Goal: Transaction & Acquisition: Purchase product/service

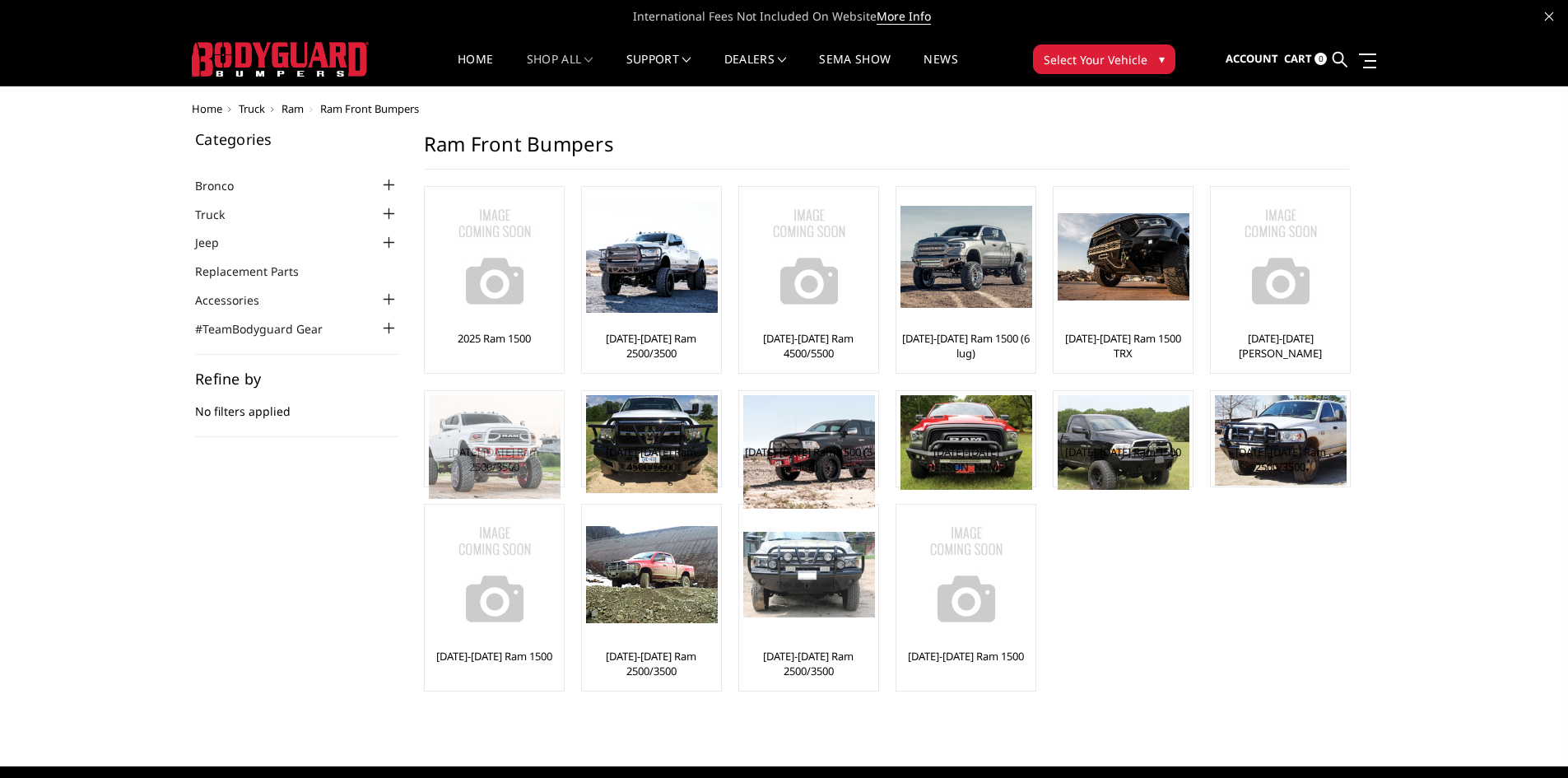
click at [508, 456] on img at bounding box center [494, 446] width 131 height 104
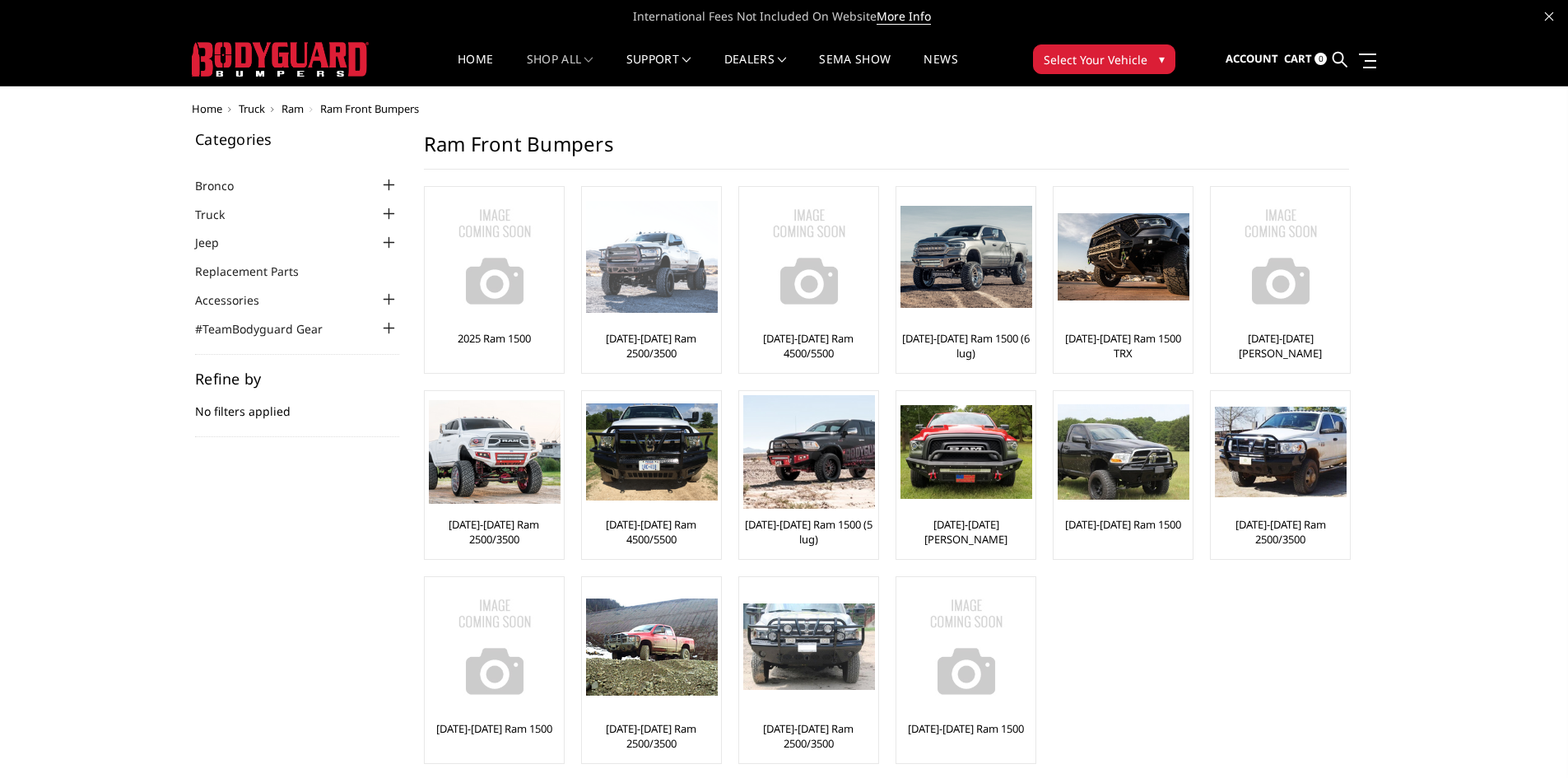
click at [631, 280] on img at bounding box center [651, 258] width 131 height 113
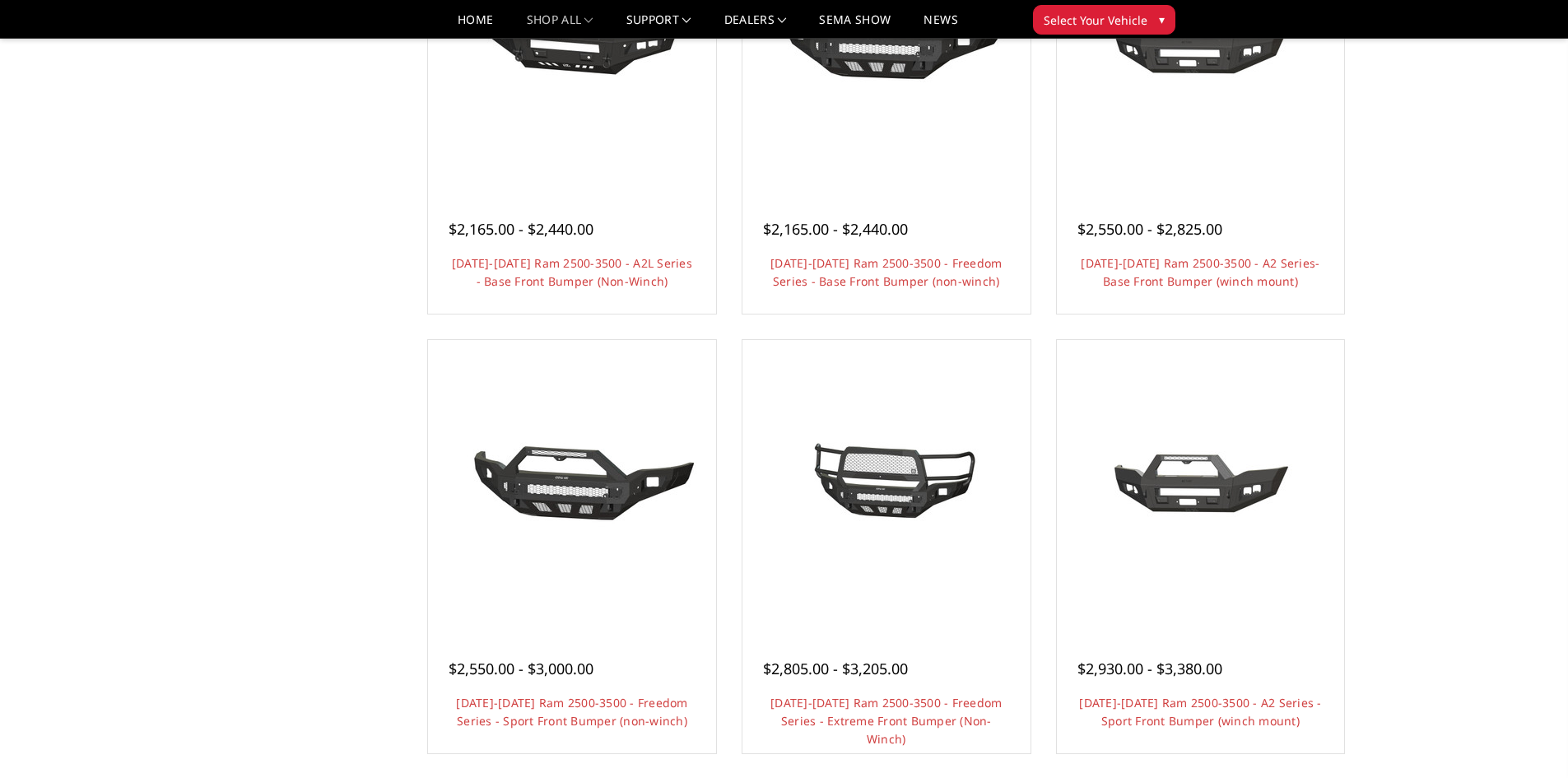
scroll to position [906, 0]
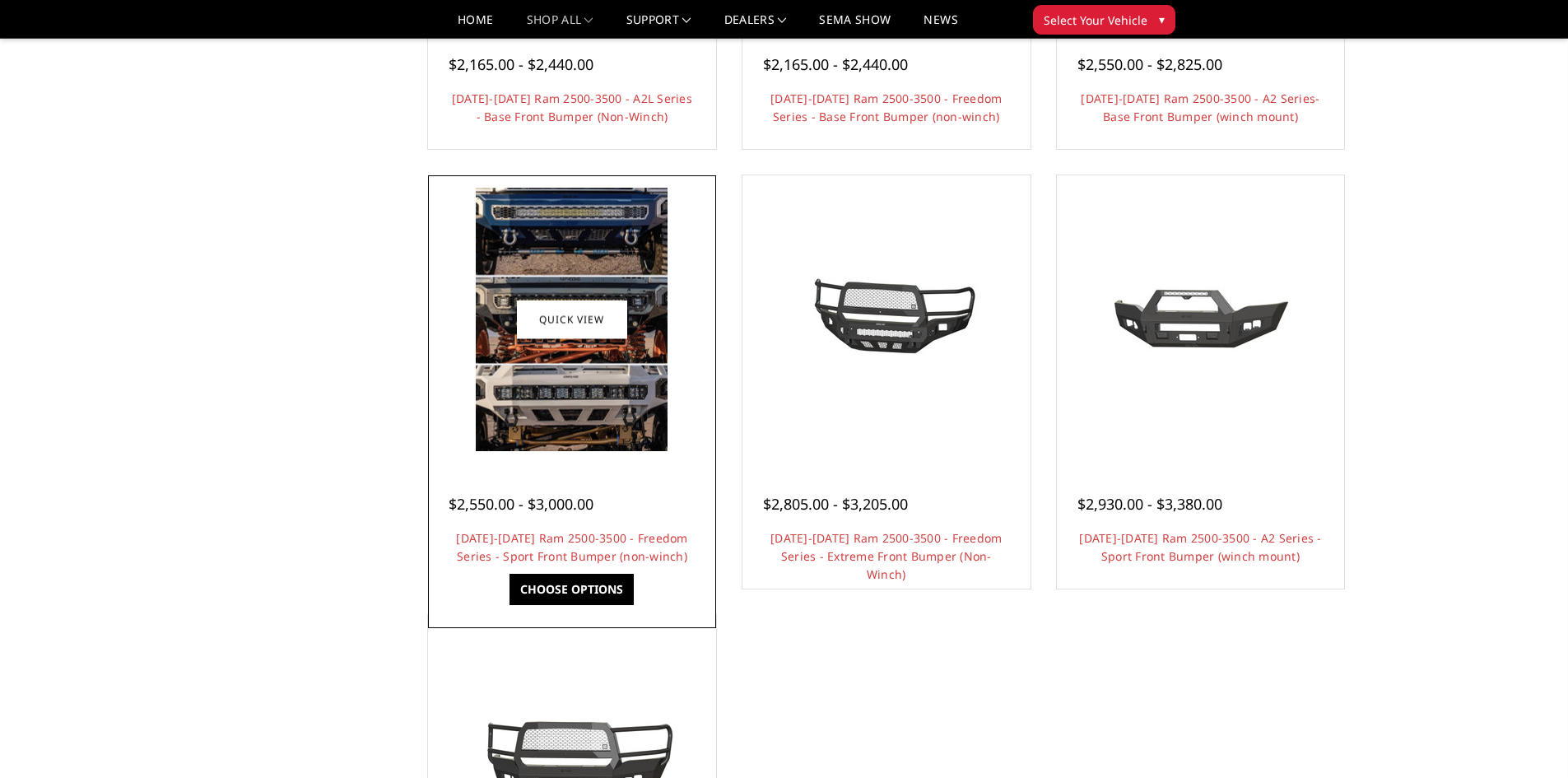
click at [594, 400] on img at bounding box center [571, 319] width 191 height 264
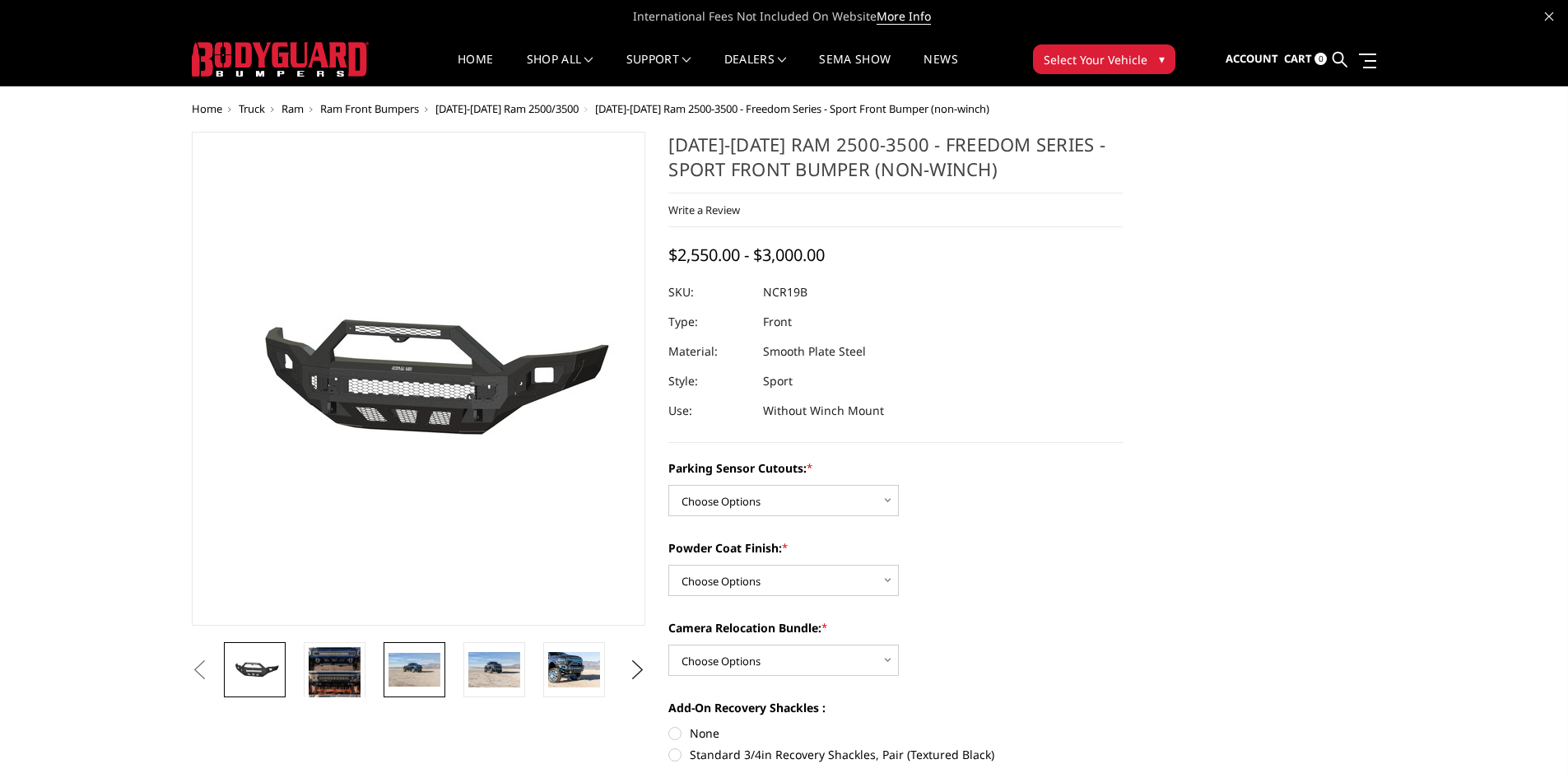
click at [404, 668] on img at bounding box center [414, 669] width 52 height 35
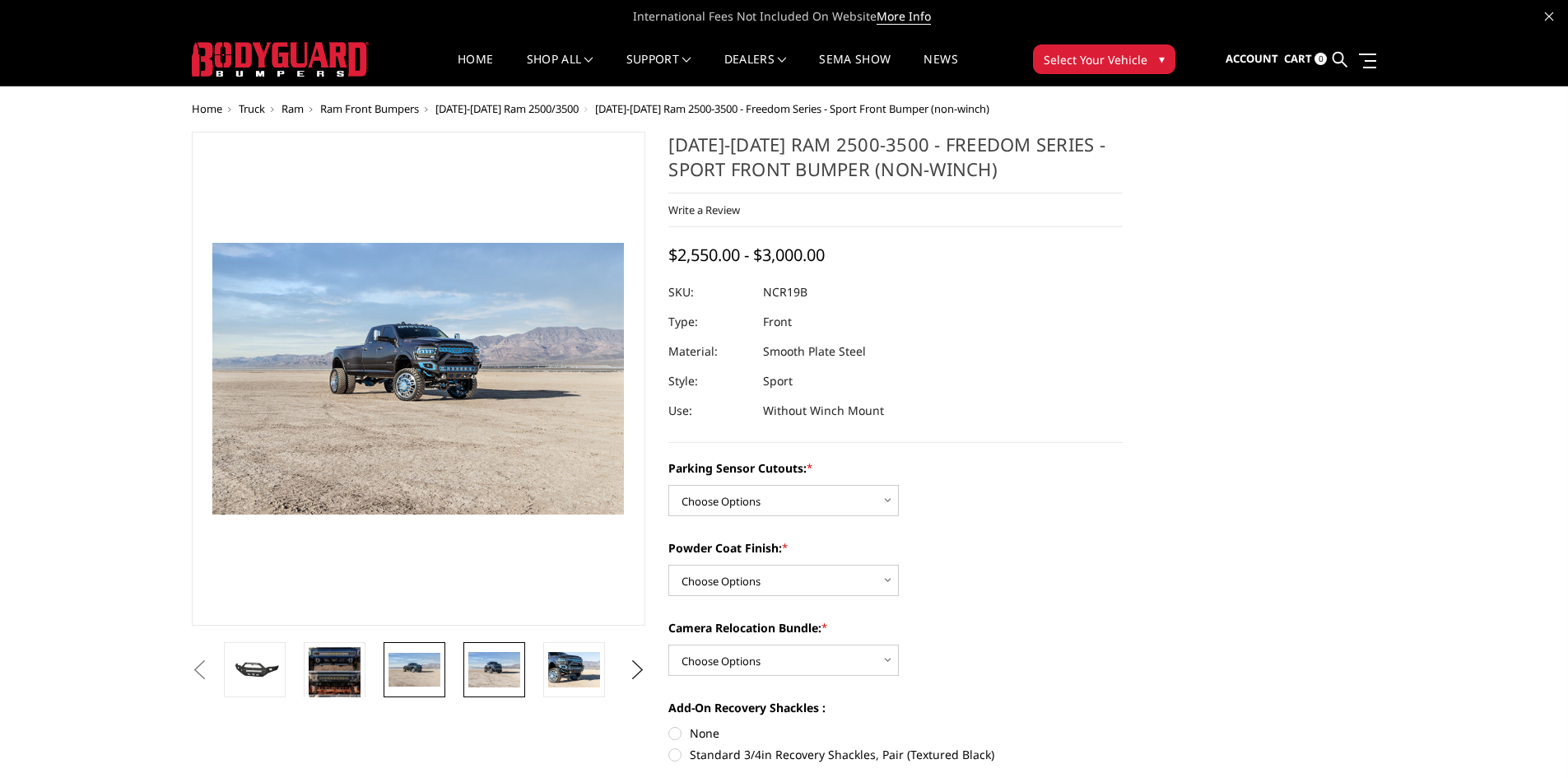
click at [467, 674] on link at bounding box center [494, 670] width 62 height 55
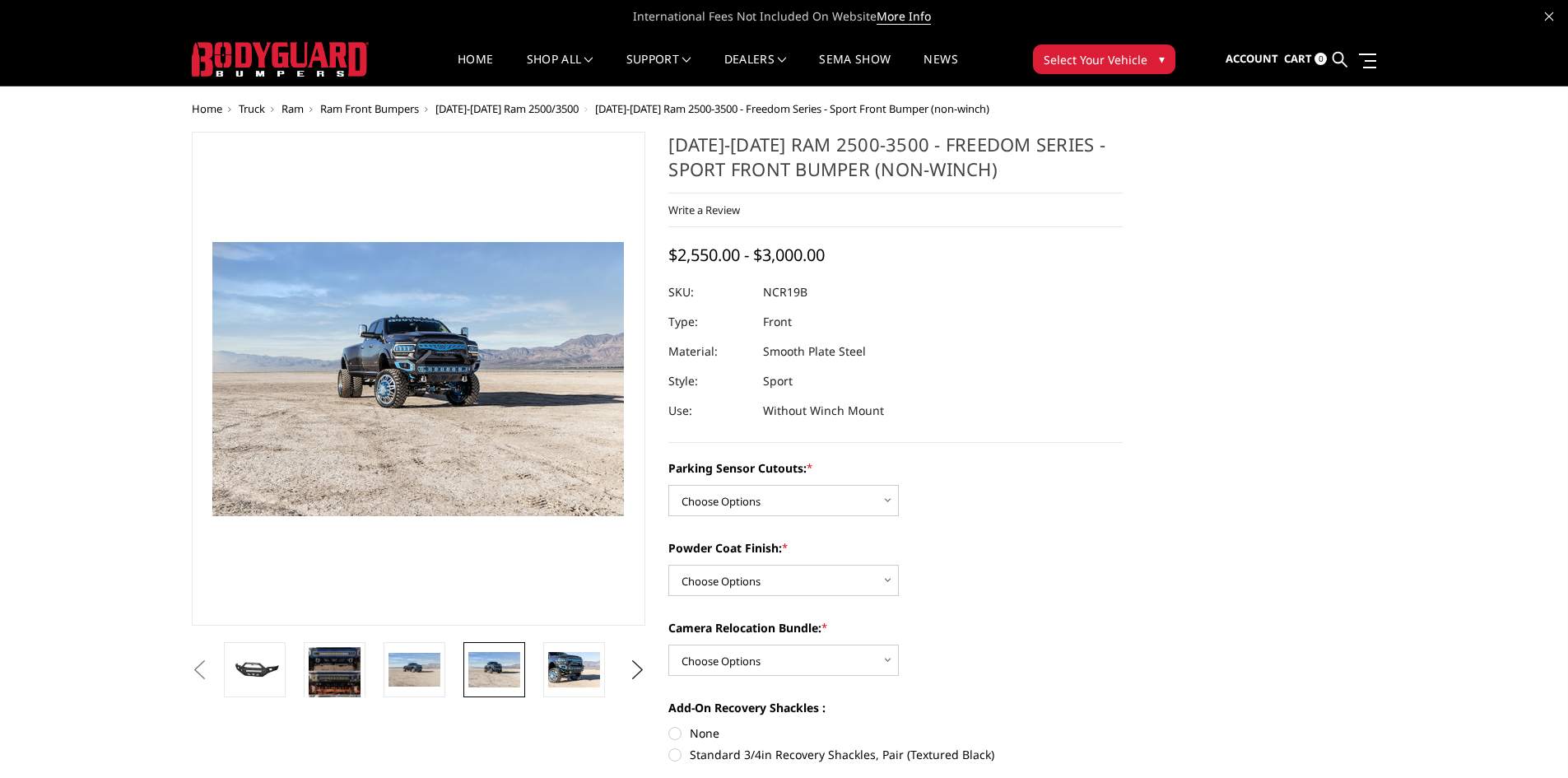
click at [528, 668] on li at bounding box center [499, 670] width 80 height 55
click at [556, 672] on img at bounding box center [574, 669] width 52 height 35
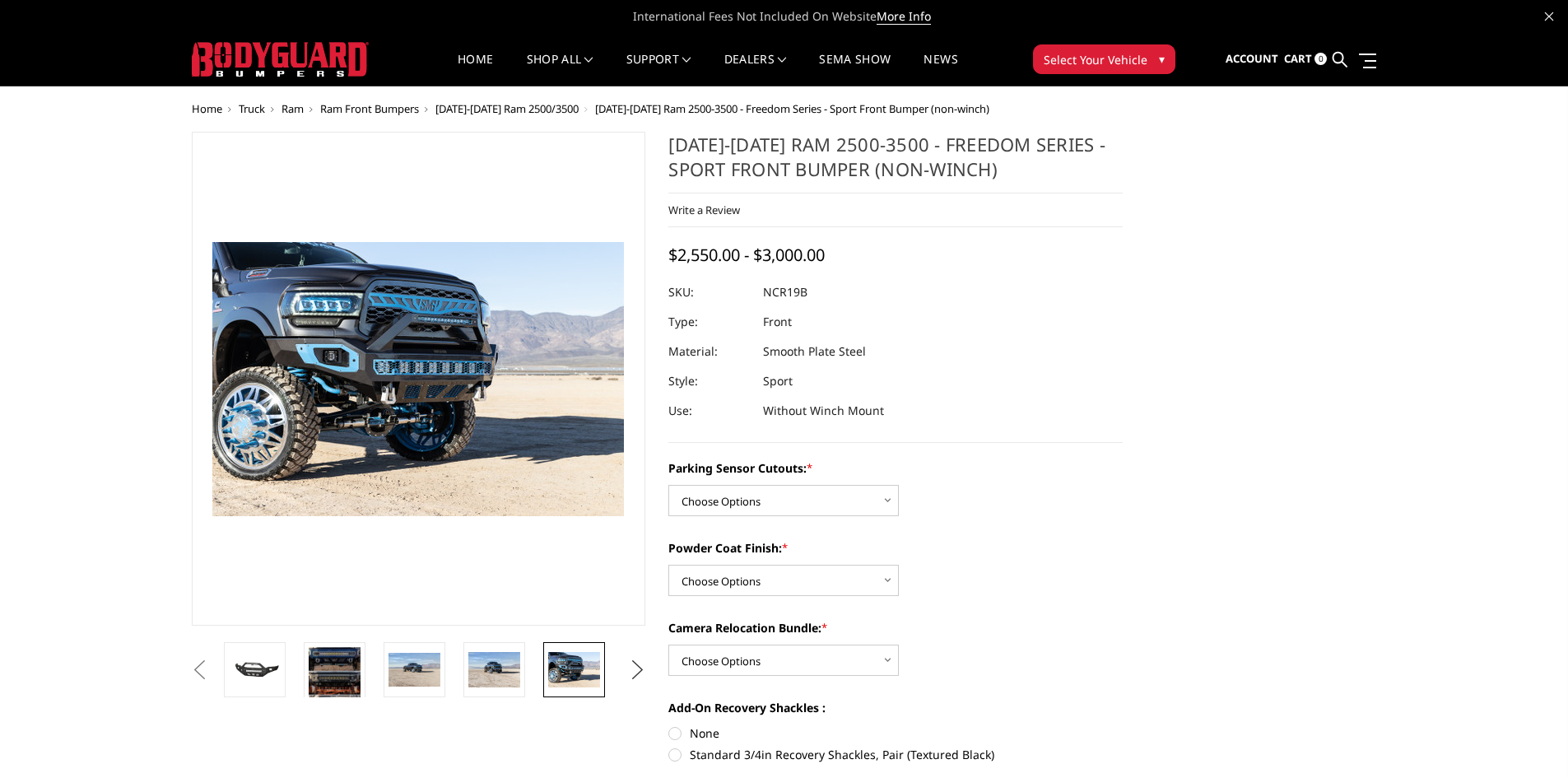
click at [643, 670] on button "Next" at bounding box center [636, 669] width 25 height 25
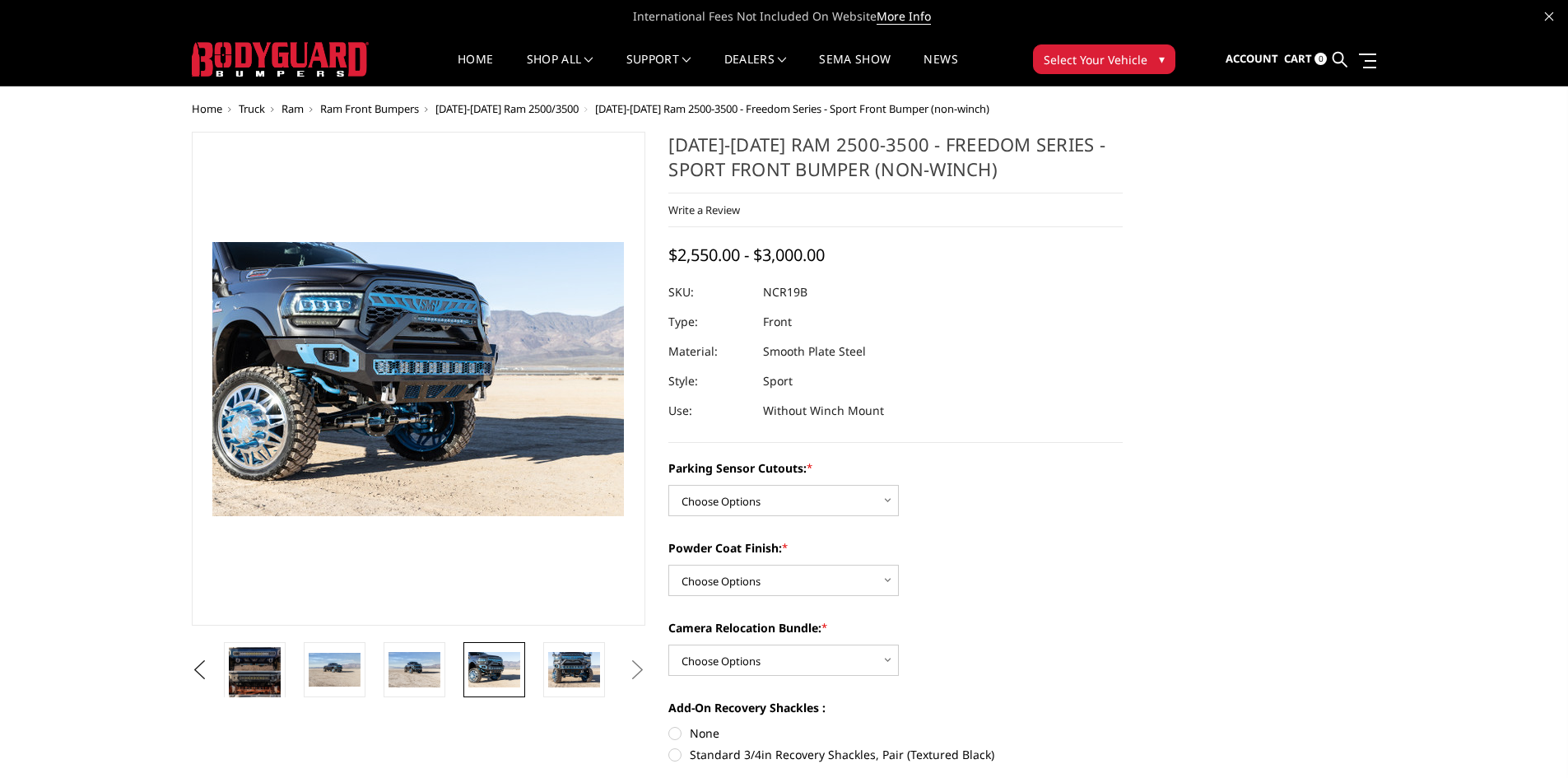
click at [643, 670] on button "Next" at bounding box center [636, 669] width 25 height 25
click at [572, 670] on img at bounding box center [574, 669] width 52 height 35
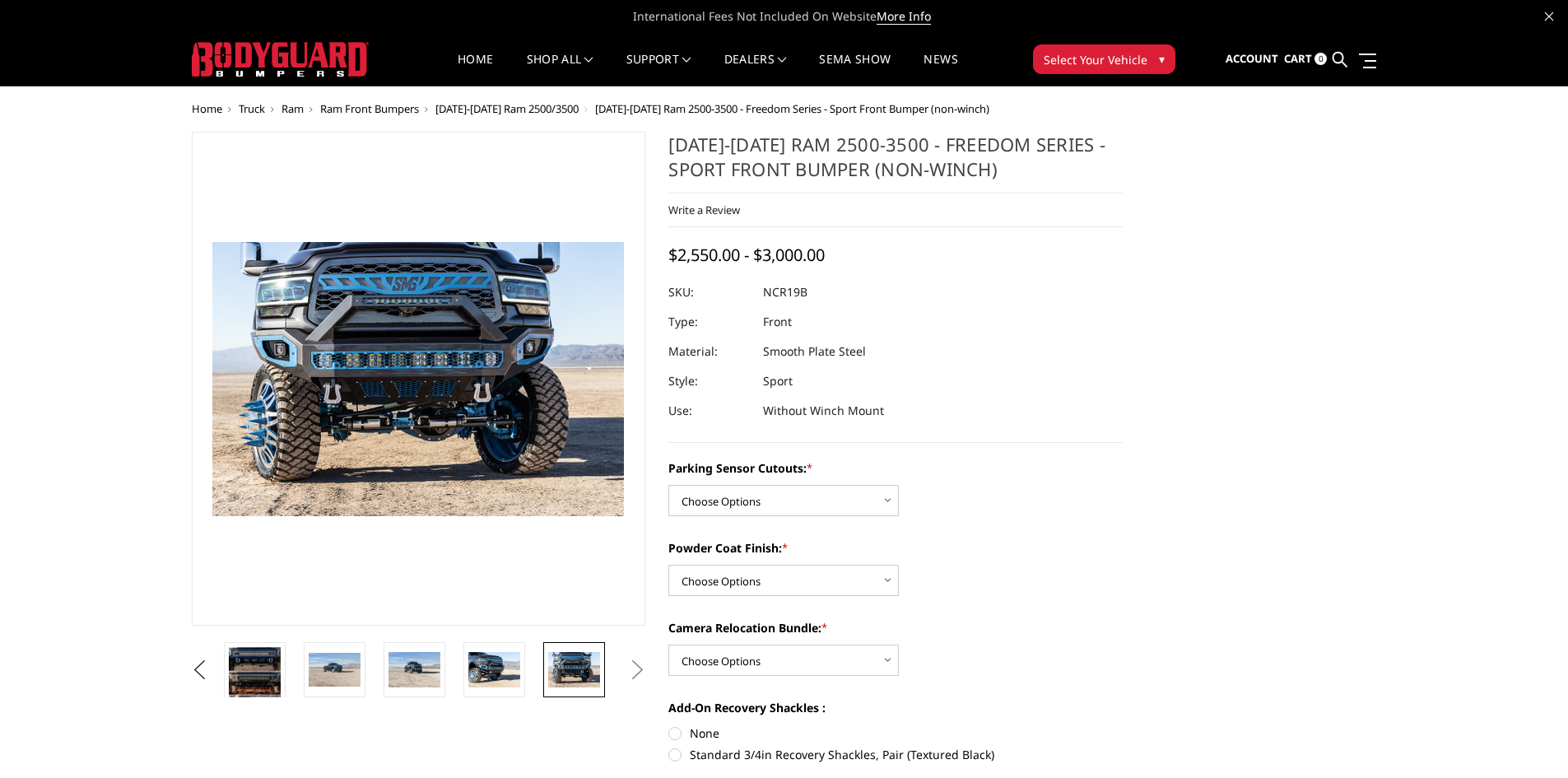
click at [418, 383] on img at bounding box center [719, 484] width 1054 height 703
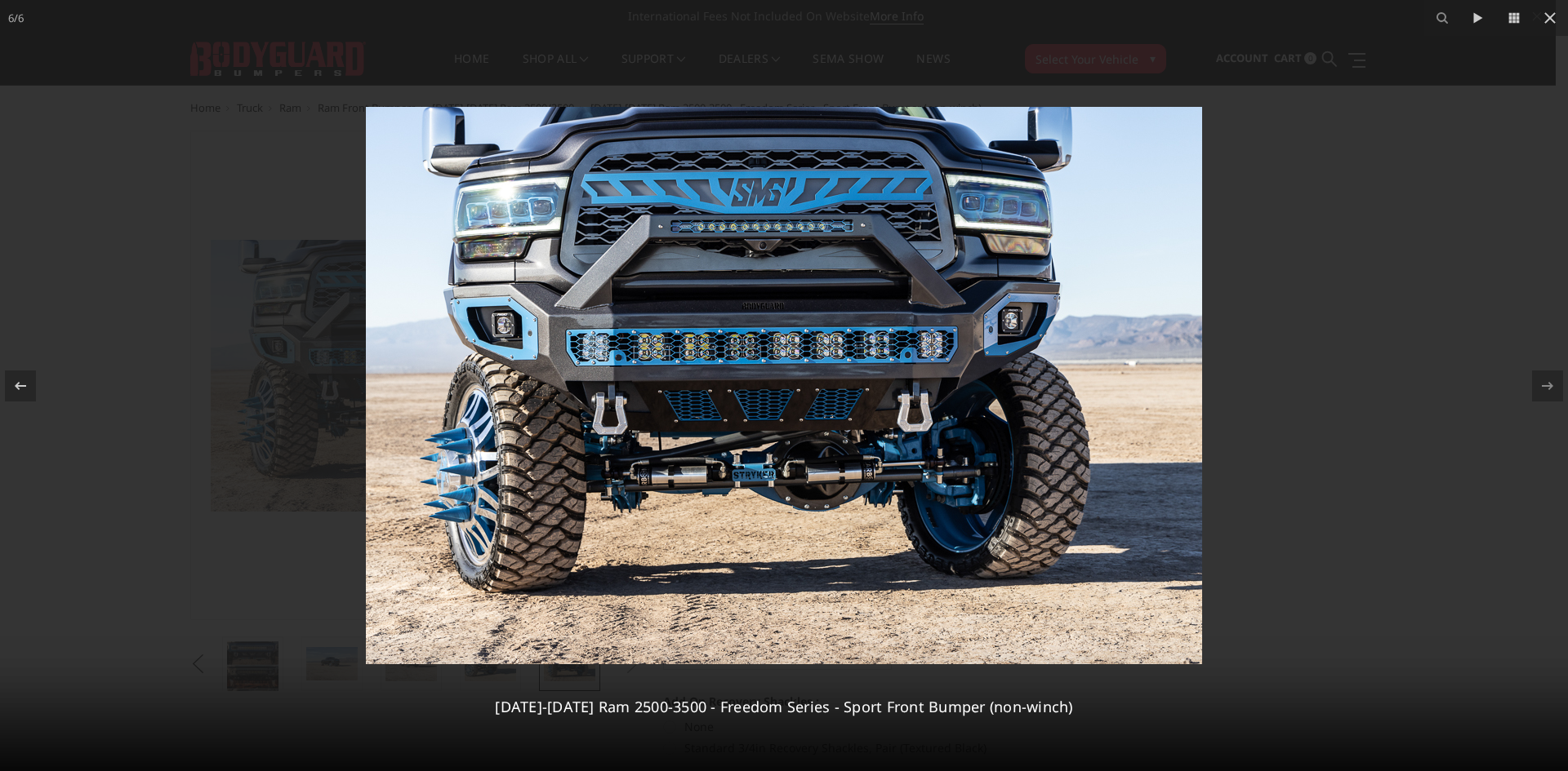
click at [987, 447] on img at bounding box center [784, 386] width 836 height 558
click at [1544, 26] on icon at bounding box center [1549, 18] width 20 height 20
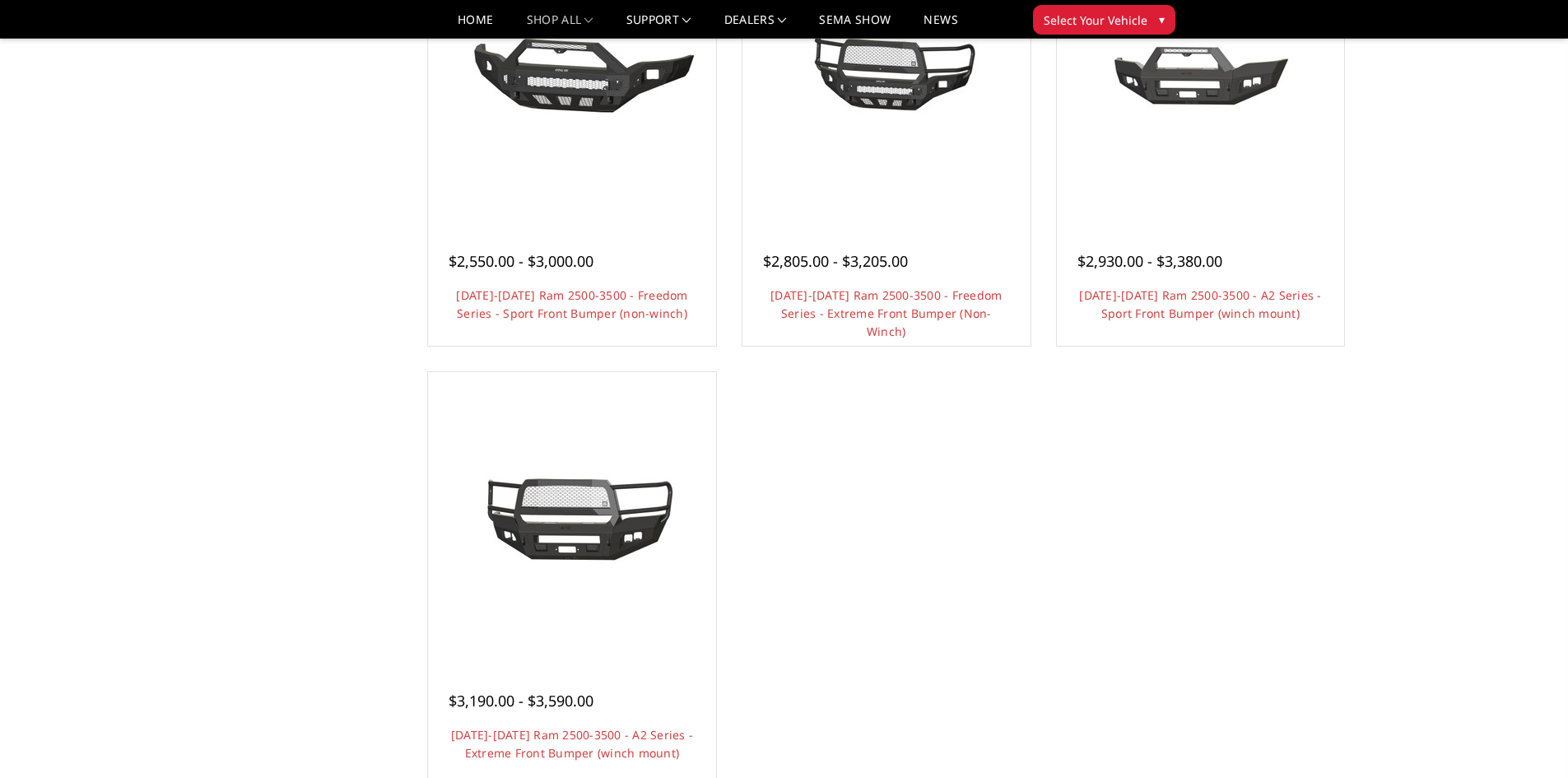
scroll to position [1235, 0]
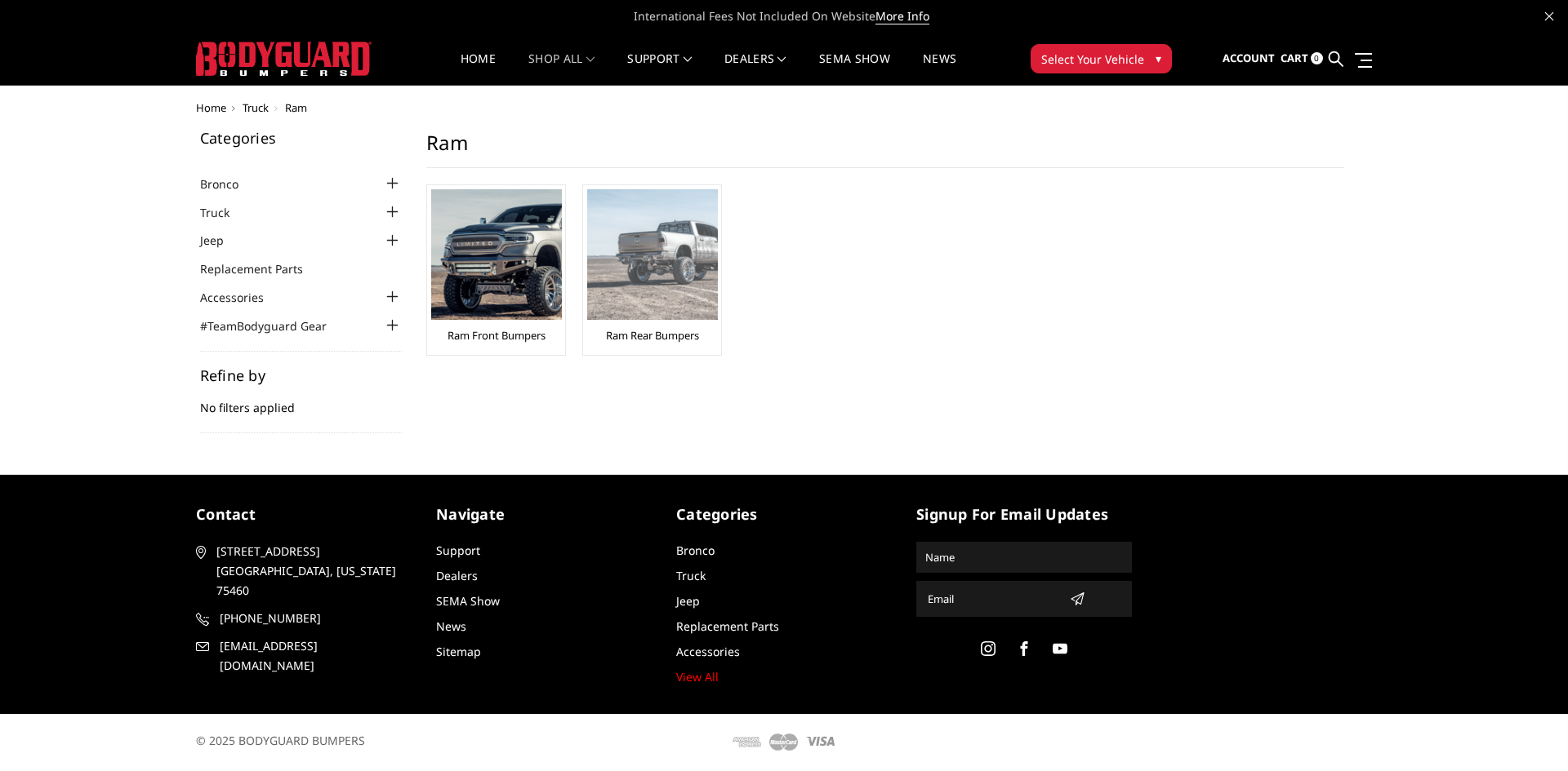
click at [670, 264] on img at bounding box center [652, 254] width 130 height 130
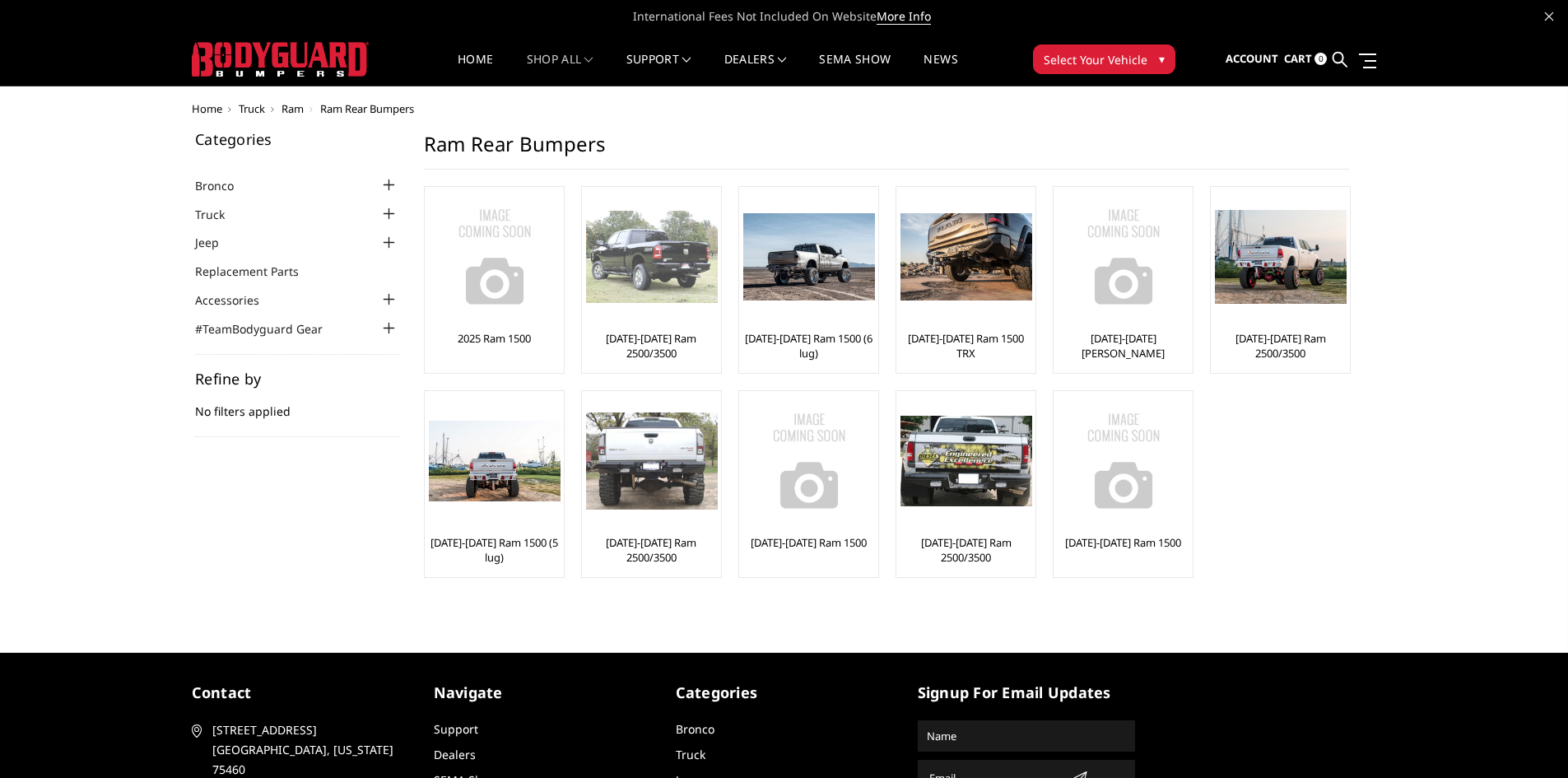
click at [658, 278] on img at bounding box center [651, 257] width 131 height 92
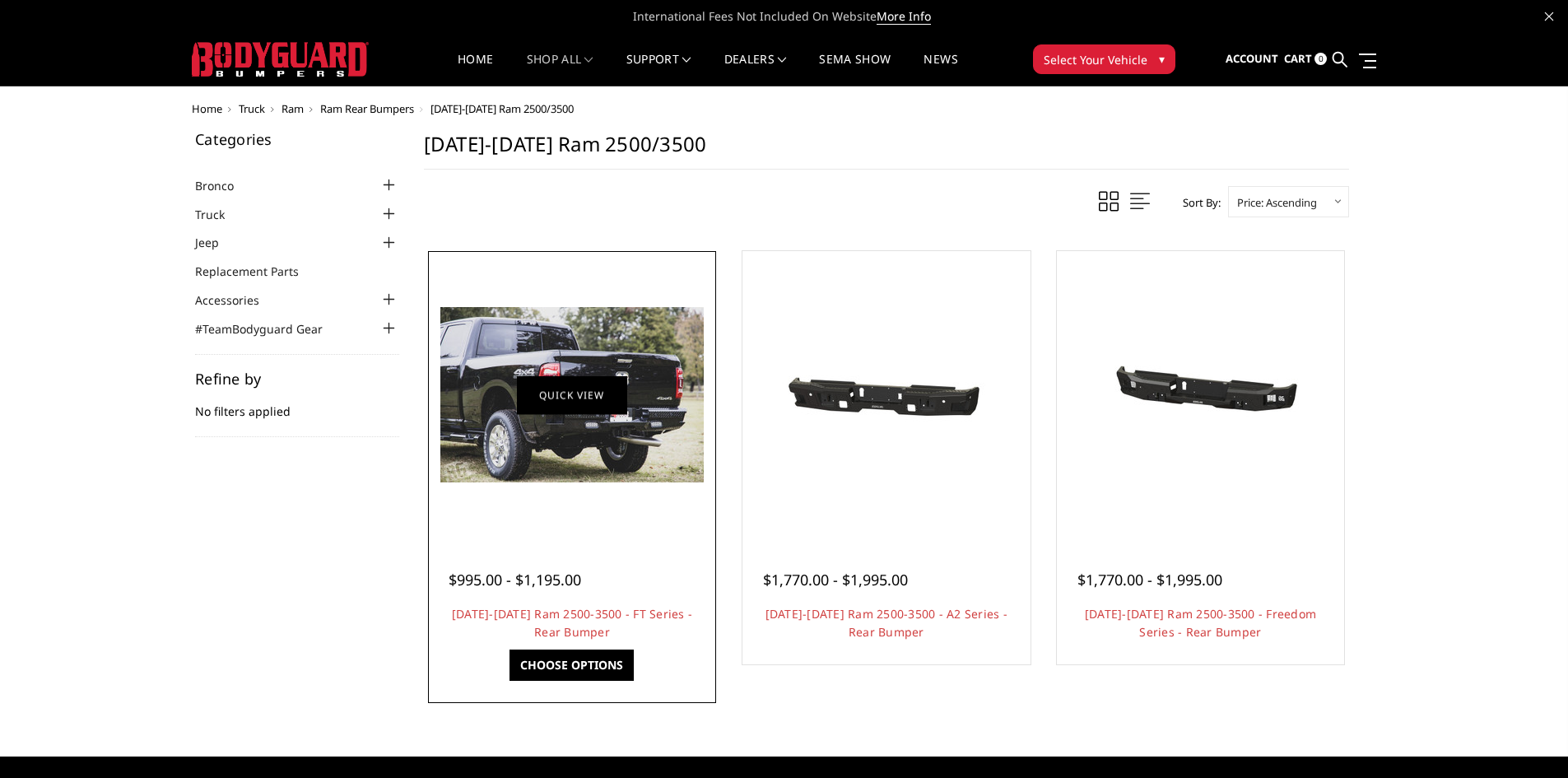
click at [576, 395] on link "Quick view" at bounding box center [572, 394] width 111 height 39
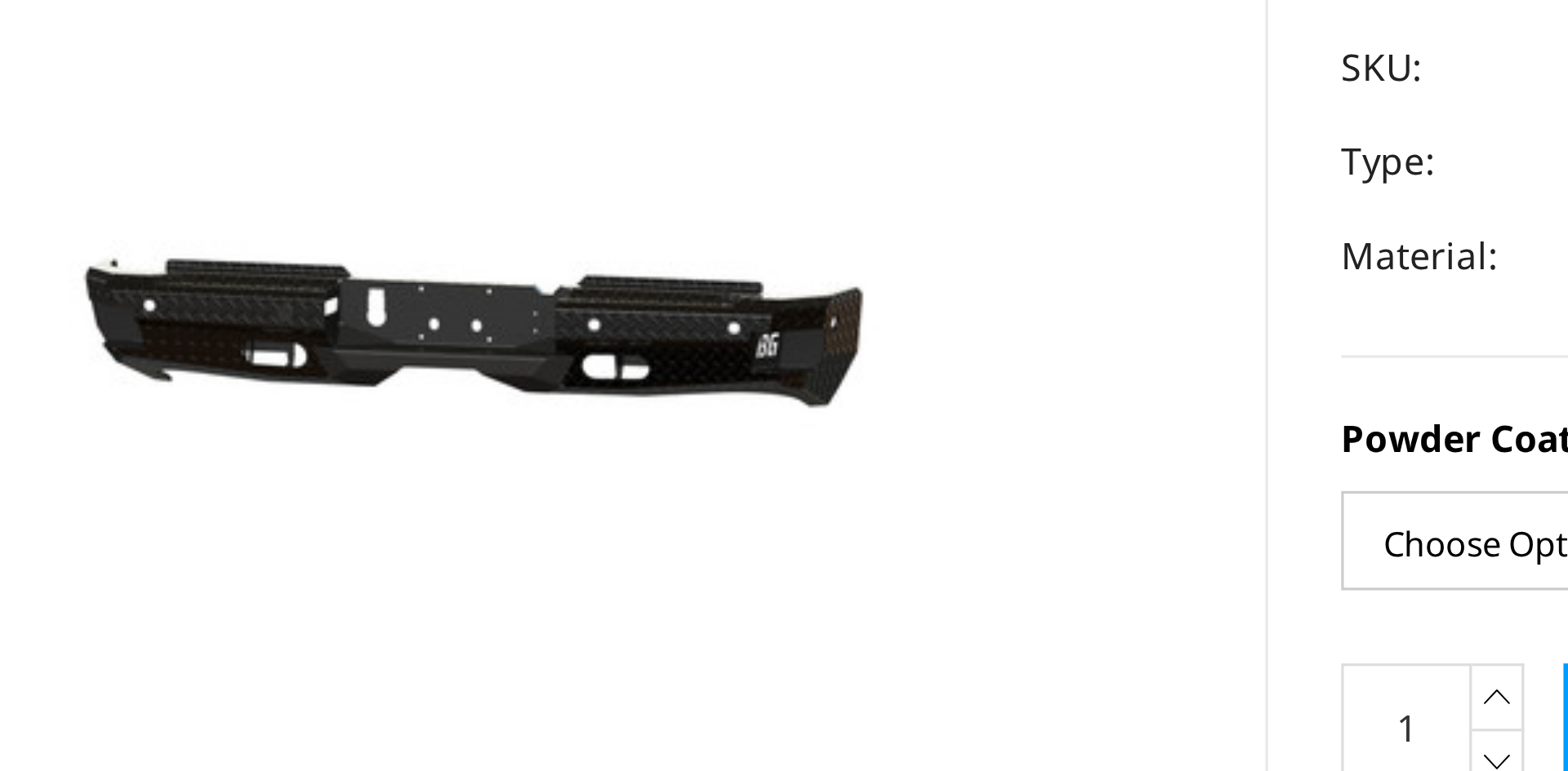
click at [807, 326] on div "2019-2026 Ram 2500-3500 - FT Series - Rear Bumper Write a Review Write a Review…" at bounding box center [1038, 230] width 485 height 249
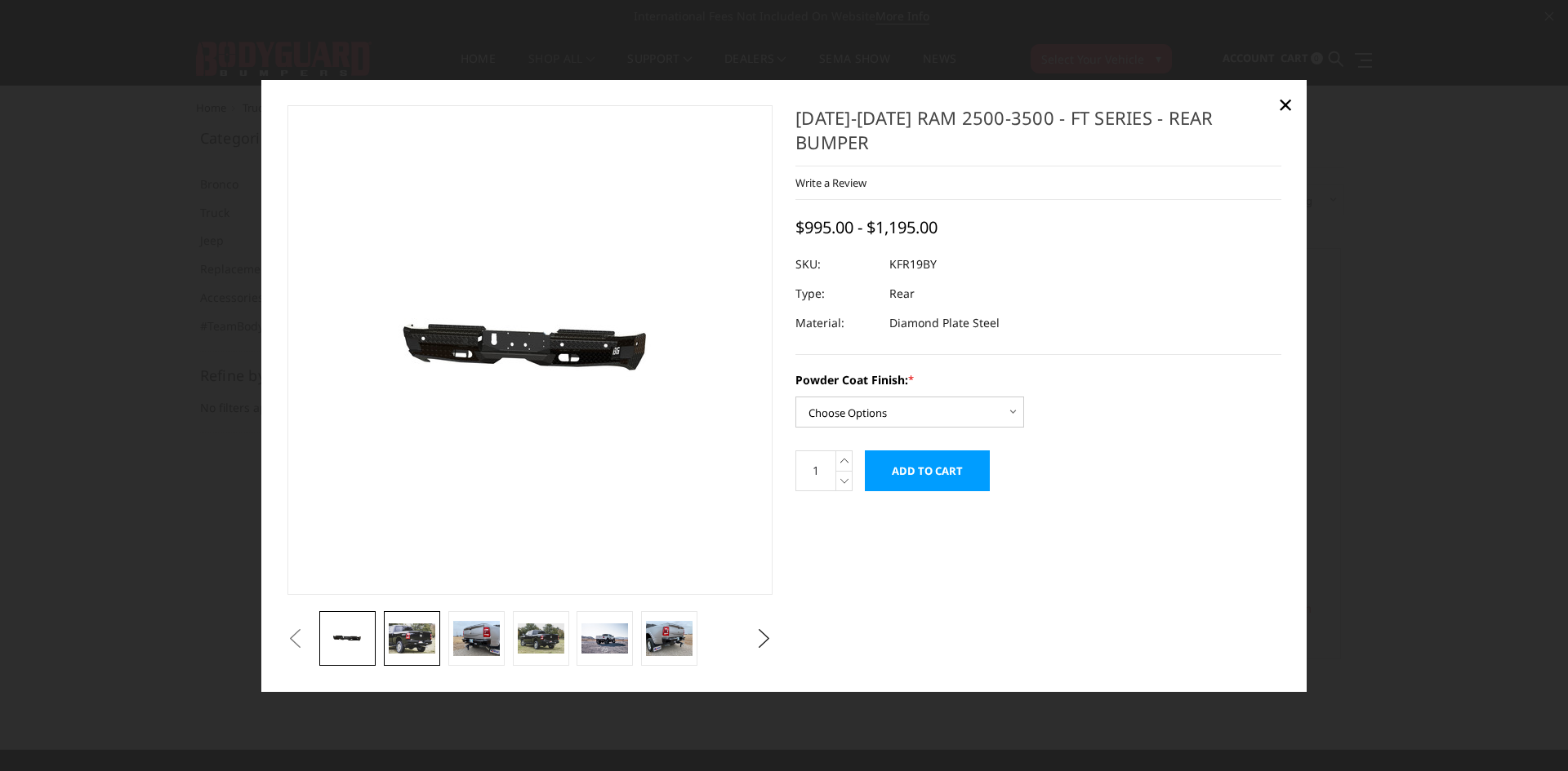
click at [426, 634] on img at bounding box center [412, 639] width 47 height 31
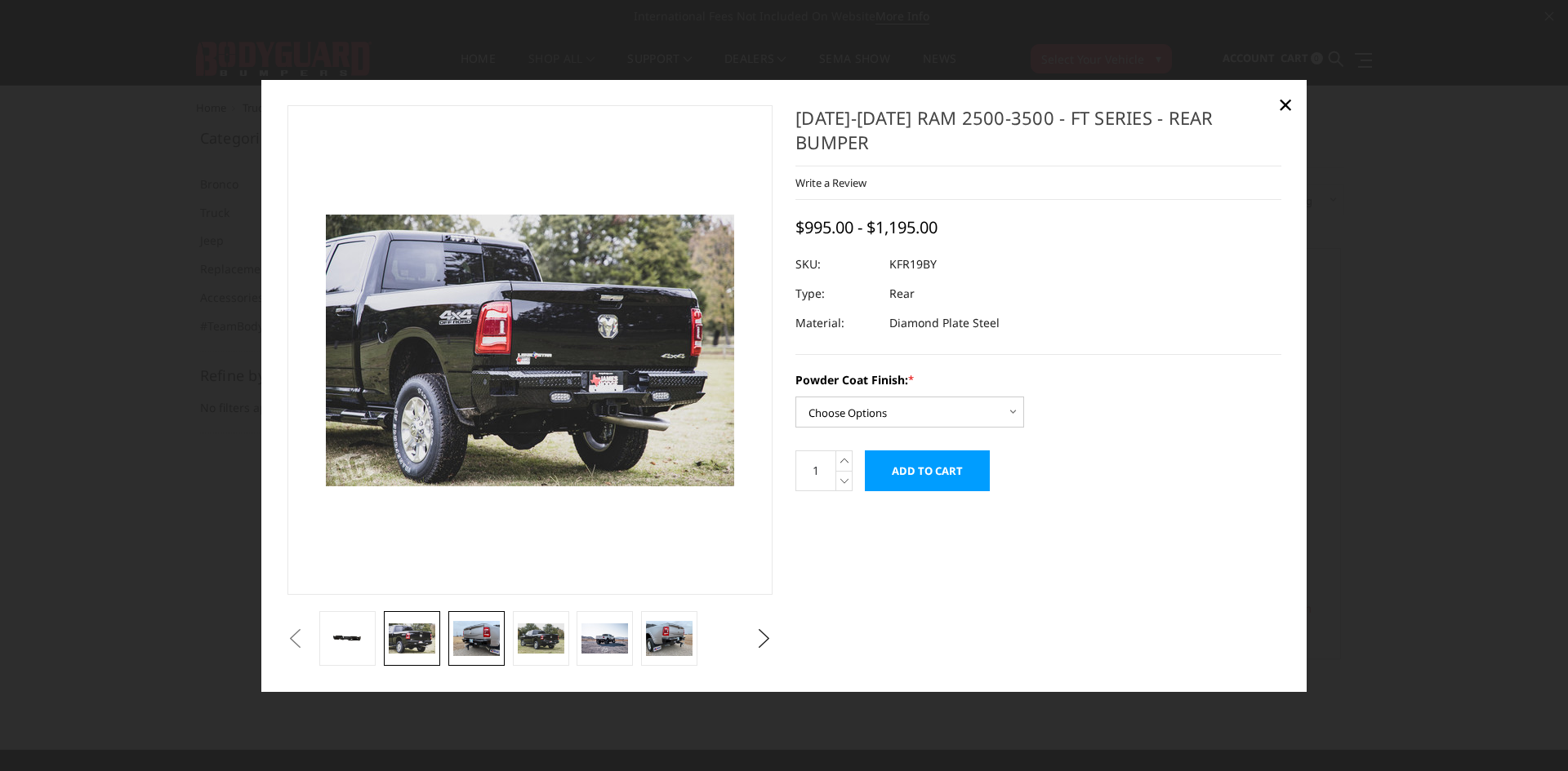
click at [484, 643] on img at bounding box center [477, 639] width 47 height 35
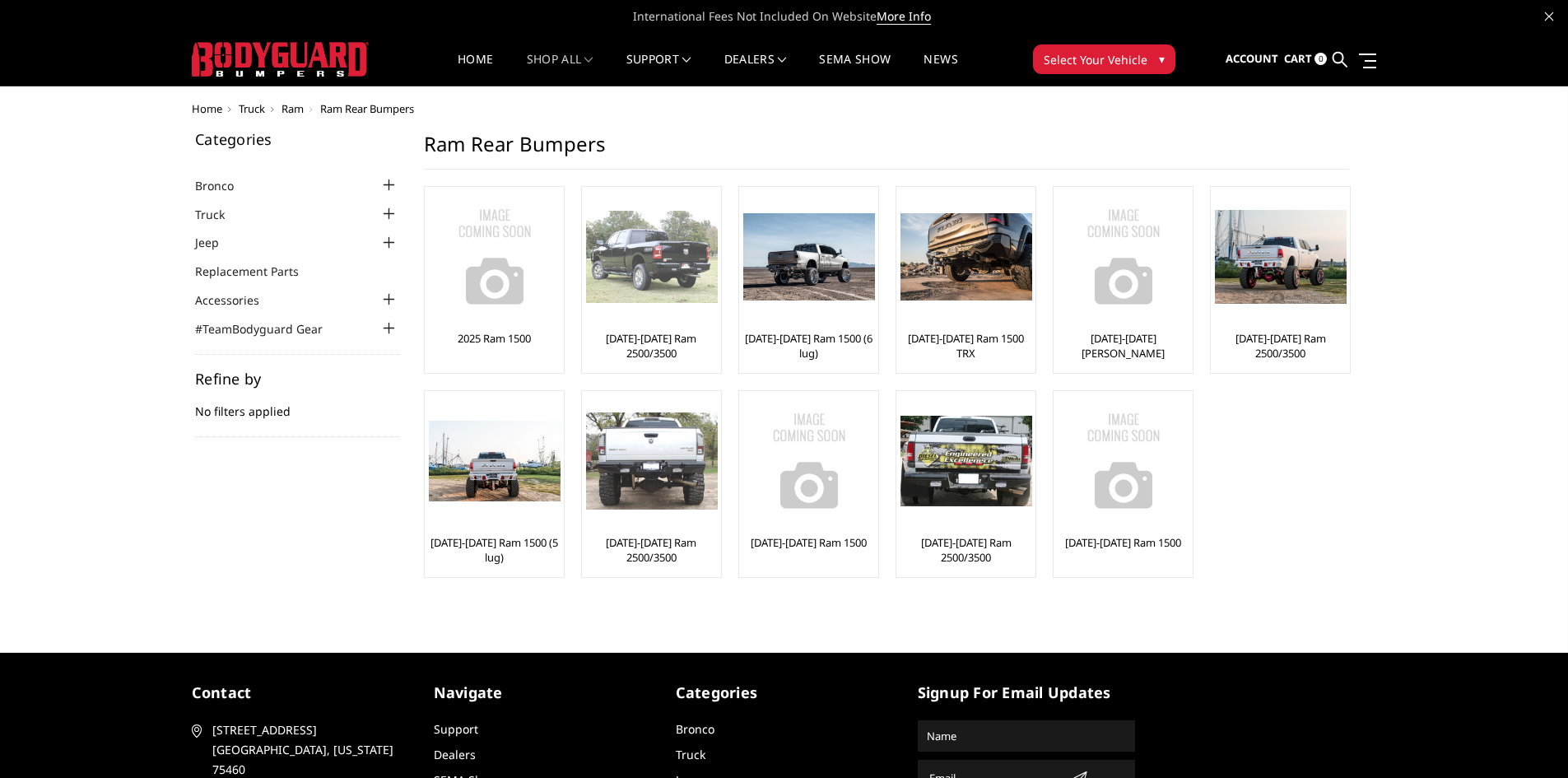
click at [618, 290] on img at bounding box center [651, 257] width 131 height 92
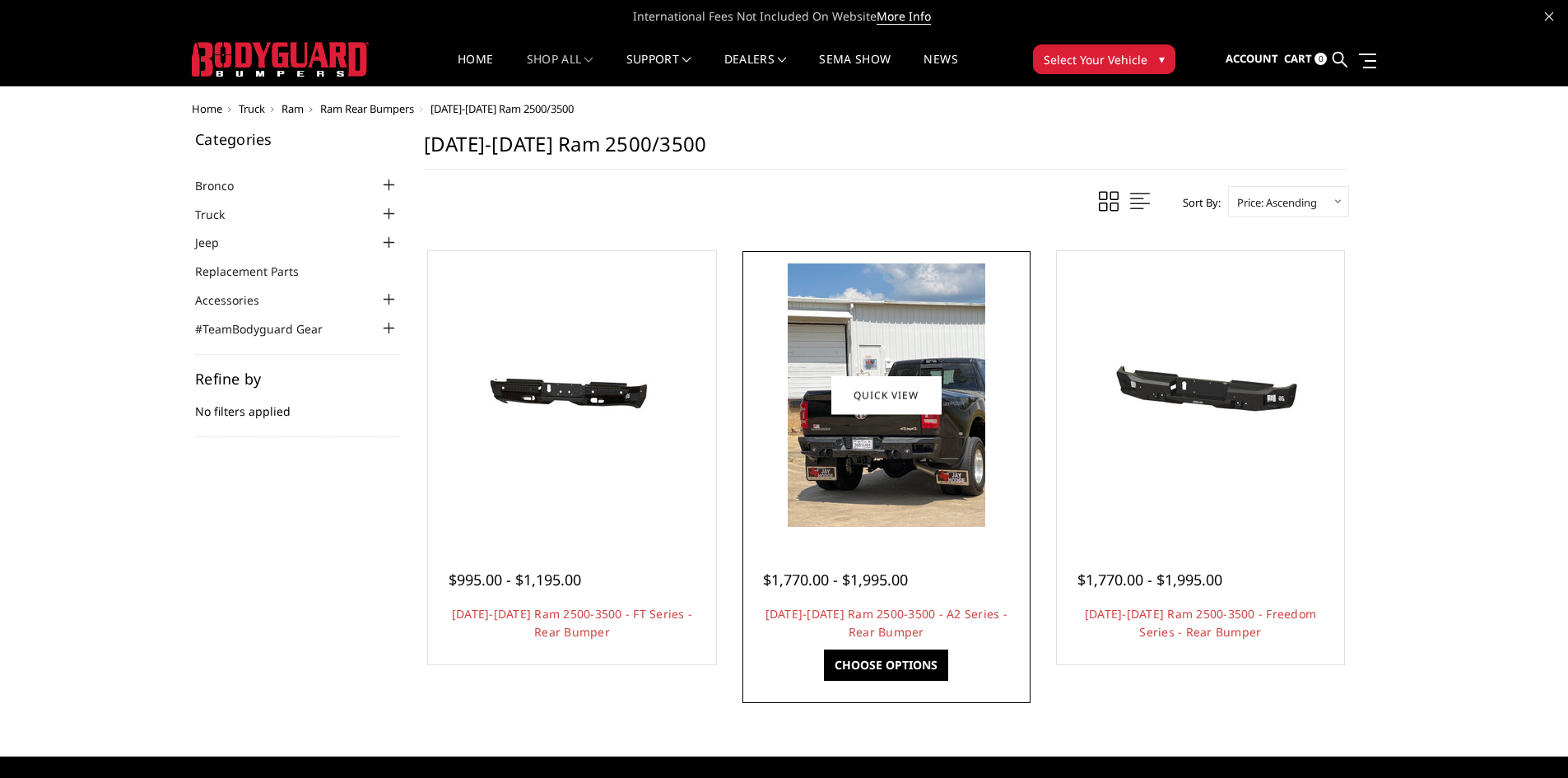
click at [896, 404] on img at bounding box center [886, 395] width 197 height 264
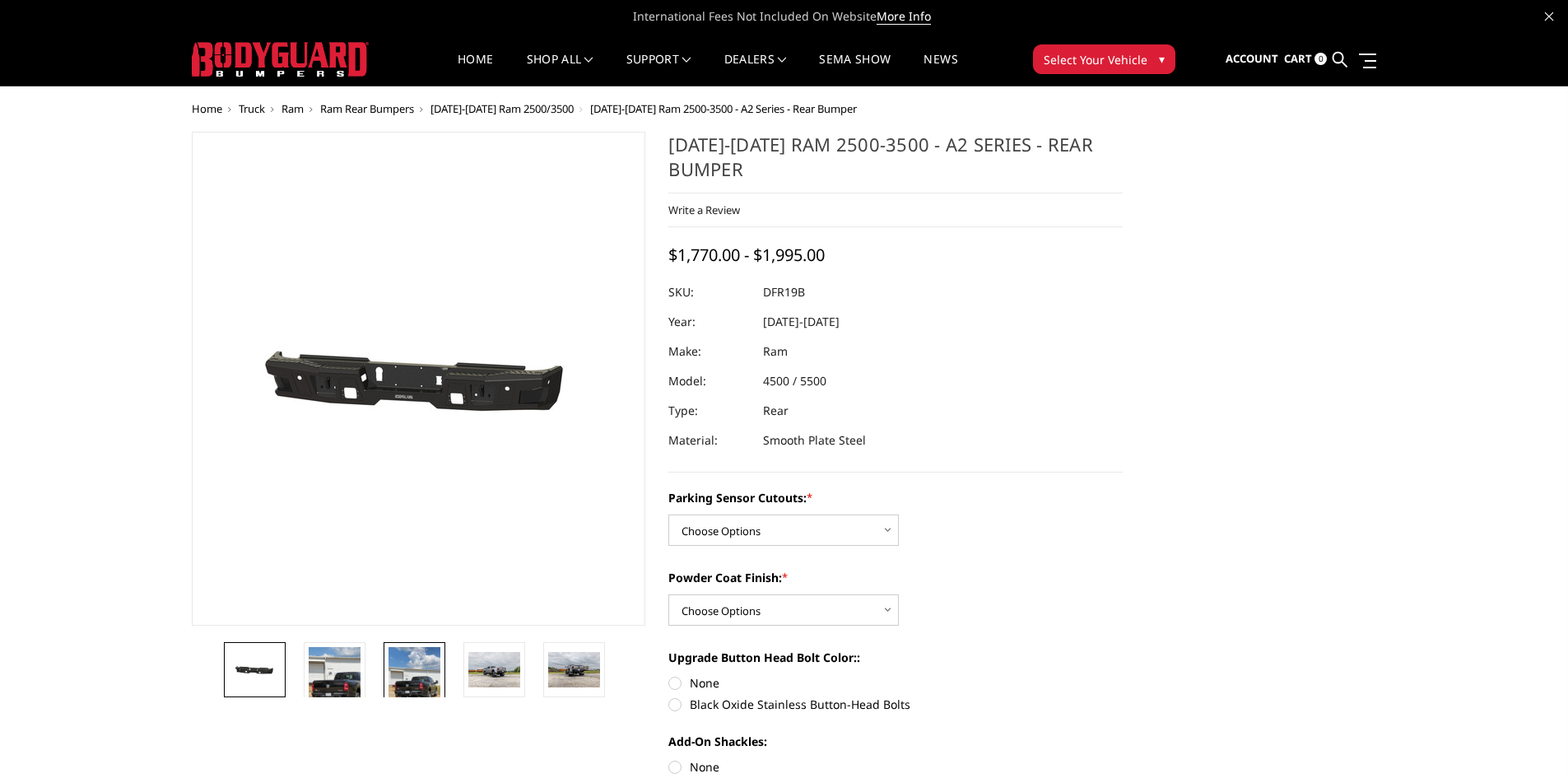
click at [424, 687] on img at bounding box center [414, 682] width 52 height 69
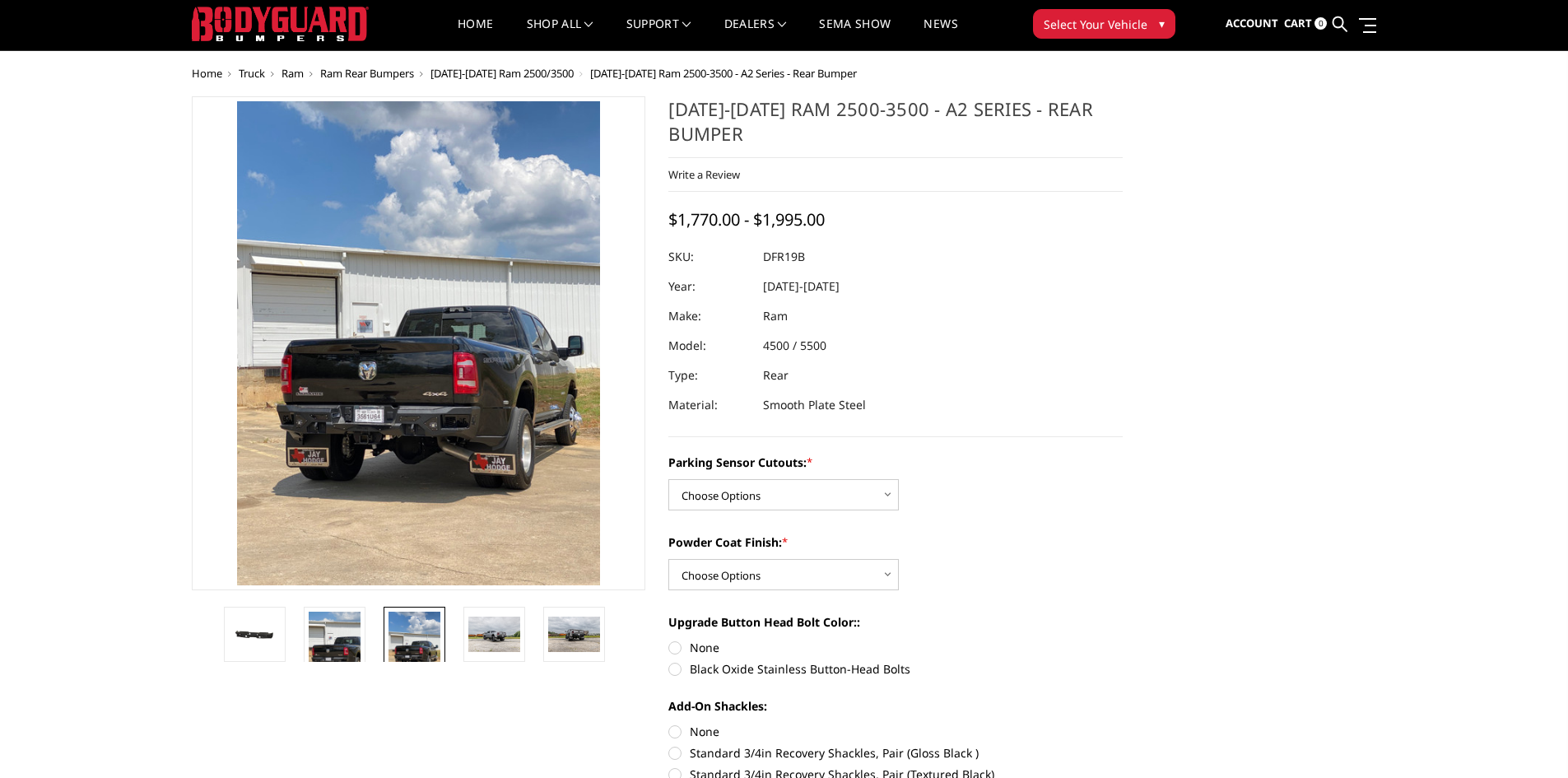
scroll to position [88, 0]
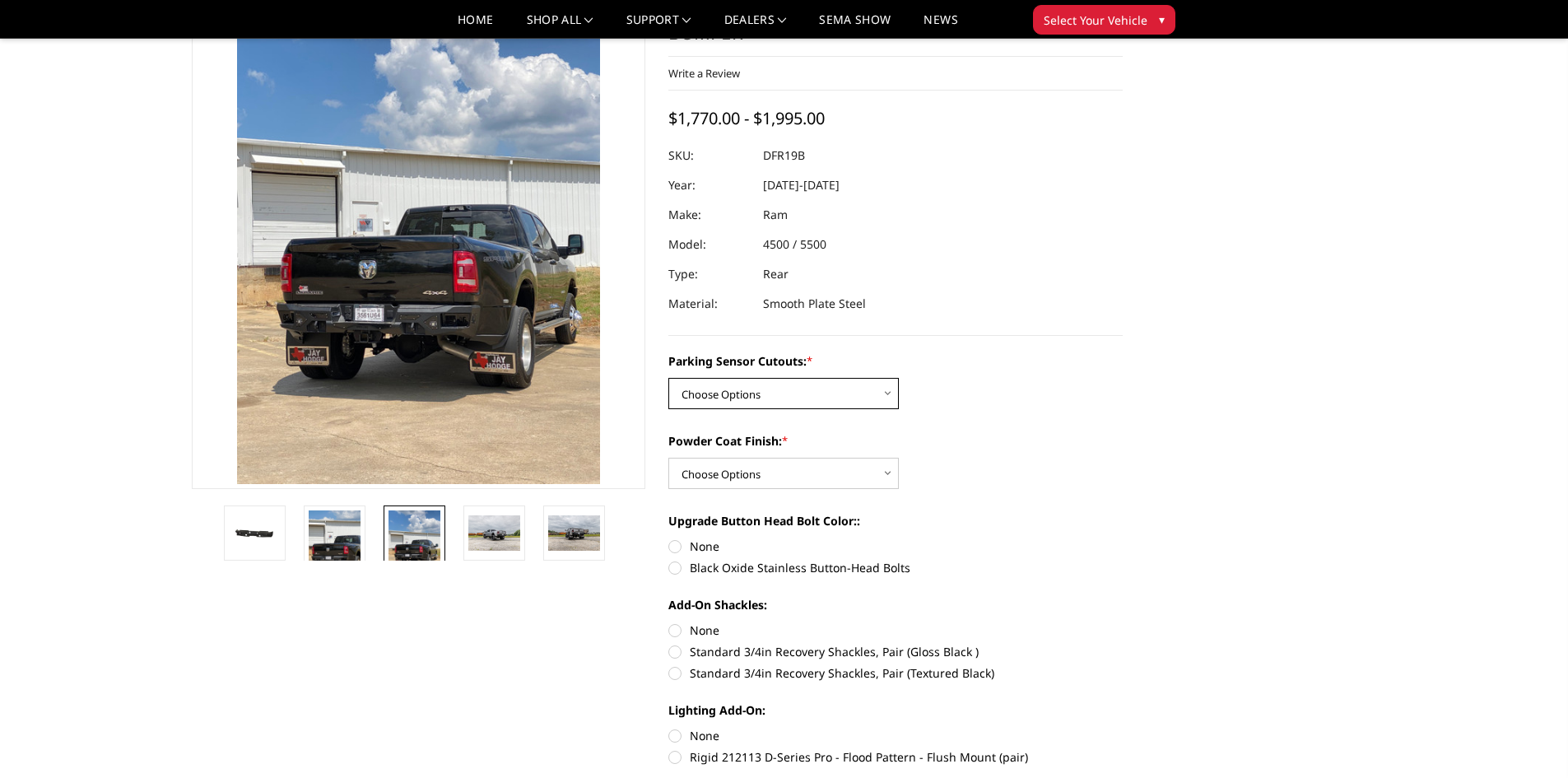
click at [872, 387] on select "Choose Options No - Without Parking Sensor Cutouts Yes - With Parking Sensor Cu…" at bounding box center [784, 394] width 231 height 32
select select "2164"
click at [668, 378] on select "Choose Options No - Without Parking Sensor Cutouts Yes - With Parking Sensor Cu…" at bounding box center [784, 394] width 231 height 32
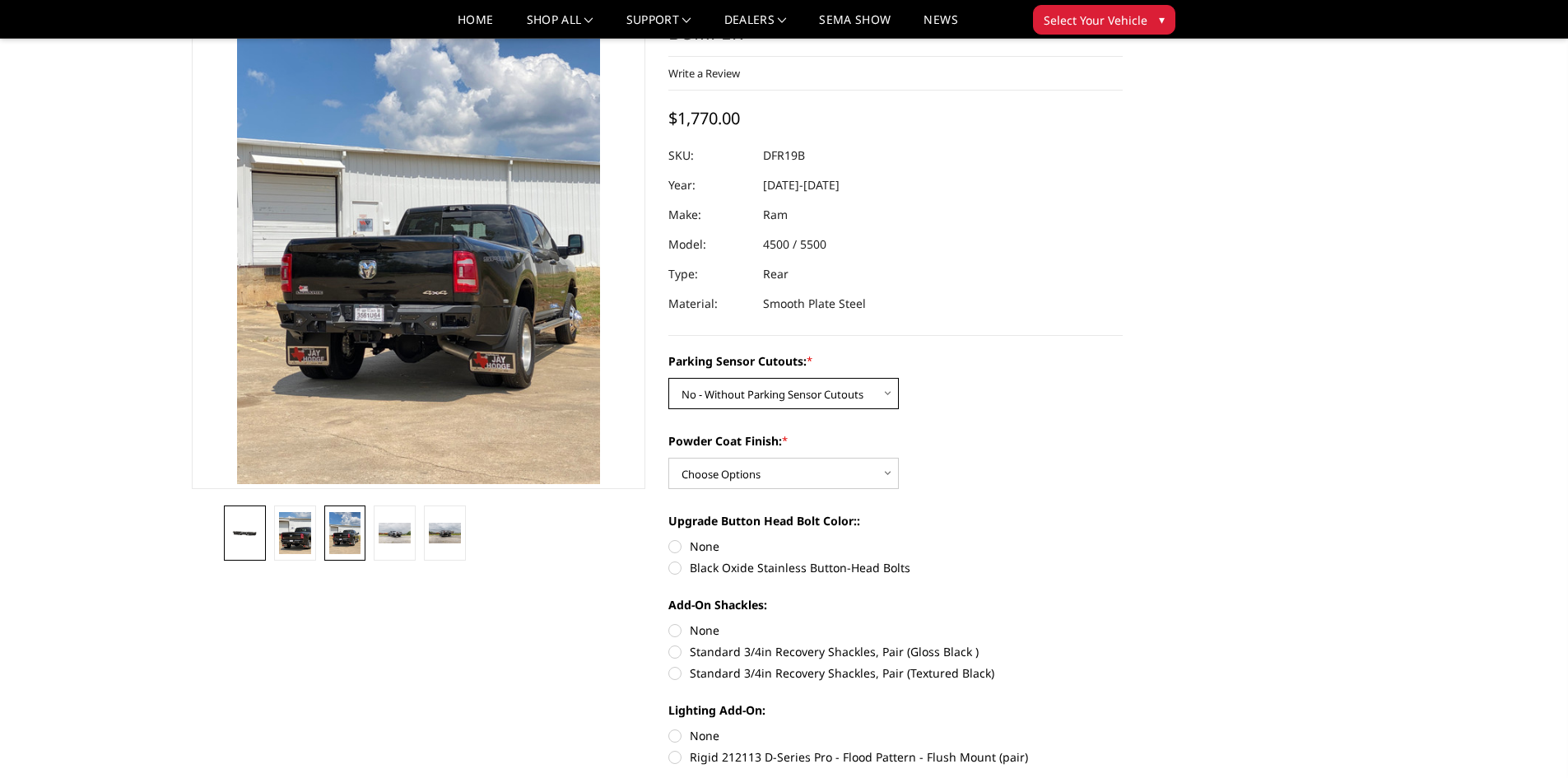
scroll to position [78, 0]
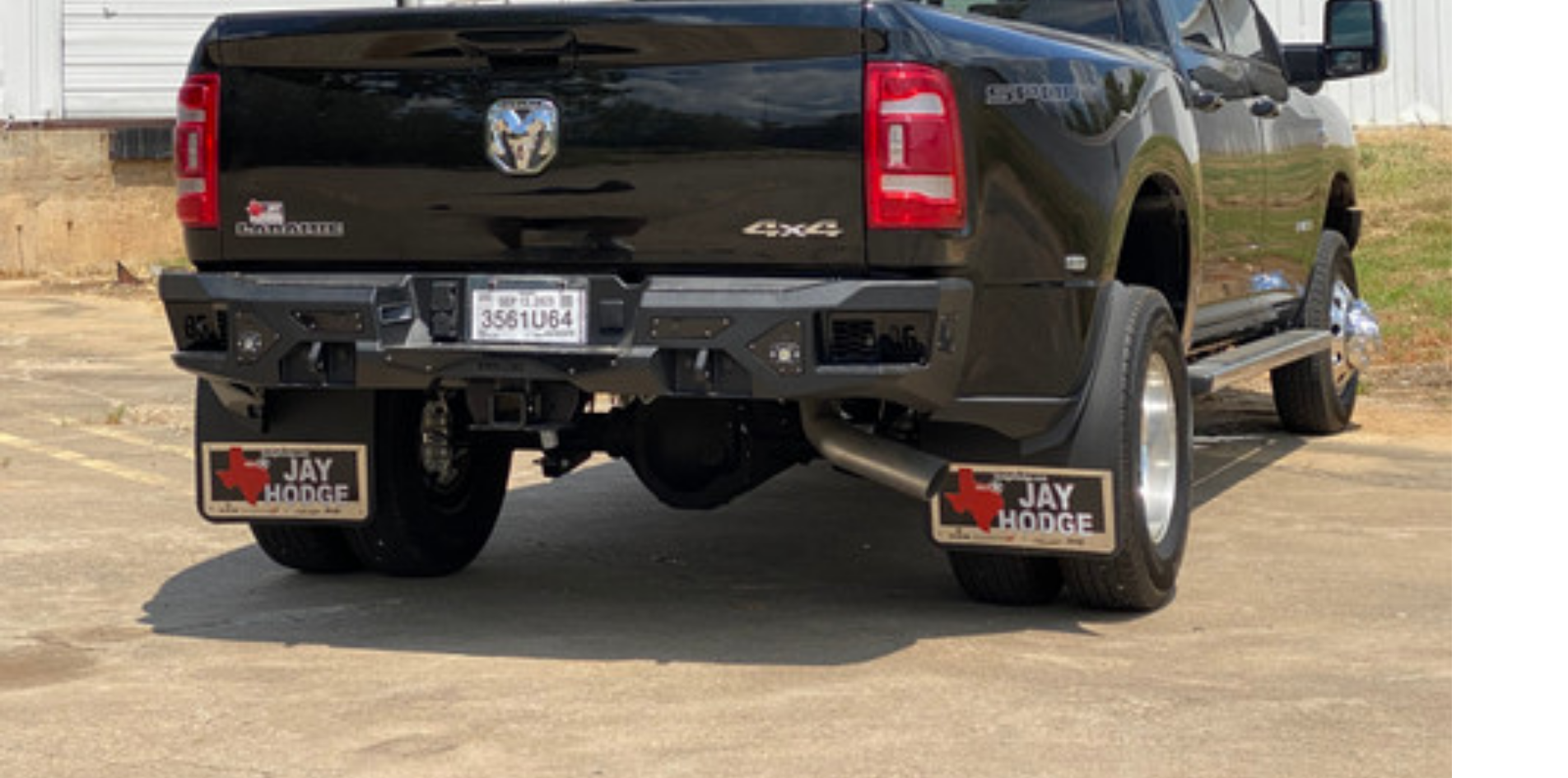
click at [620, 305] on img at bounding box center [254, 370] width 790 height 1054
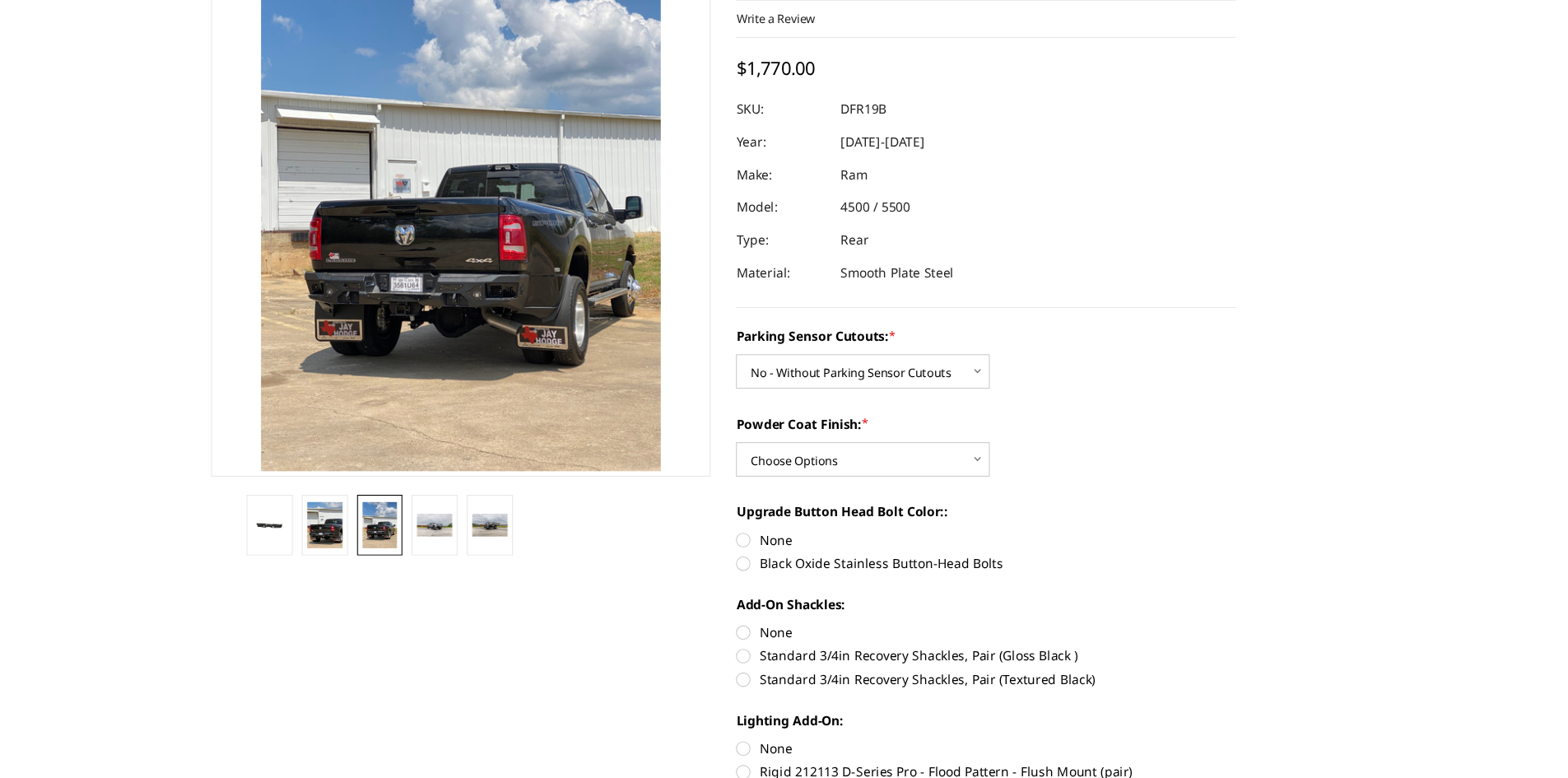
scroll to position [76, 0]
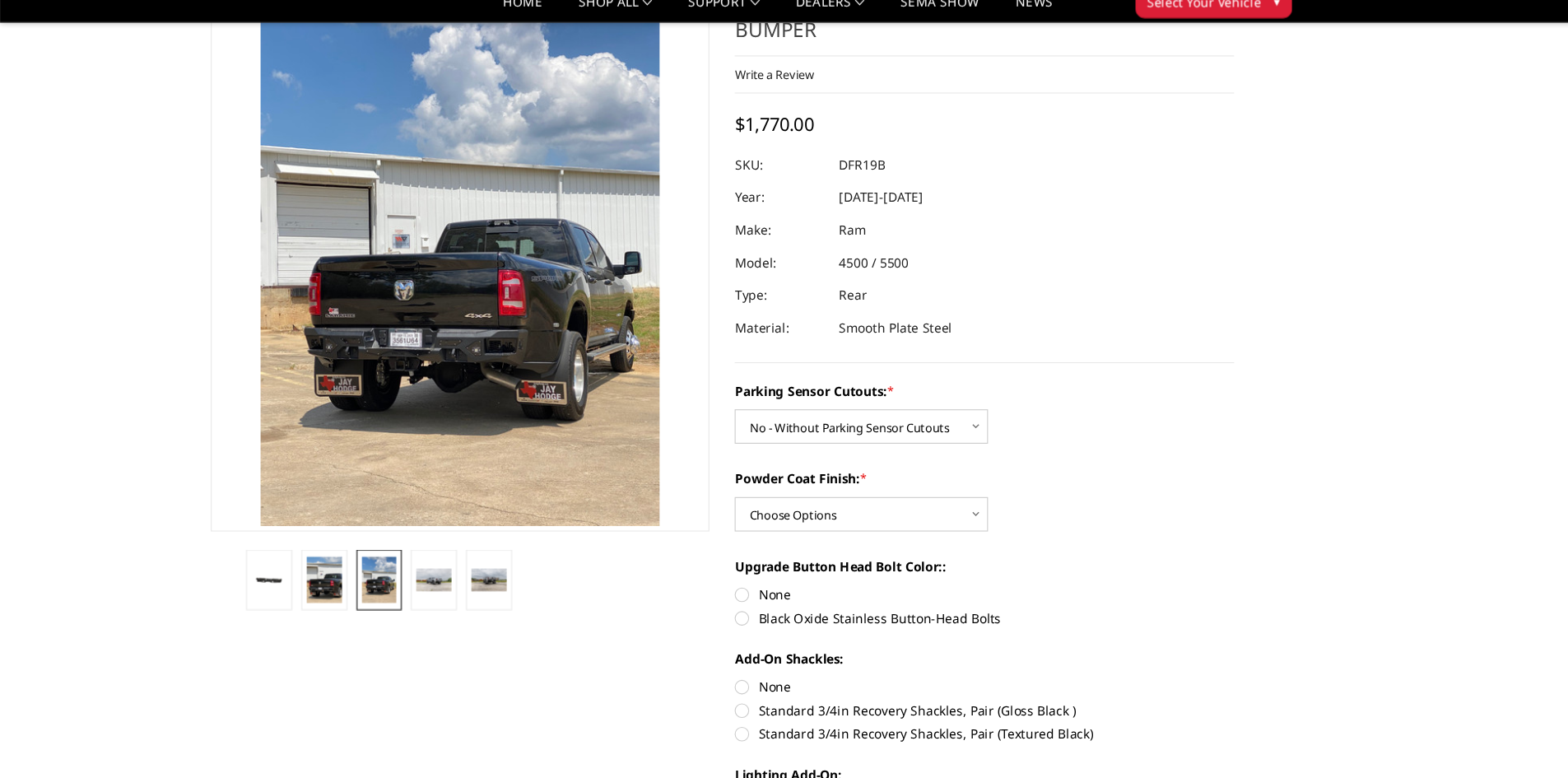
click at [495, 330] on img at bounding box center [587, 535] width 790 height 1054
click at [352, 559] on img at bounding box center [345, 545] width 33 height 42
click at [485, 357] on img at bounding box center [587, 535] width 790 height 1054
click at [392, 555] on img at bounding box center [395, 546] width 33 height 22
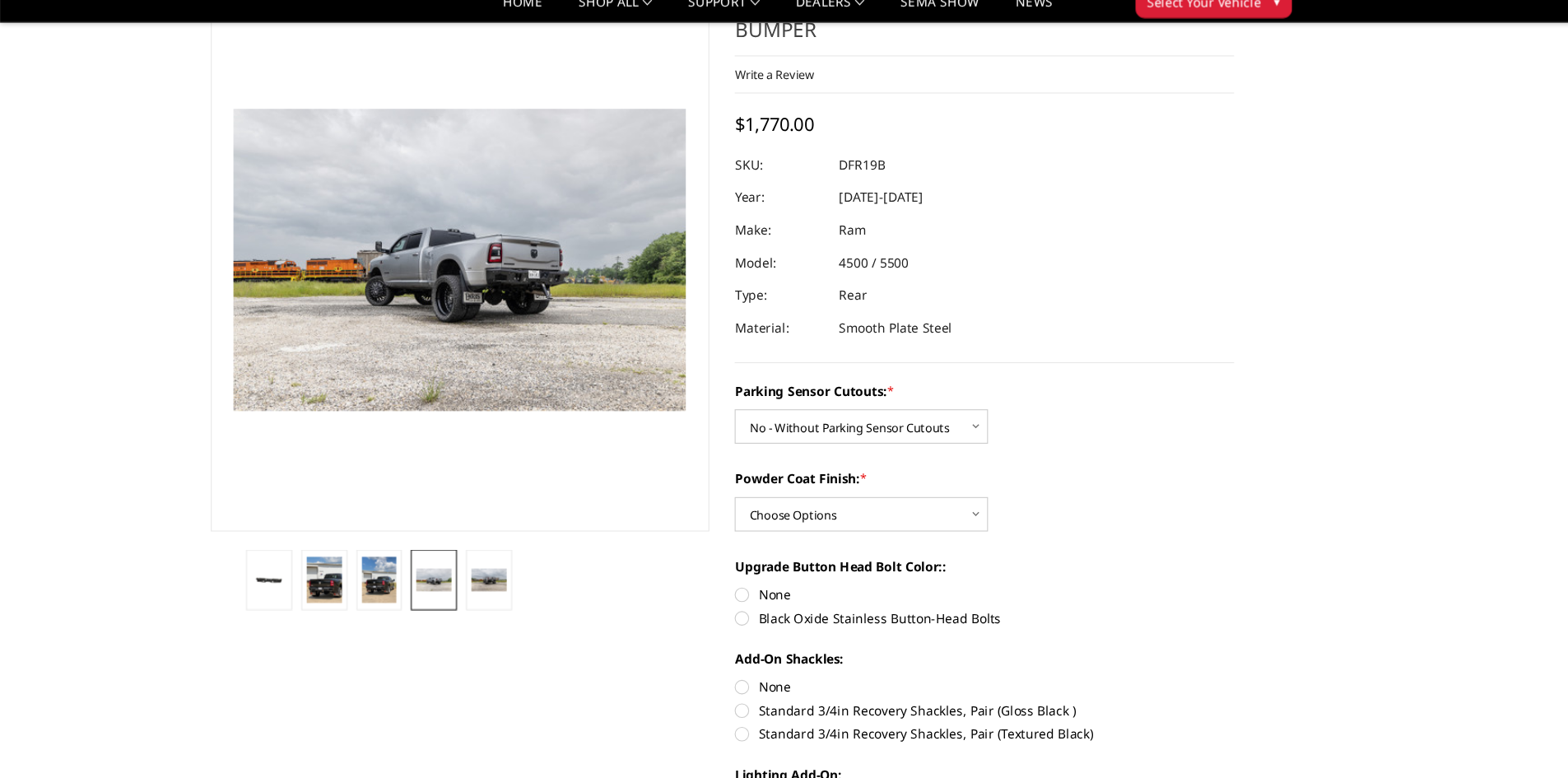
scroll to position [181, 0]
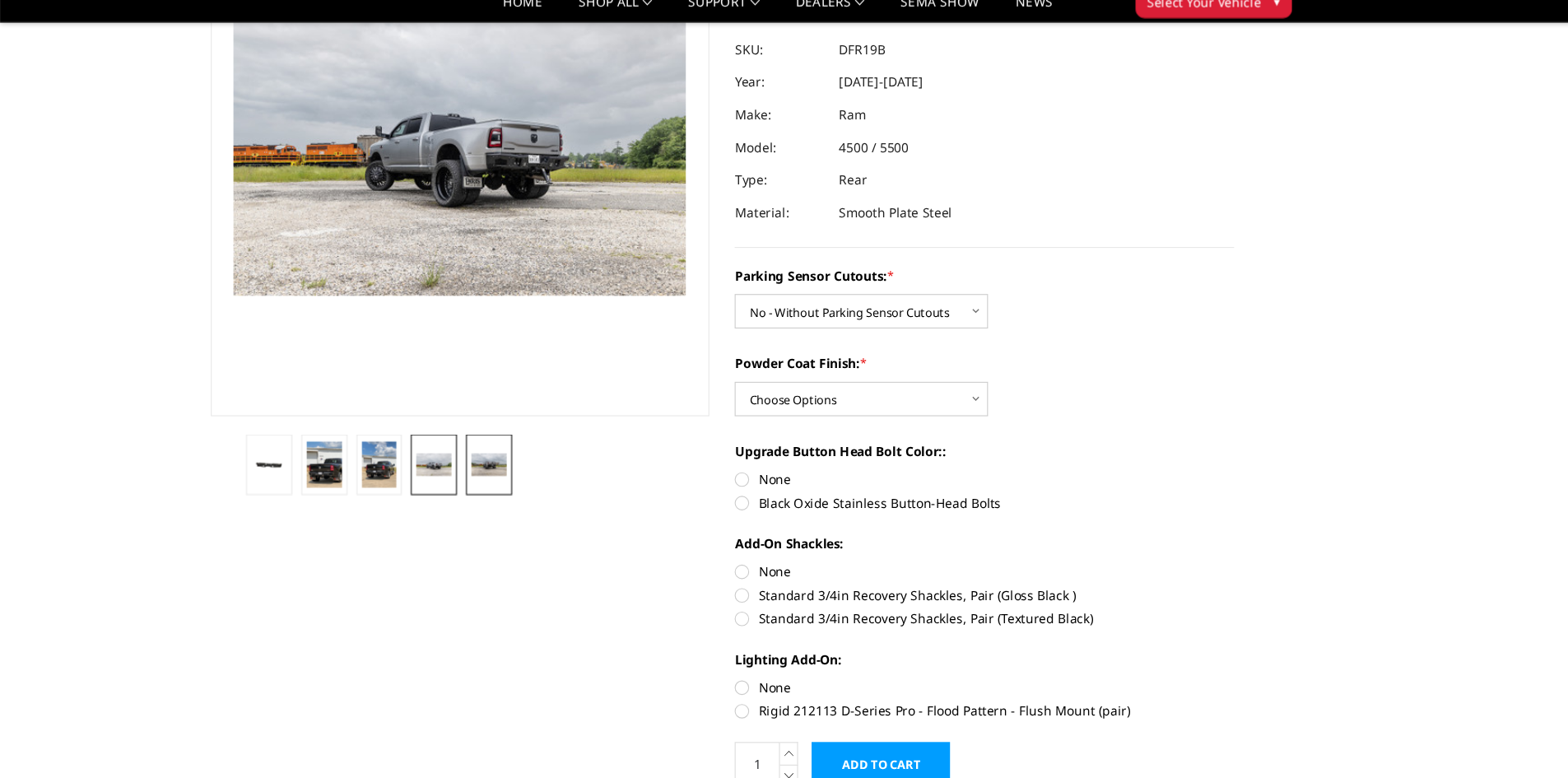
click at [463, 435] on link at bounding box center [445, 441] width 42 height 55
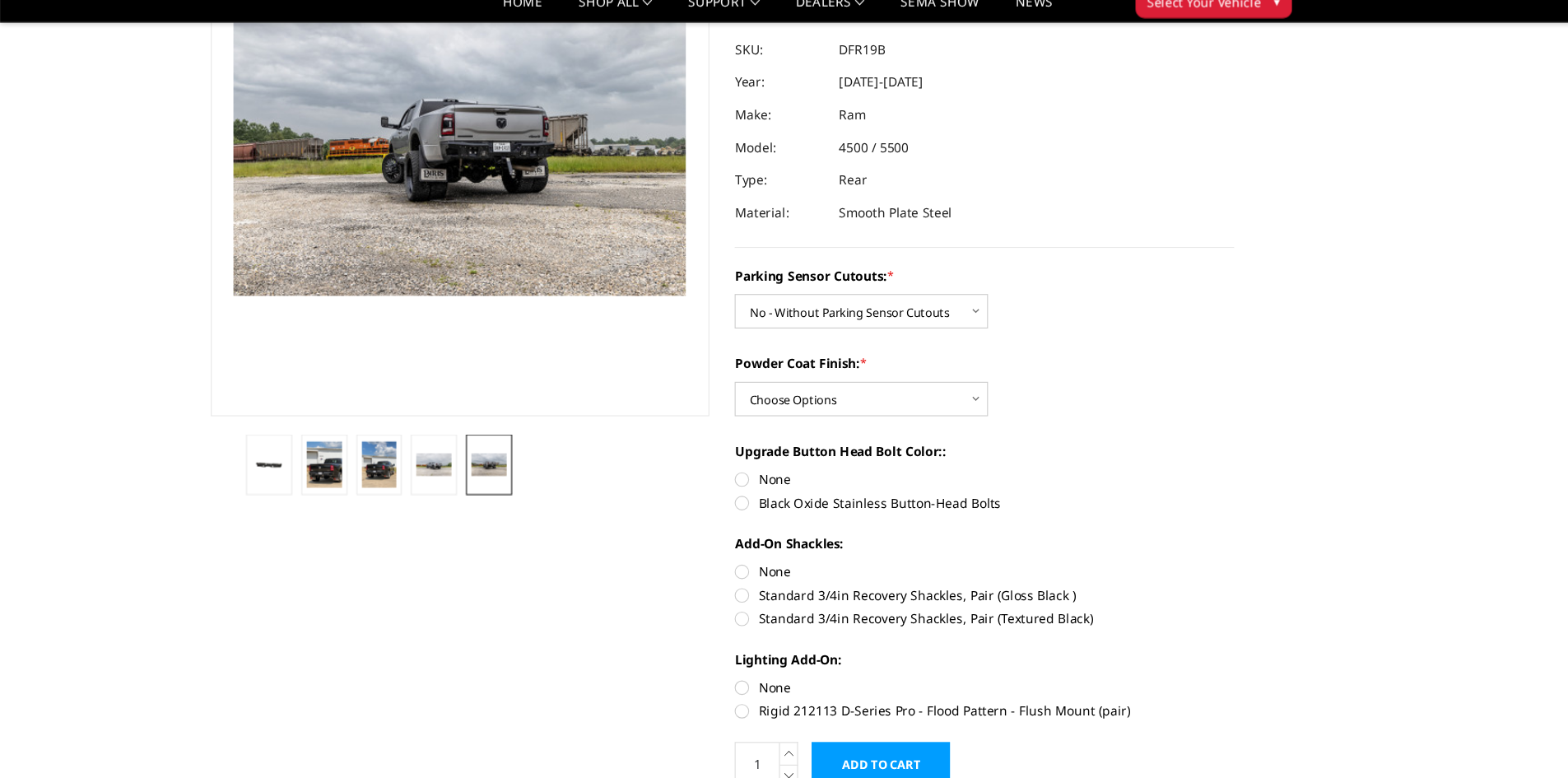
scroll to position [182, 0]
click at [440, 148] on img at bounding box center [719, 255] width 1054 height 703
click at [408, 453] on link at bounding box center [395, 440] width 42 height 55
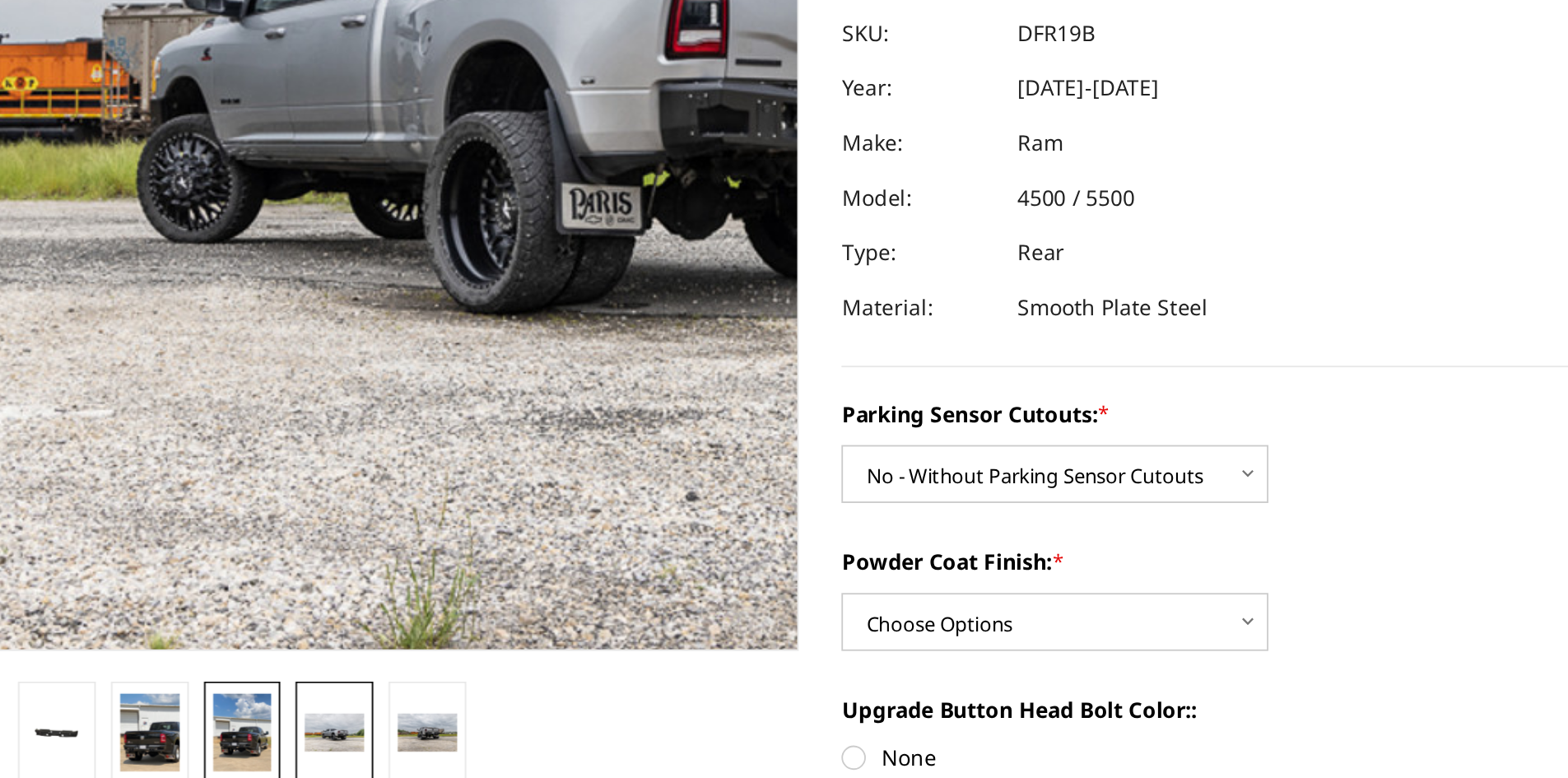
click at [353, 440] on img at bounding box center [345, 440] width 33 height 42
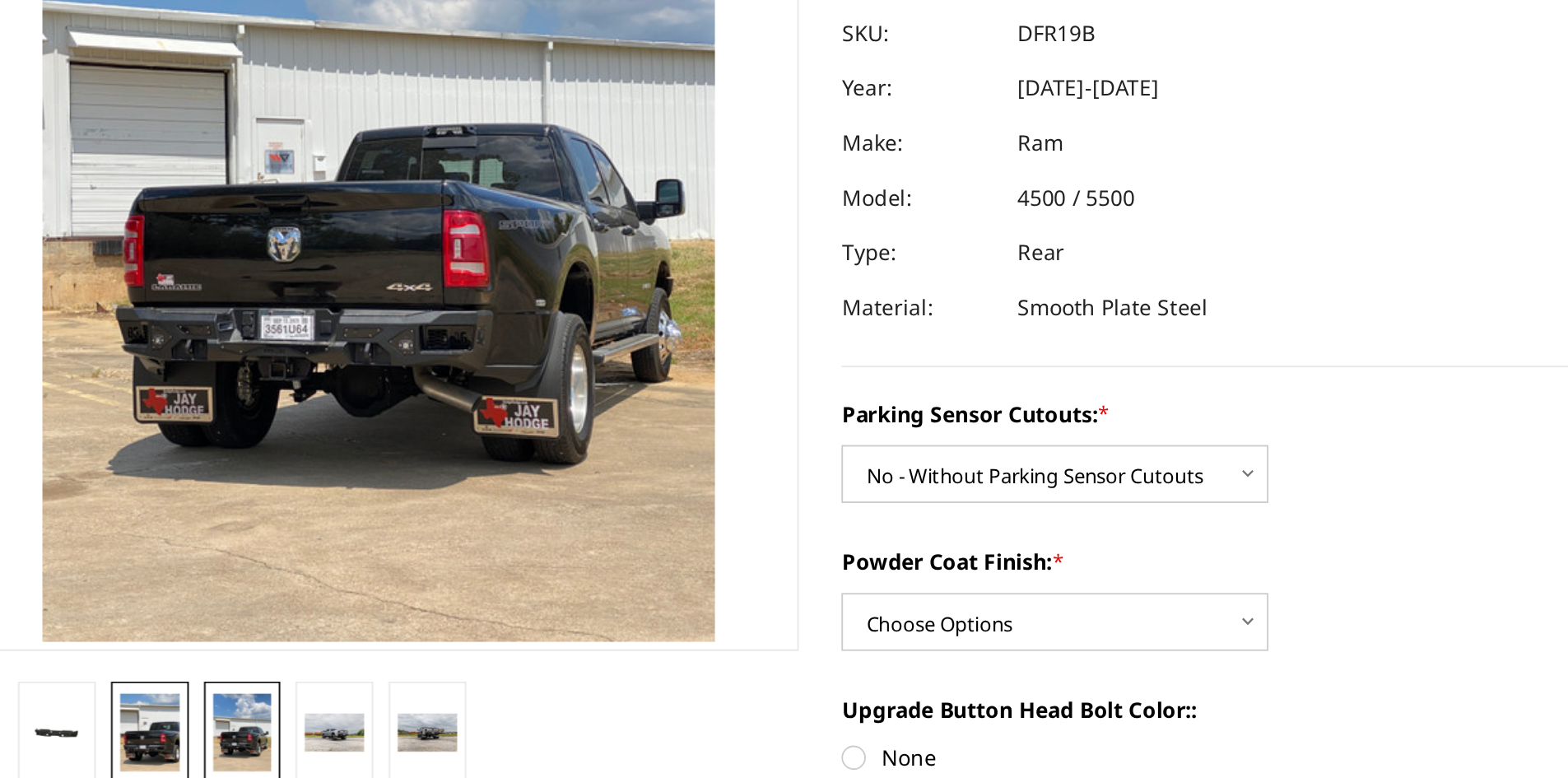
click at [311, 441] on link at bounding box center [295, 441] width 42 height 55
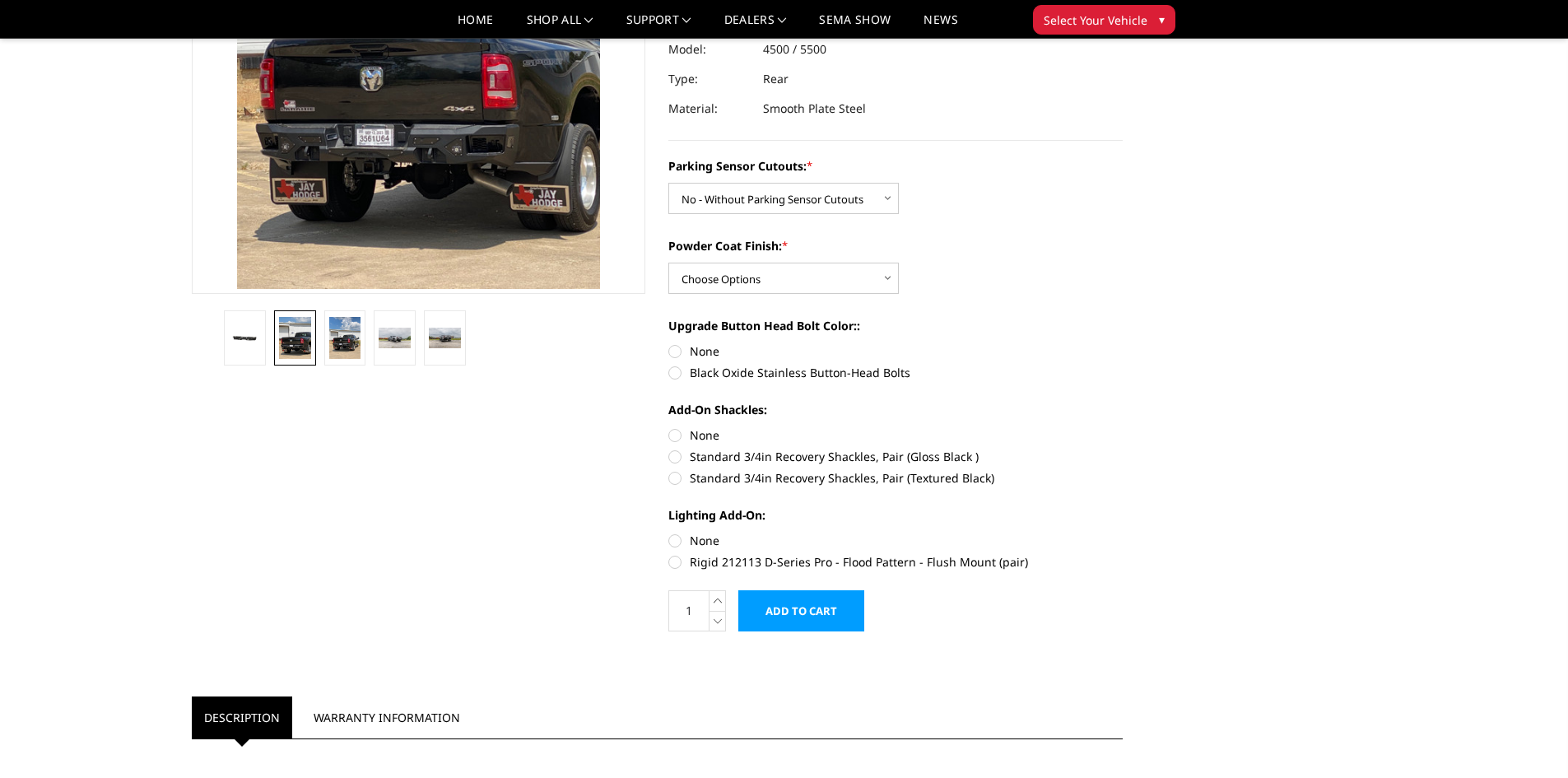
scroll to position [287, 0]
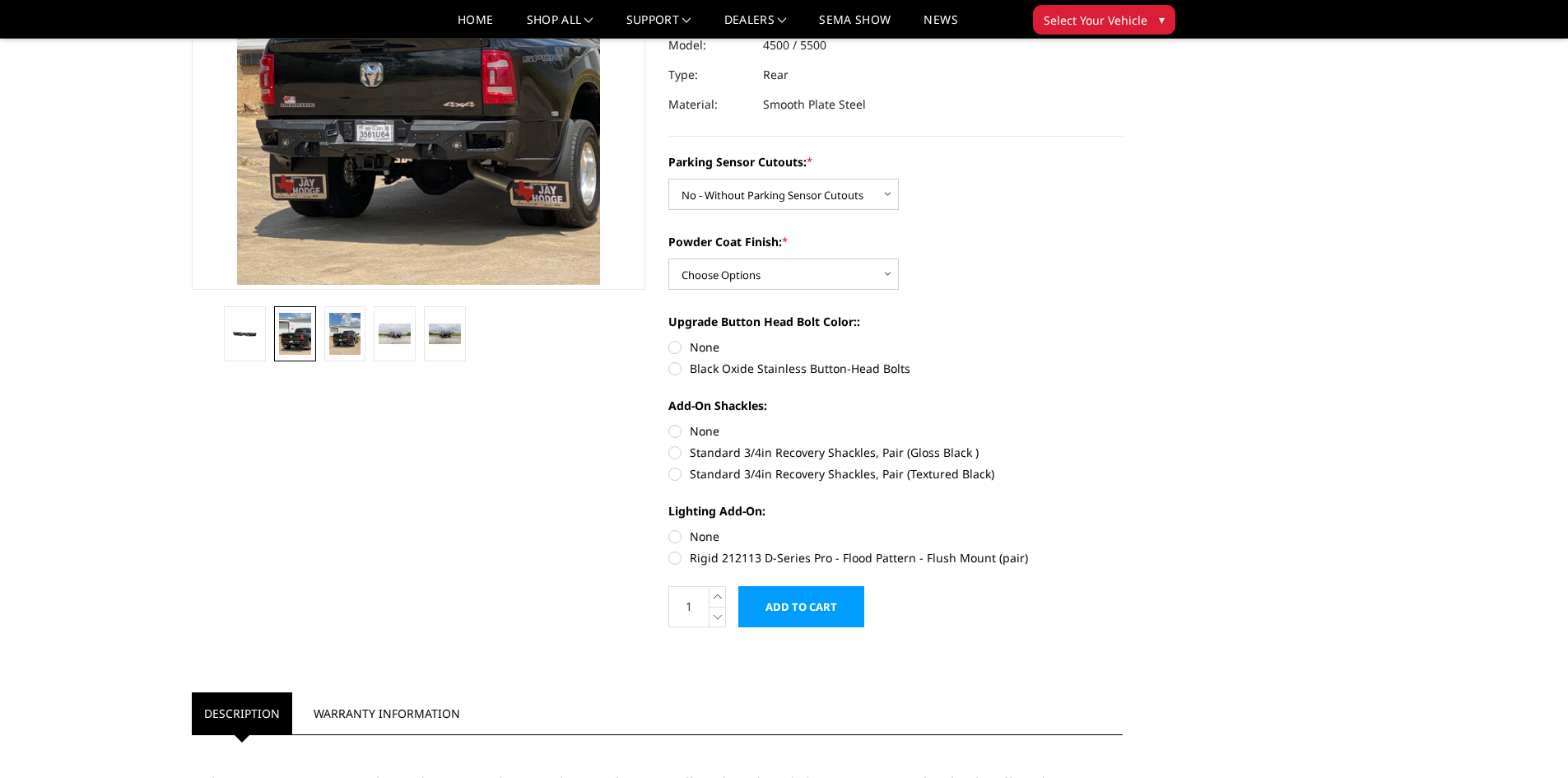
click at [678, 455] on label "Standard 3/4in Recovery Shackles, Pair (Gloss Black )" at bounding box center [895, 453] width 454 height 18
click at [1123, 424] on input "Standard 3/4in Recovery Shackles, Pair (Gloss Black )" at bounding box center [1123, 423] width 1 height 1
radio input "true"
click at [677, 562] on label "Rigid 212113 D-Series Pro - Flood Pattern - Flush Mount (pair)" at bounding box center [895, 558] width 454 height 18
click at [1123, 529] on input "Rigid 212113 D-Series Pro - Flood Pattern - Flush Mount (pair)" at bounding box center [1123, 528] width 1 height 1
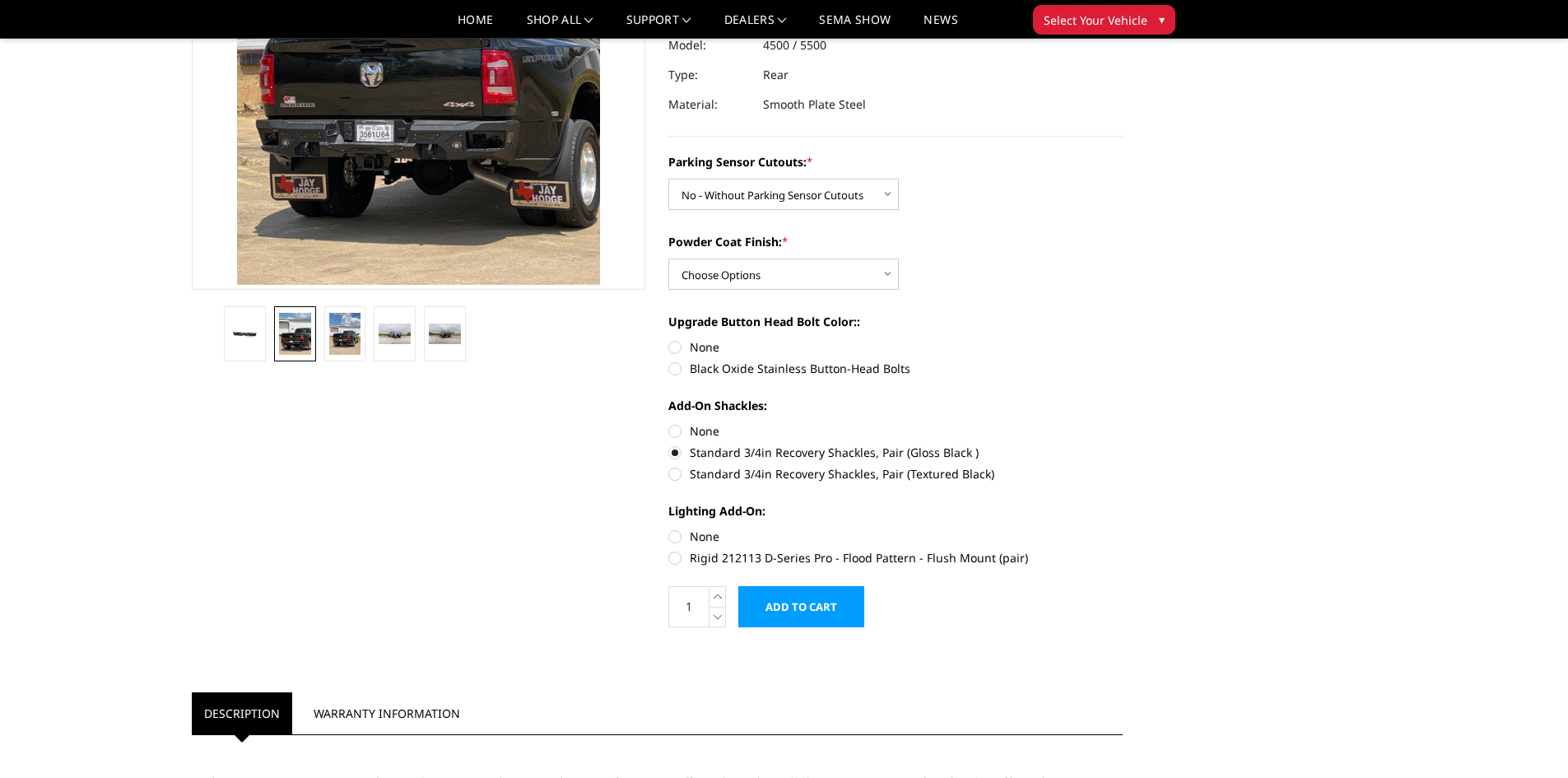
radio input "true"
click at [679, 373] on label "Black Oxide Stainless Button-Head Bolts" at bounding box center [895, 369] width 454 height 18
click at [1123, 340] on input "Black Oxide Stainless Button-Head Bolts" at bounding box center [1123, 339] width 1 height 1
radio input "true"
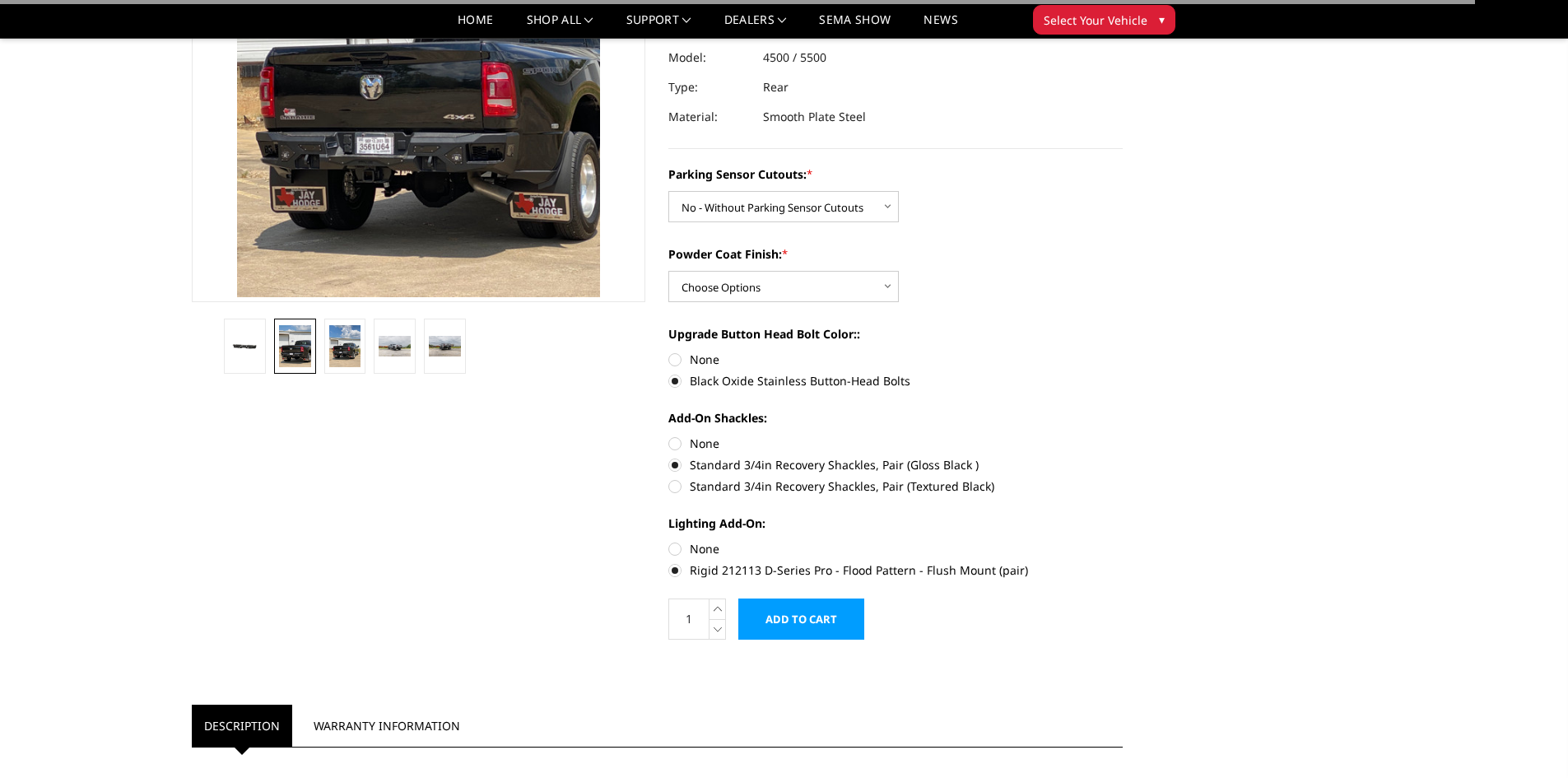
scroll to position [122, 0]
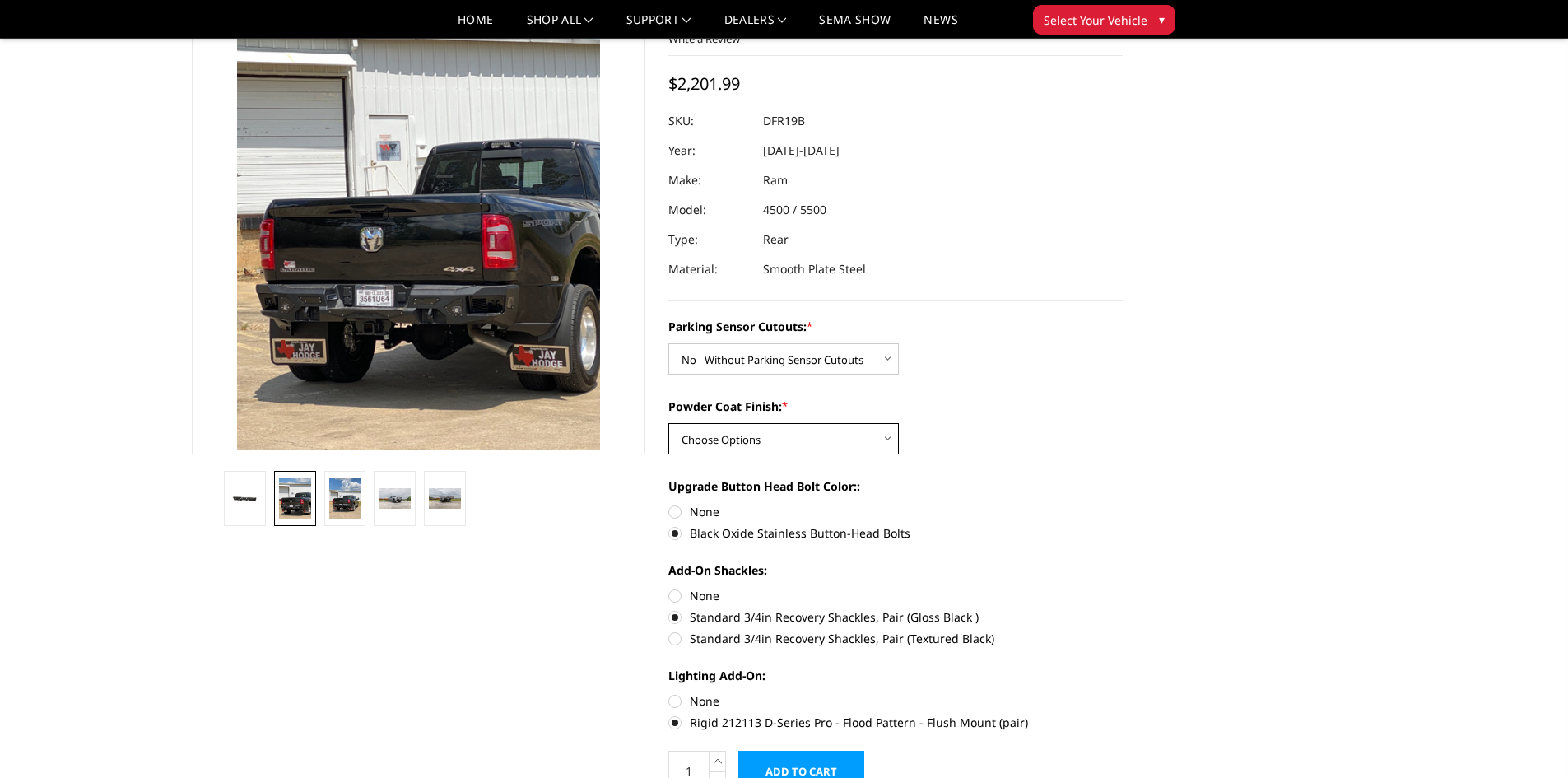
click at [860, 433] on select "Choose Options Bare Metal Textured Black Powder Coat" at bounding box center [784, 439] width 231 height 32
select select "2166"
click at [668, 424] on select "Choose Options Bare Metal Textured Black Powder Coat" at bounding box center [784, 439] width 231 height 32
click at [1104, 394] on div "Parking Sensor Cutouts: * Choose Options No - Without Parking Sensor Cutouts Ye…" at bounding box center [895, 522] width 454 height 410
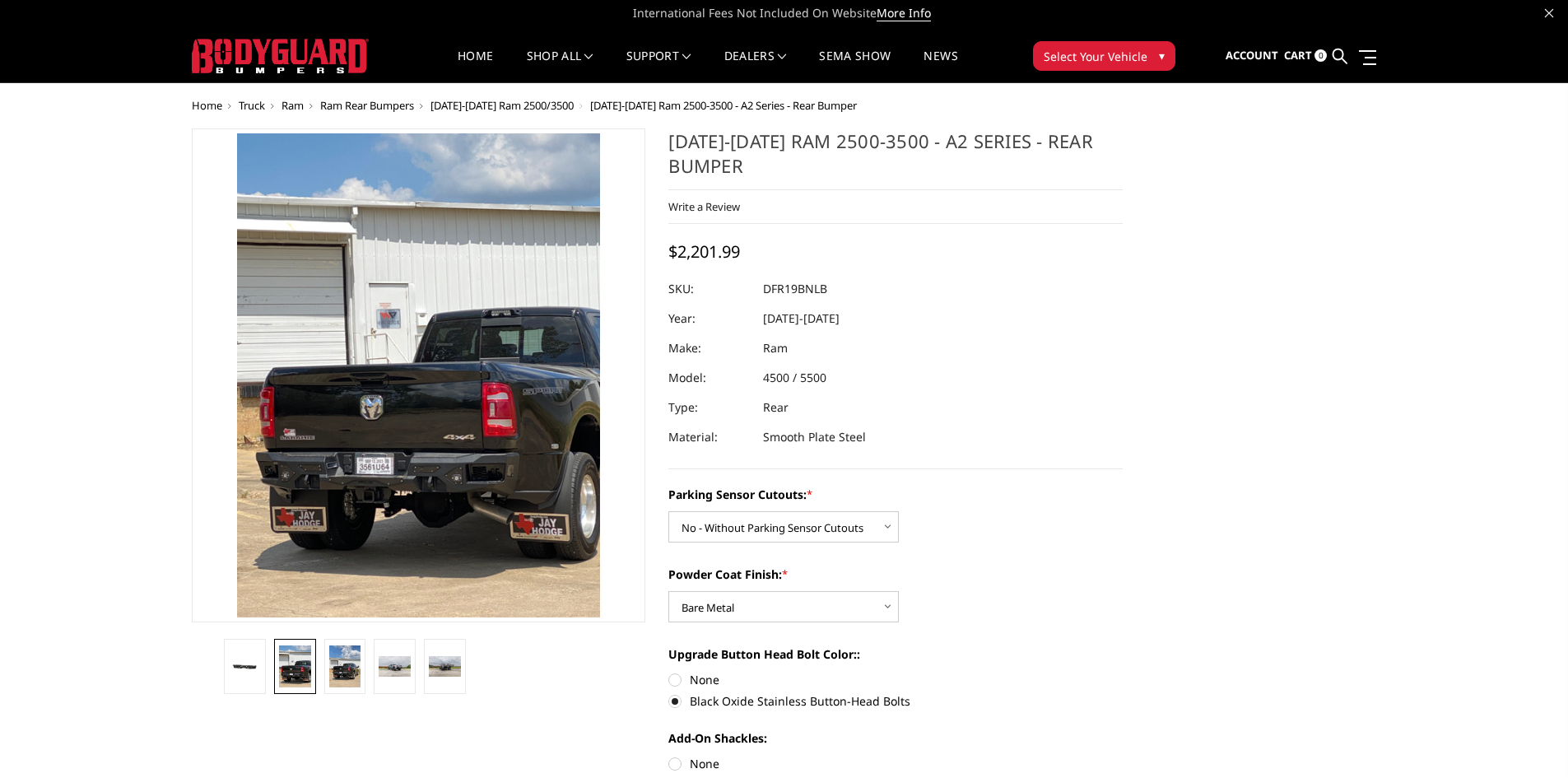
scroll to position [0, 0]
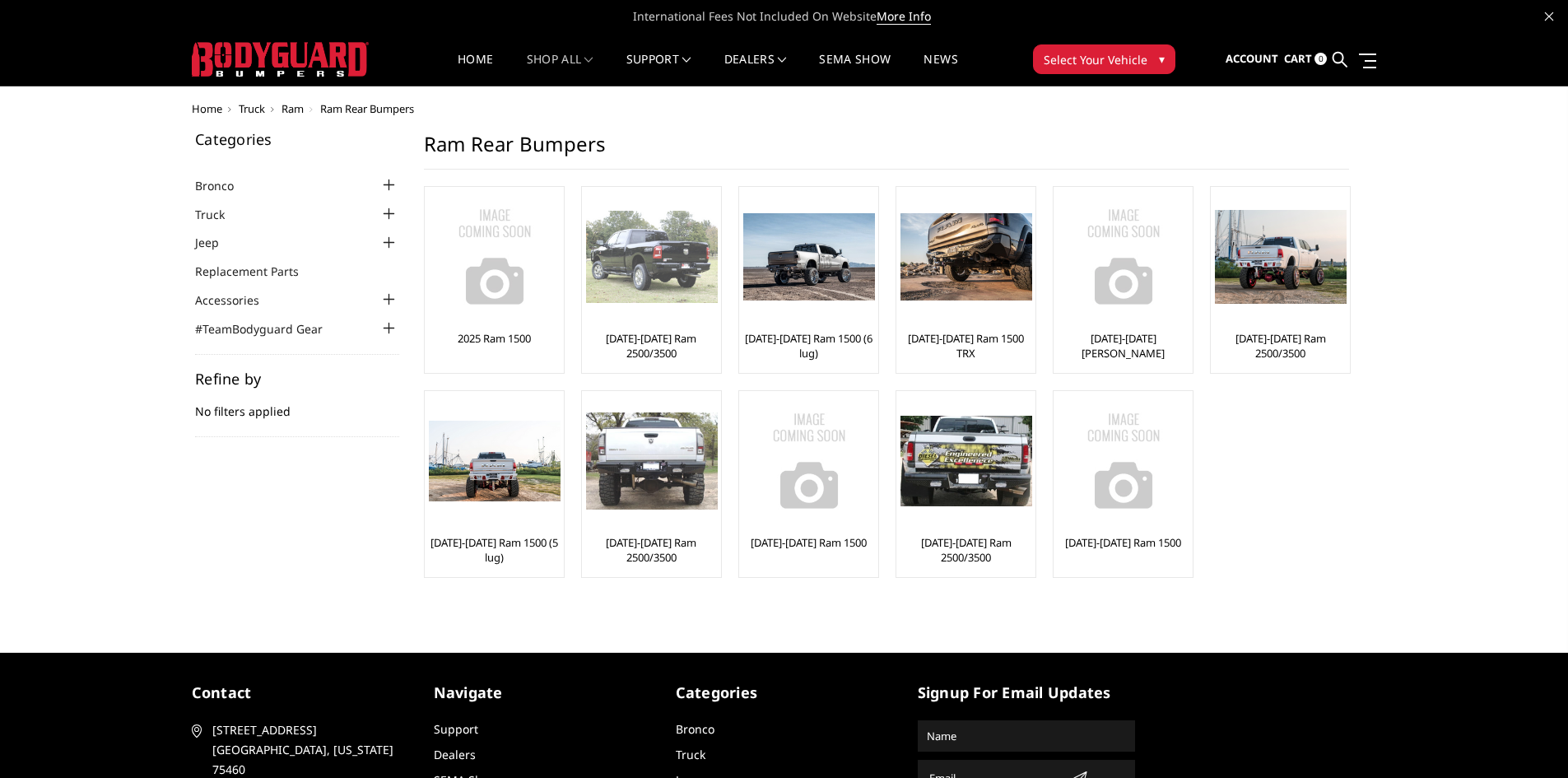
click at [651, 253] on img at bounding box center [651, 257] width 131 height 92
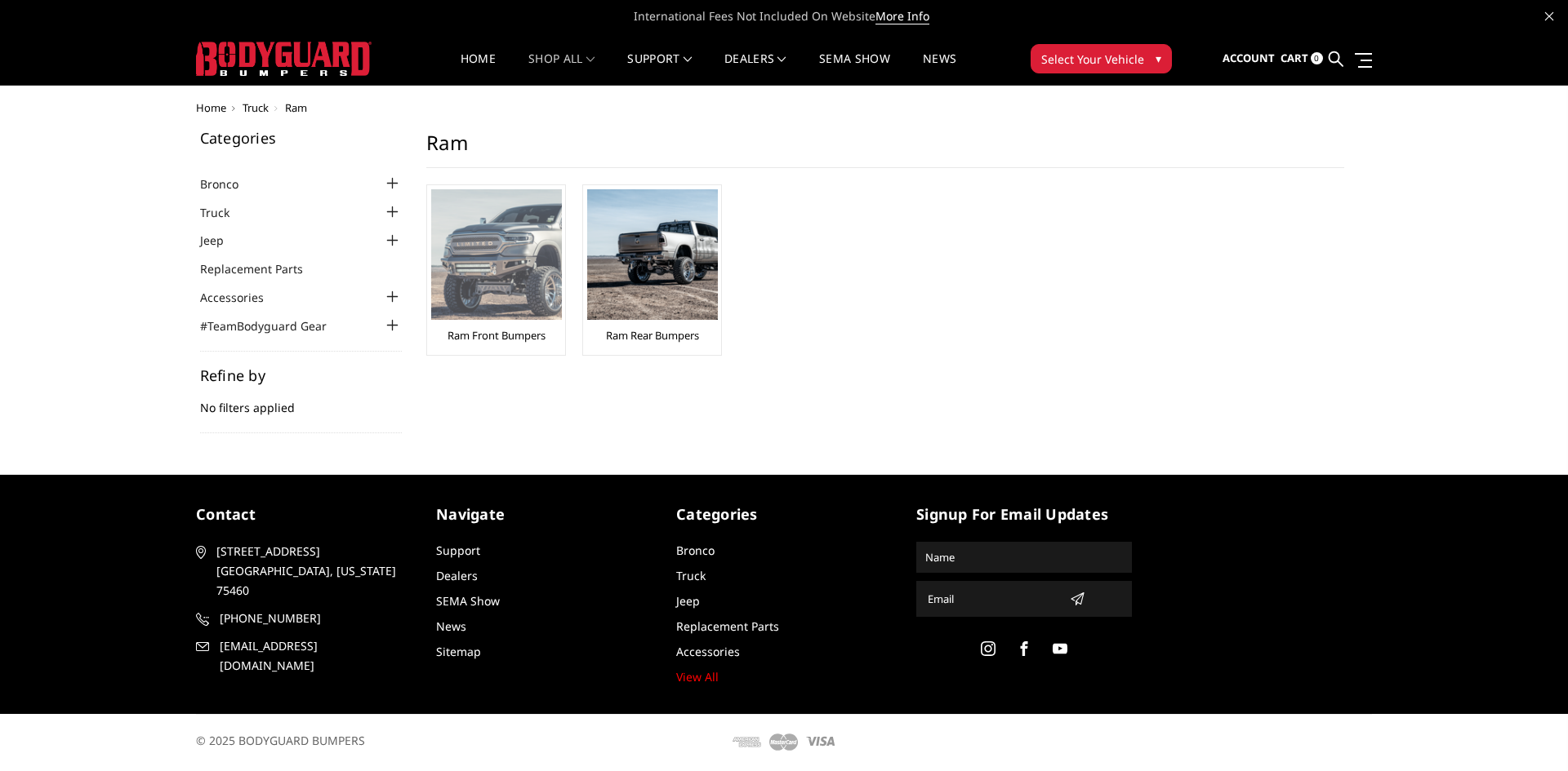
drag, startPoint x: 491, startPoint y: 251, endPoint x: 490, endPoint y: 263, distance: 12.0
click at [491, 251] on img at bounding box center [495, 254] width 130 height 130
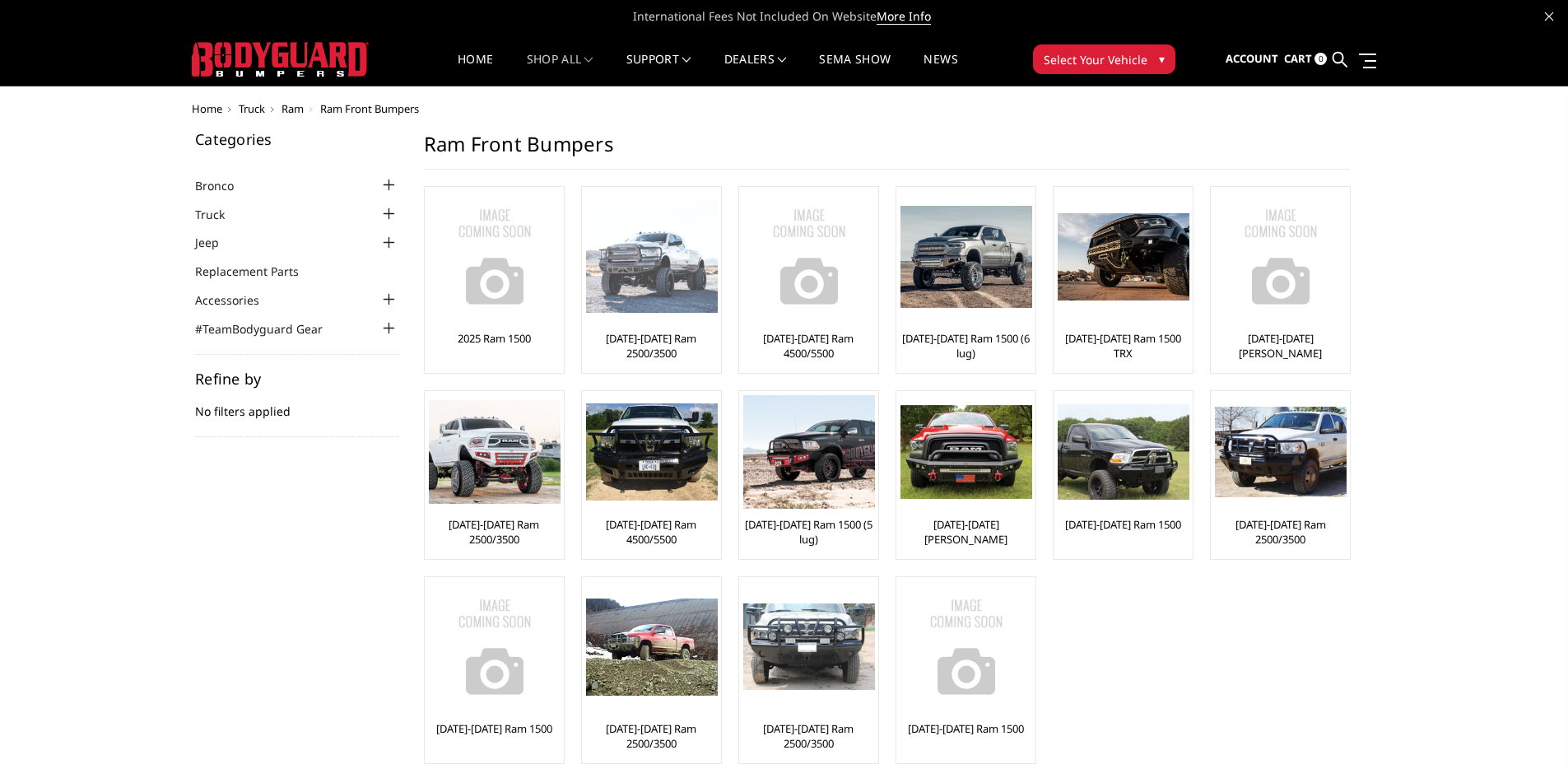
click at [676, 253] on img at bounding box center [651, 258] width 131 height 113
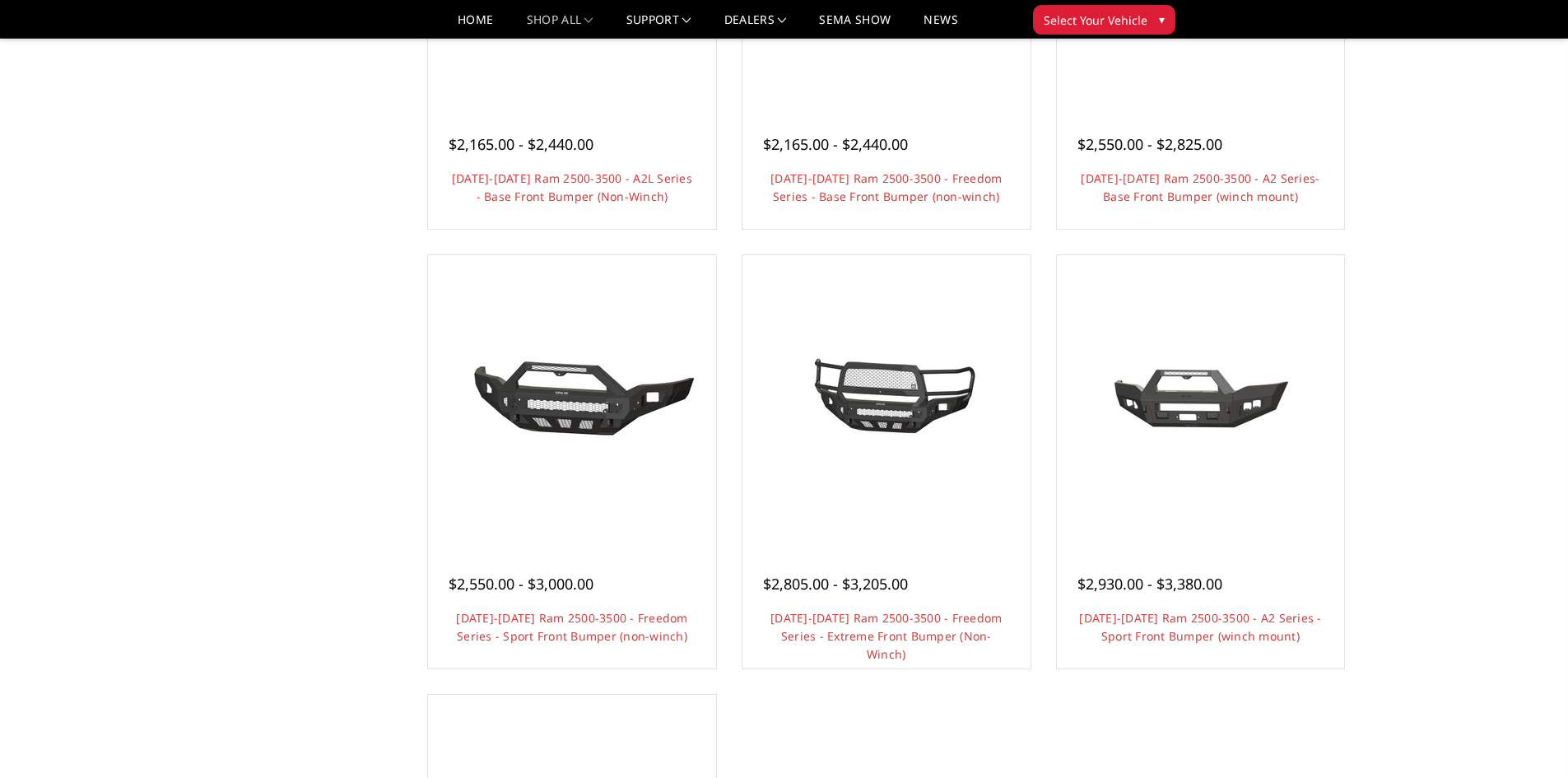
scroll to position [988, 0]
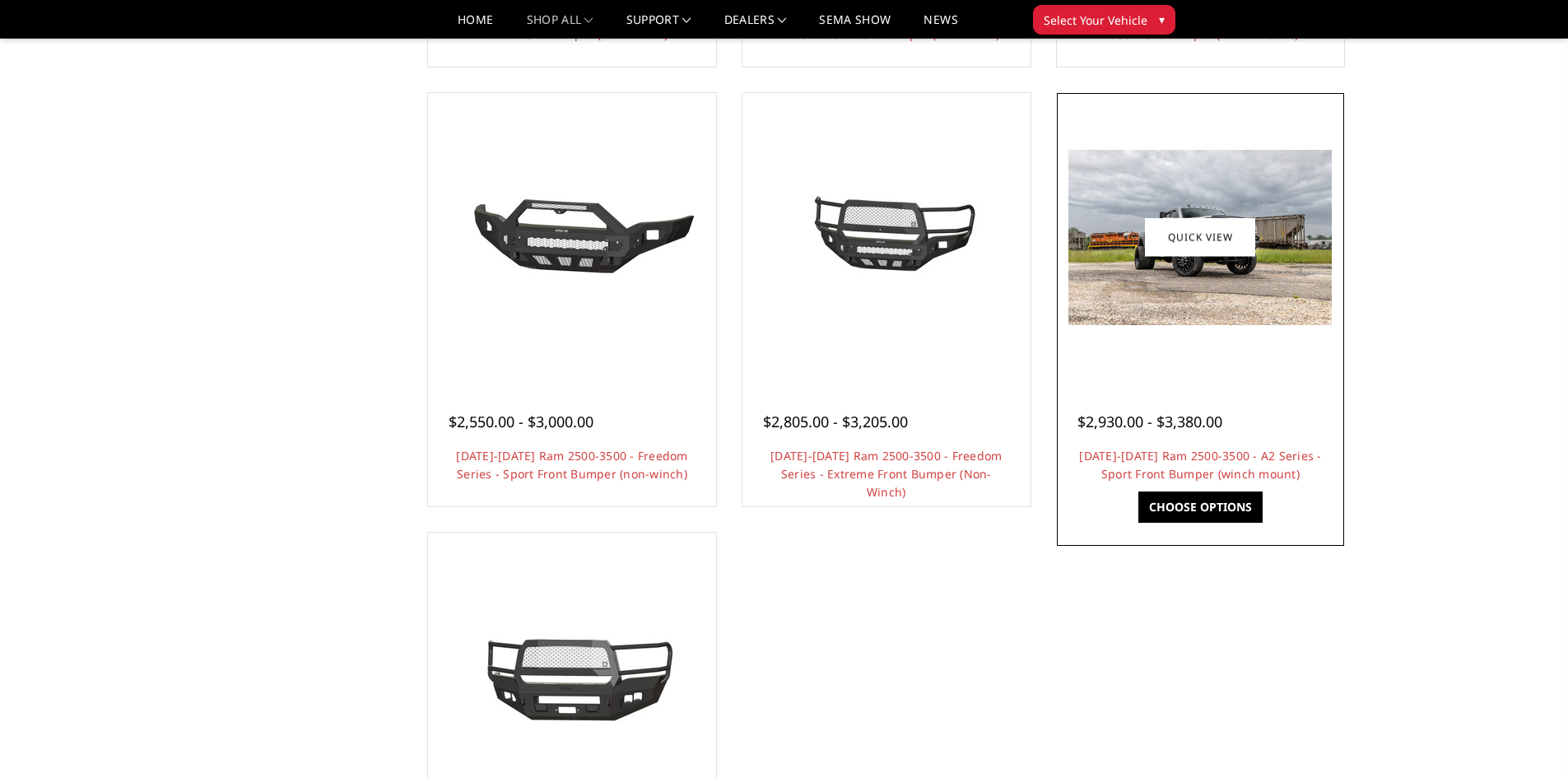
click at [1280, 305] on img at bounding box center [1200, 238] width 263 height 176
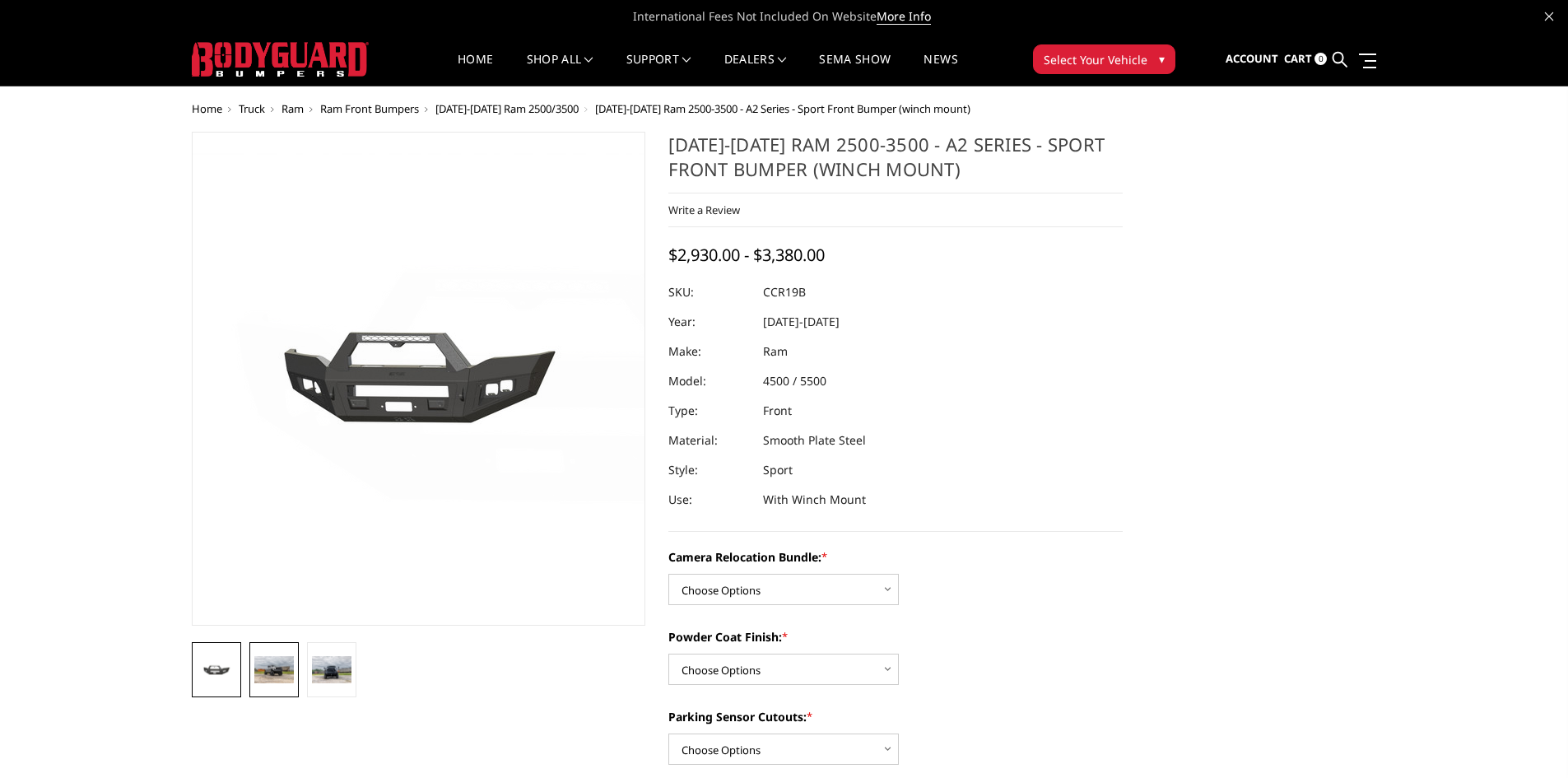
click at [277, 669] on img at bounding box center [274, 669] width 39 height 27
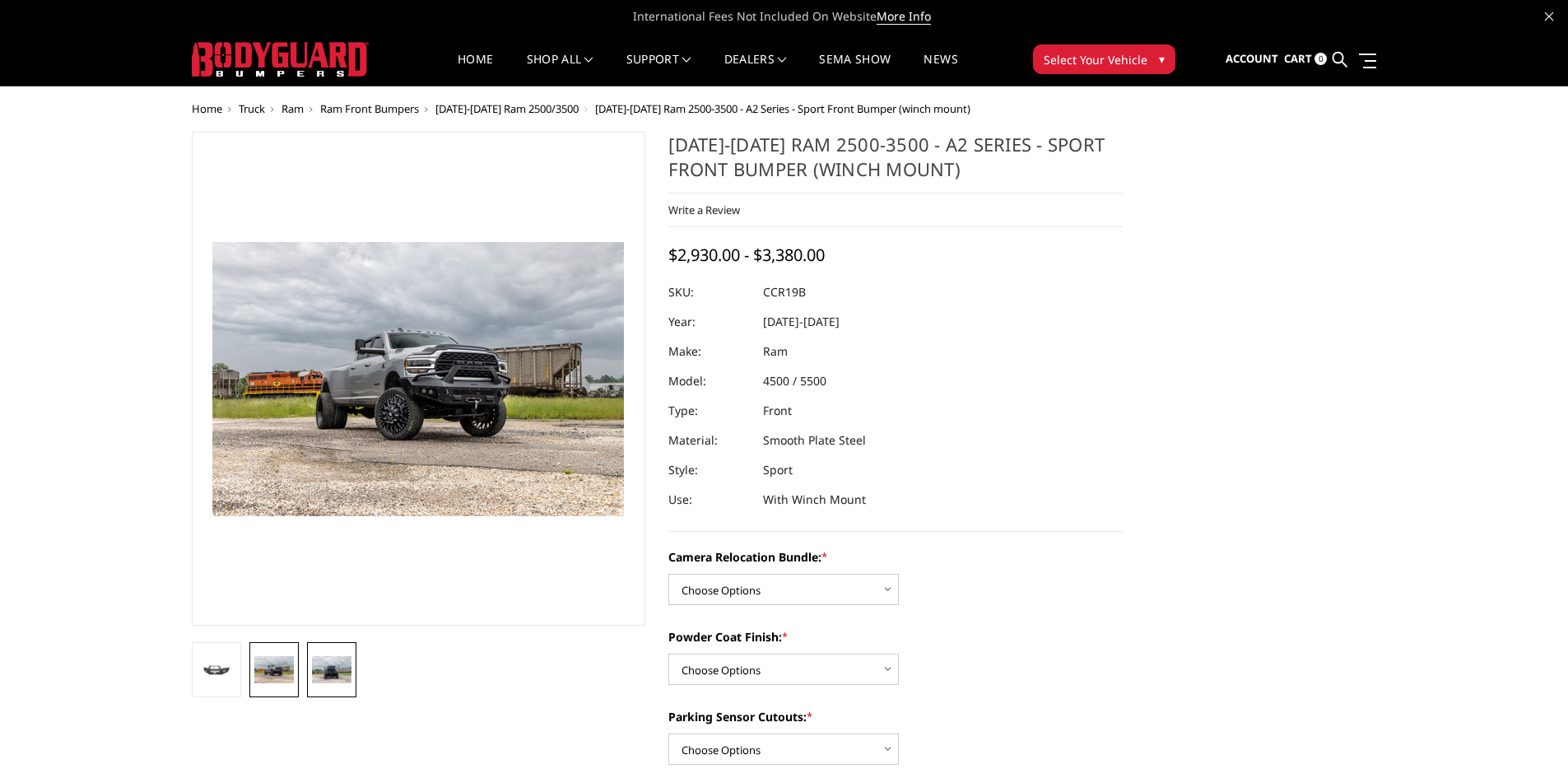
click at [332, 667] on img at bounding box center [332, 669] width 39 height 27
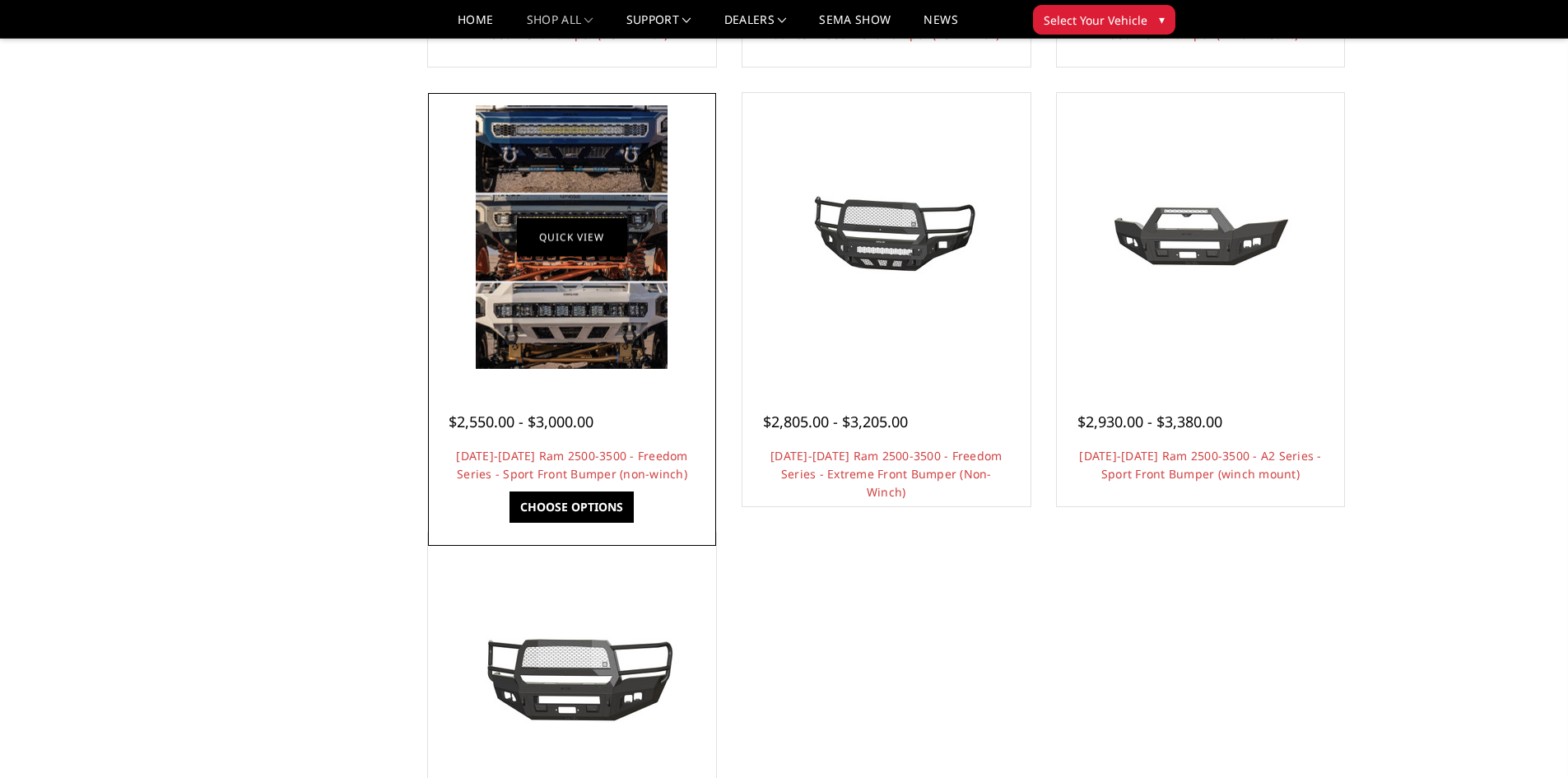
click at [566, 243] on link "Quick view" at bounding box center [572, 237] width 111 height 39
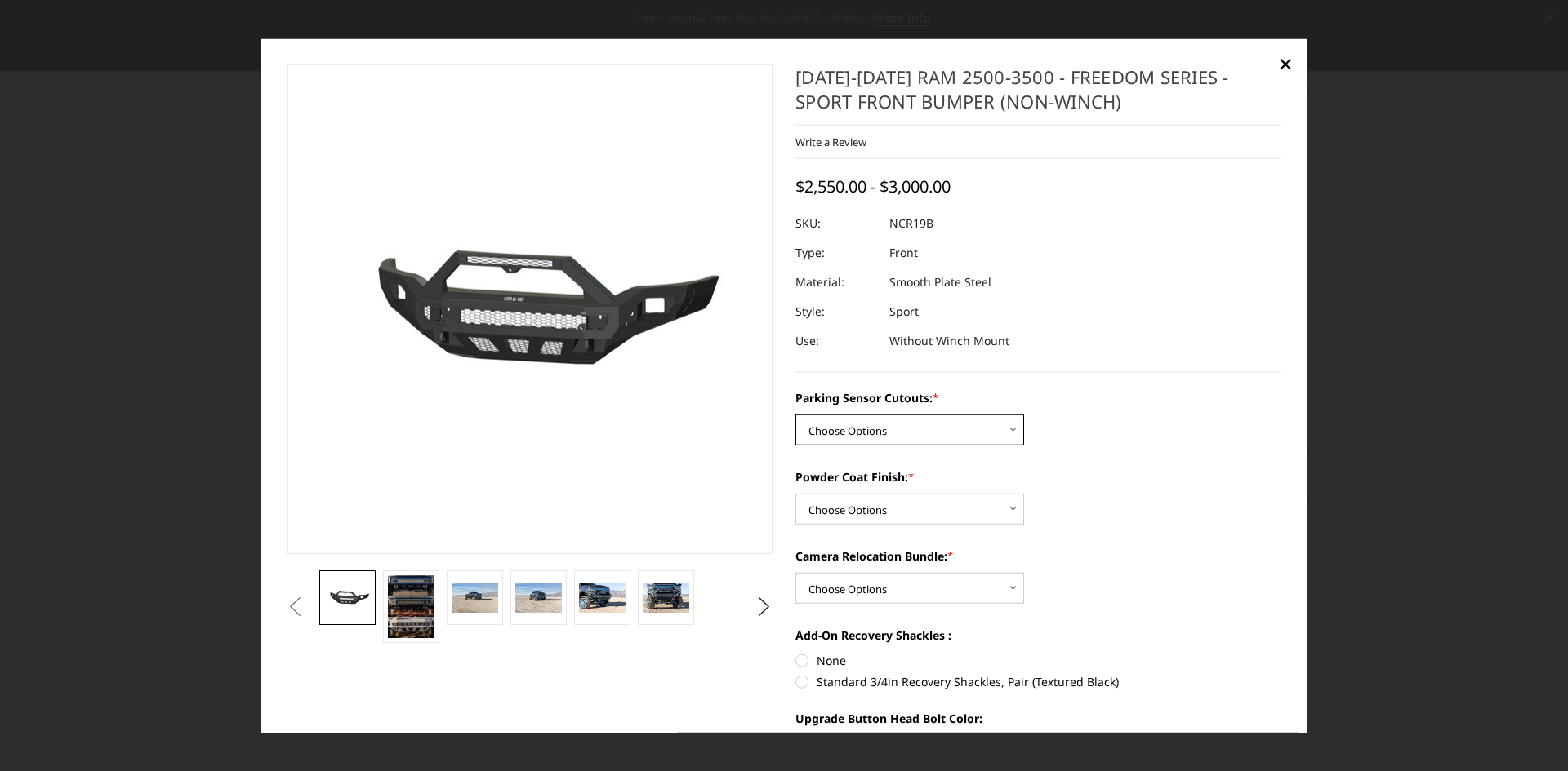
click at [959, 431] on select "Choose Options No - Without Parking Sensor Cutouts Yes - With Parking Sensor Cu…" at bounding box center [909, 431] width 229 height 31
select select "2712"
click at [795, 415] on select "Choose Options No - Without Parking Sensor Cutouts Yes - With Parking Sensor Cu…" at bounding box center [909, 431] width 229 height 31
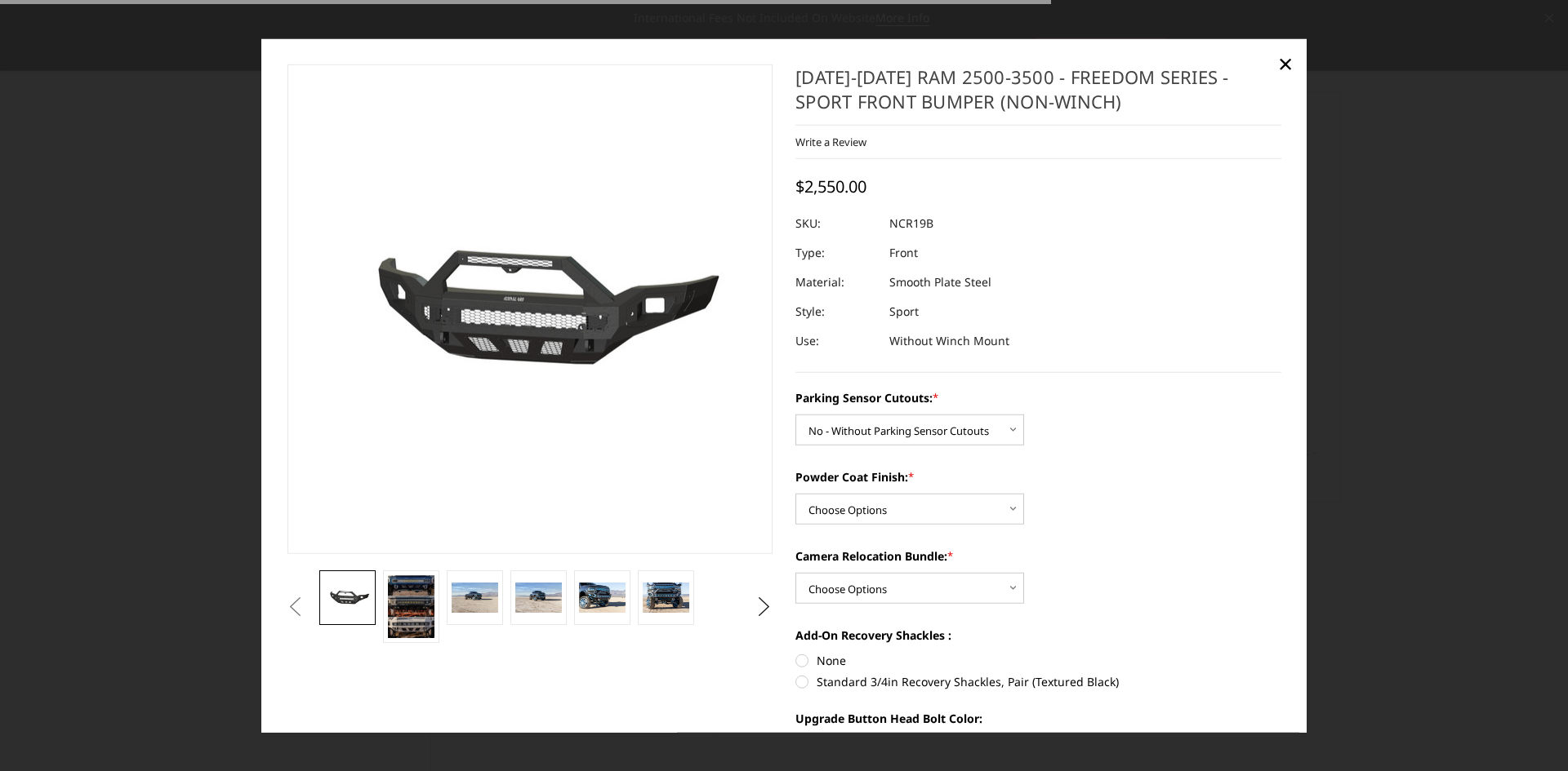
click at [1085, 455] on div "Parking Sensor Cutouts: * Choose Options No - Without Parking Sensor Cutouts Ye…" at bounding box center [1038, 715] width 485 height 652
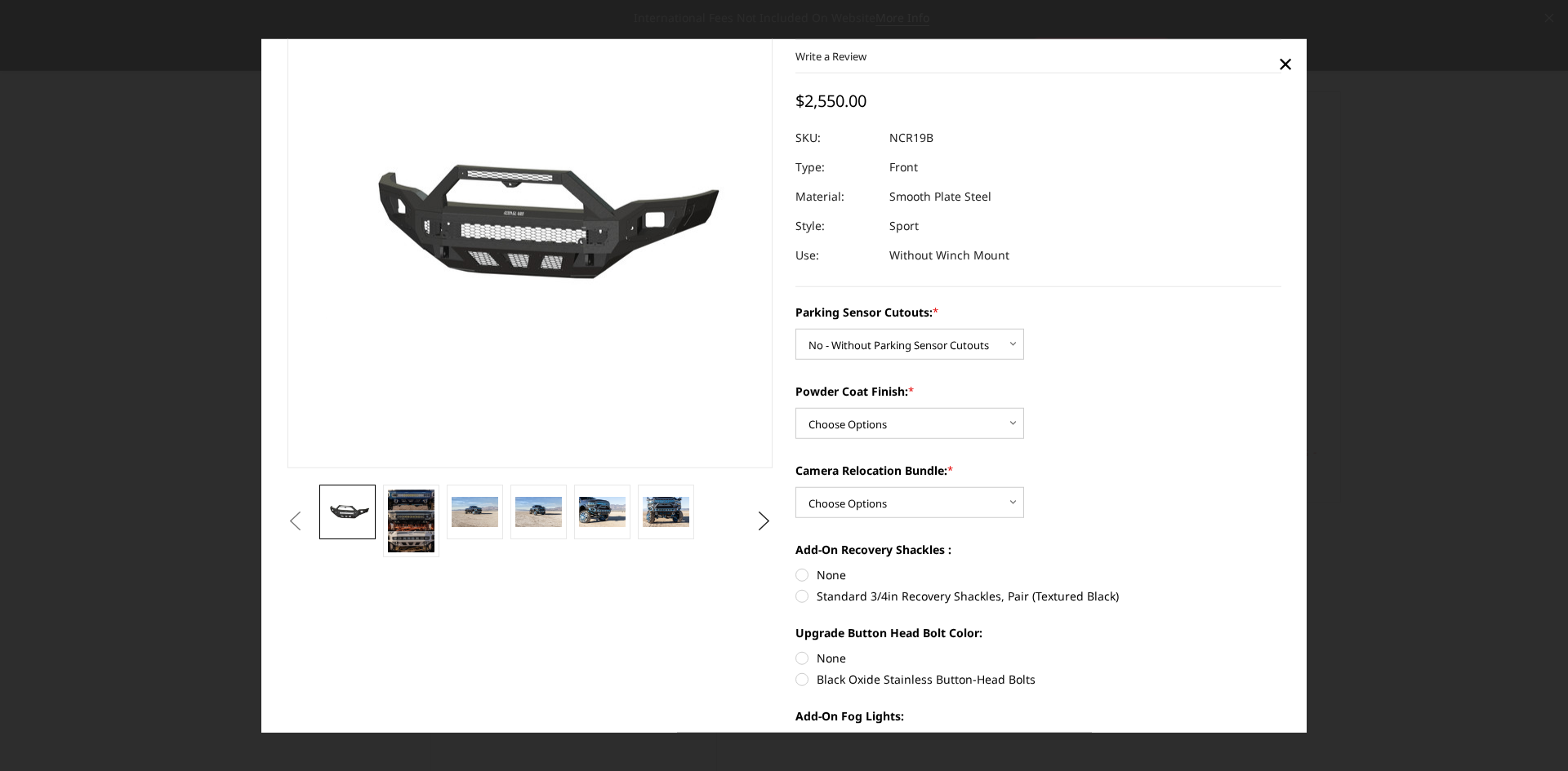
scroll to position [163, 0]
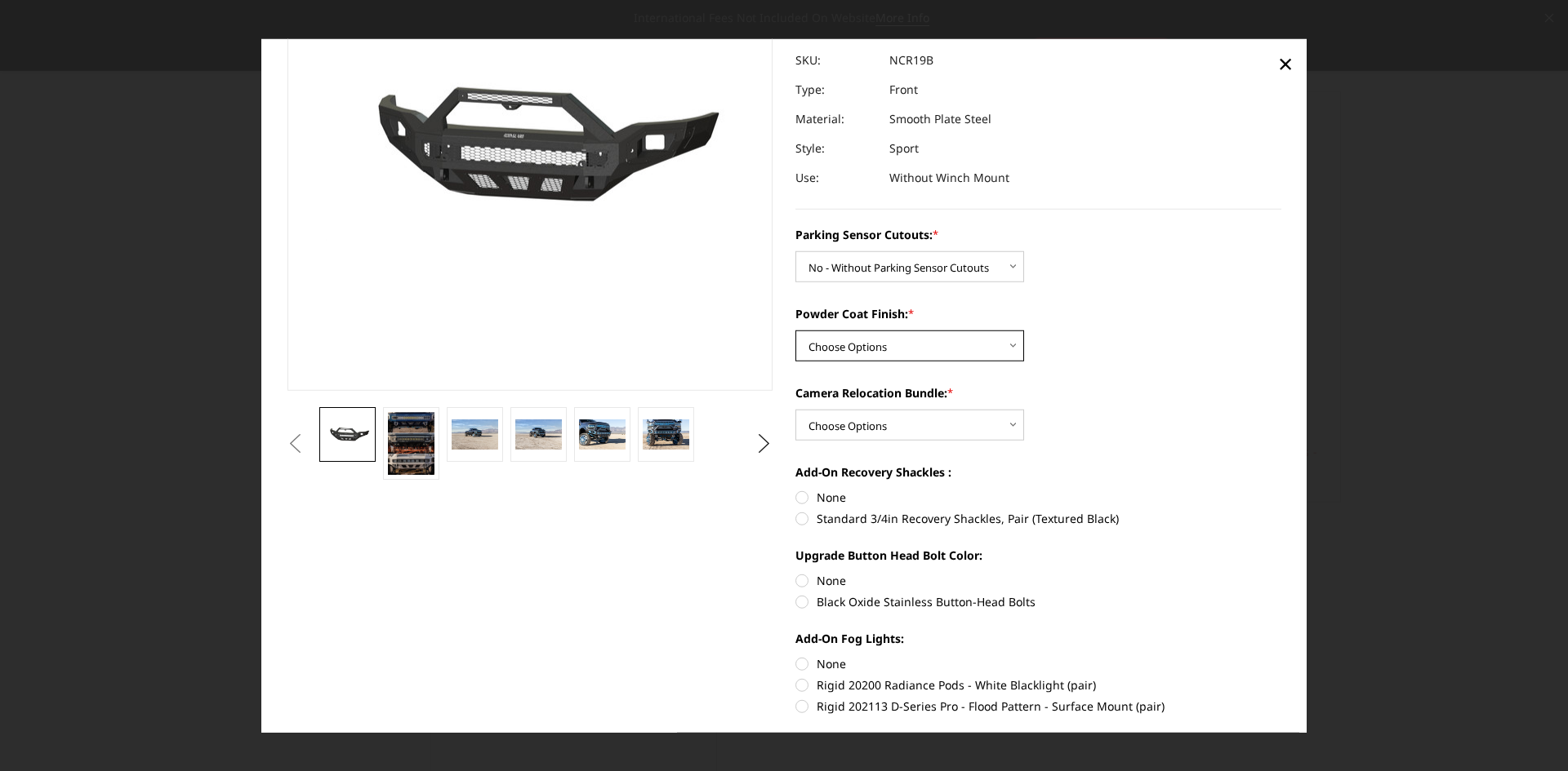
click at [974, 333] on select "Choose Options Bare Metal Texture Black Powder Coat" at bounding box center [909, 346] width 229 height 31
select select "2714"
click at [795, 331] on select "Choose Options Bare Metal Texture Black Powder Coat" at bounding box center [909, 346] width 229 height 31
click at [1079, 393] on label "Camera Relocation Bundle: *" at bounding box center [1038, 393] width 485 height 18
click at [1024, 410] on select "Choose Options WITH Camera Relocation Bundle WITHOUT Camera Relocation Bundle" at bounding box center [909, 426] width 229 height 31
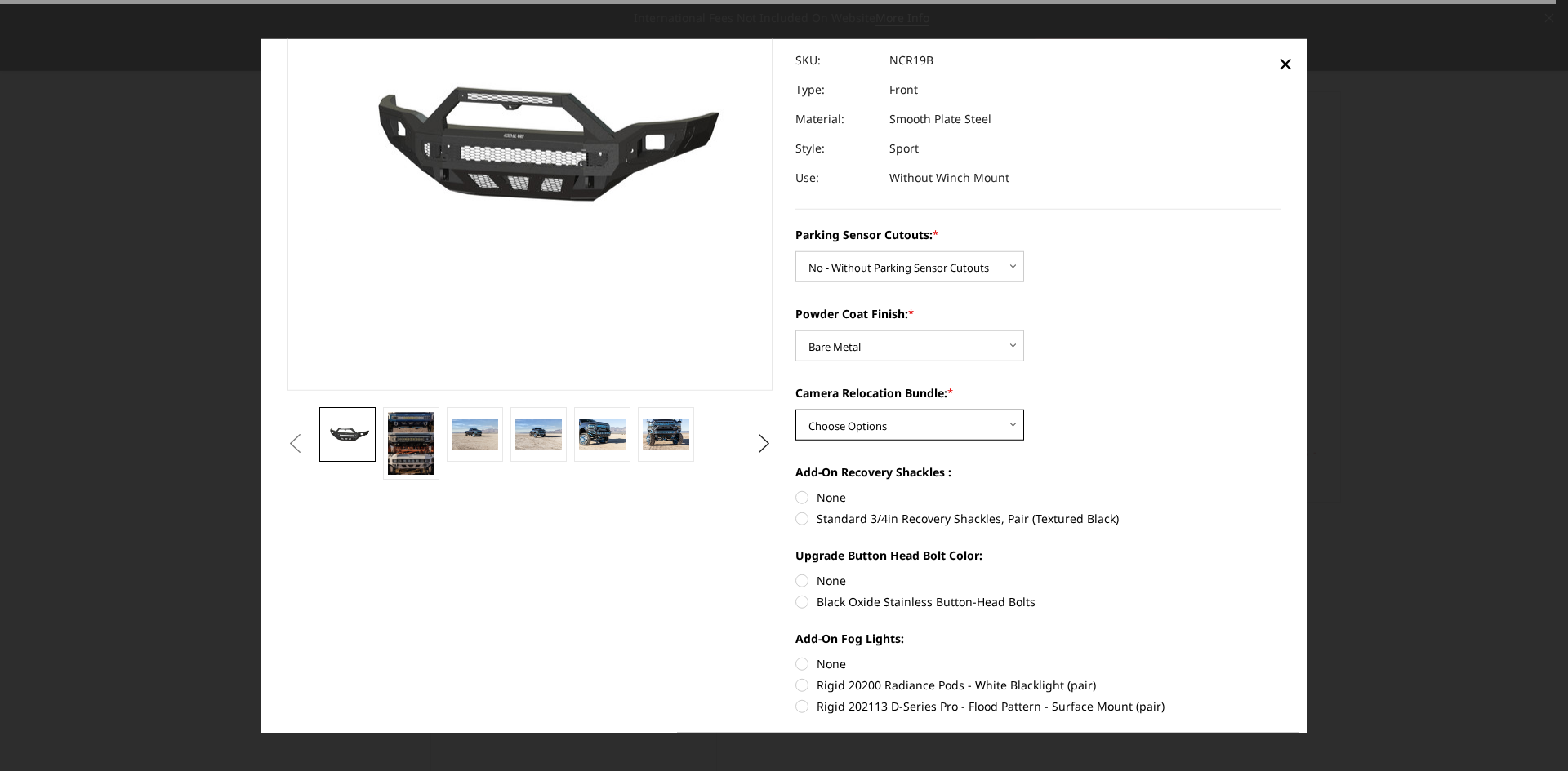
scroll to position [327, 0]
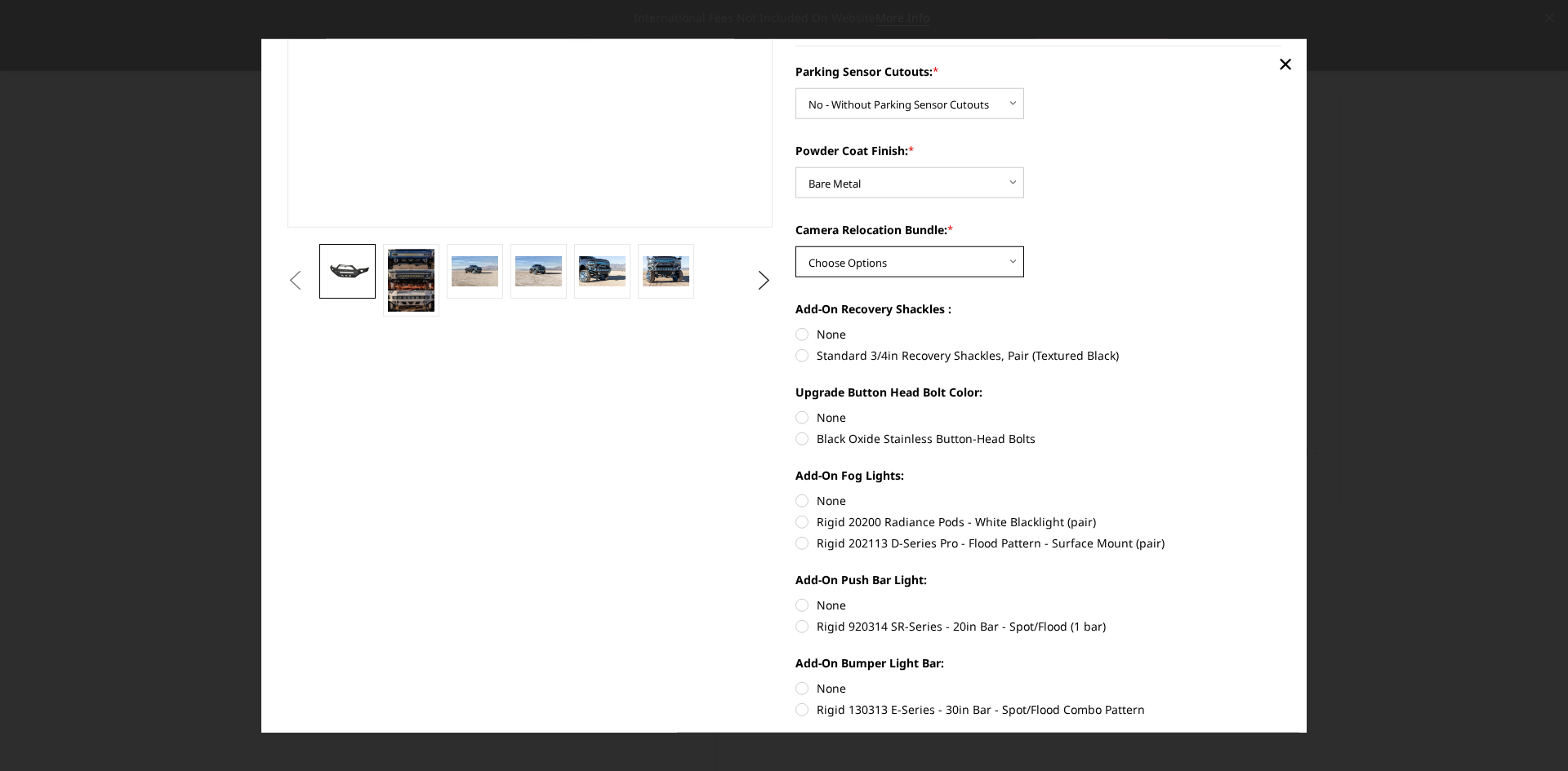
click at [970, 267] on select "Choose Options WITH Camera Relocation Bundle WITHOUT Camera Relocation Bundle" at bounding box center [909, 262] width 229 height 31
select select "2717"
click at [795, 247] on select "Choose Options WITH Camera Relocation Bundle WITHOUT Camera Relocation Bundle" at bounding box center [909, 262] width 229 height 31
click at [796, 440] on label "Black Oxide Stainless Button-Head Bolts" at bounding box center [1038, 439] width 485 height 18
click at [1281, 410] on input "Black Oxide Stainless Button-Head Bolts" at bounding box center [1281, 409] width 1 height 1
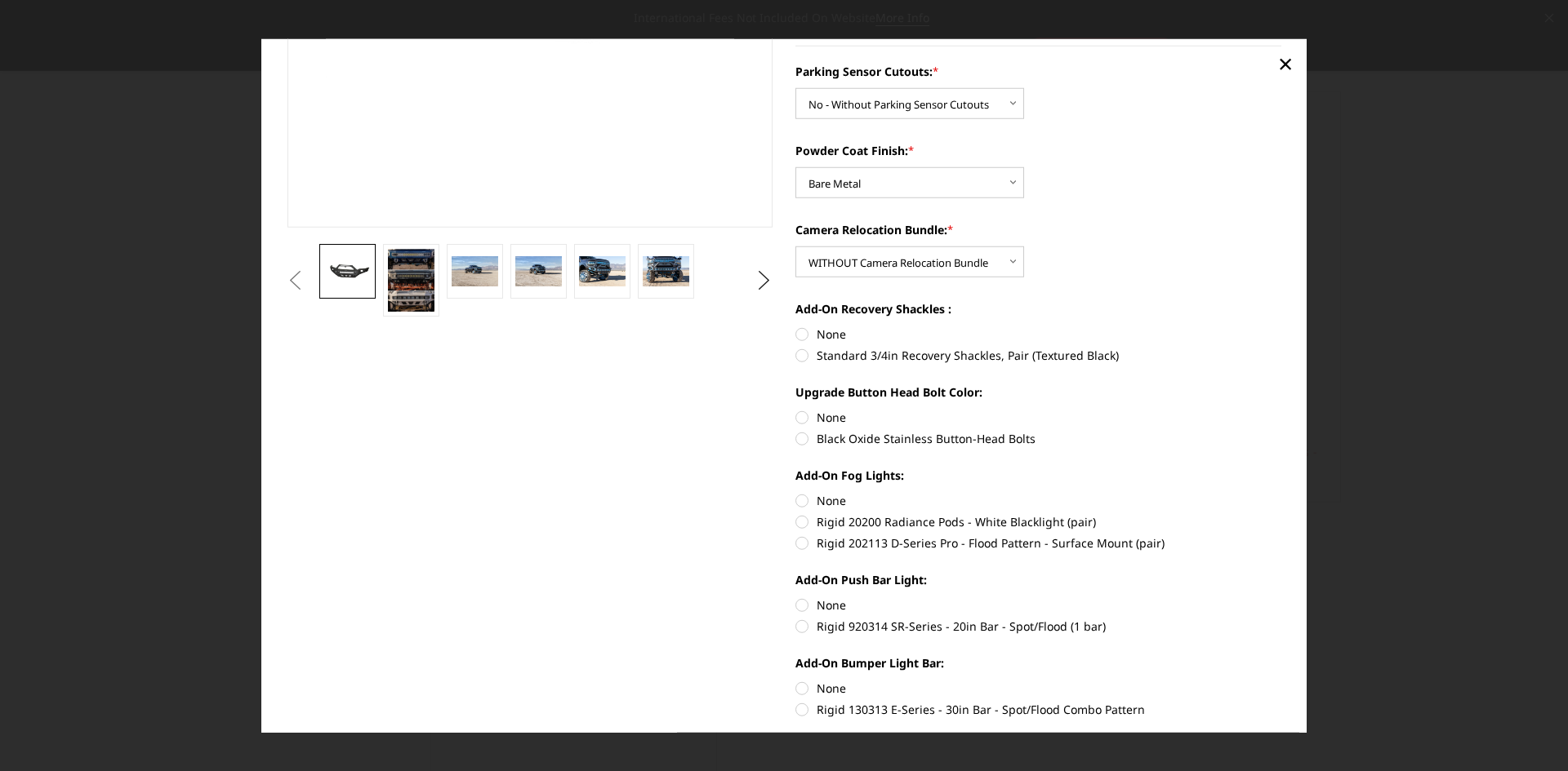
radio input "true"
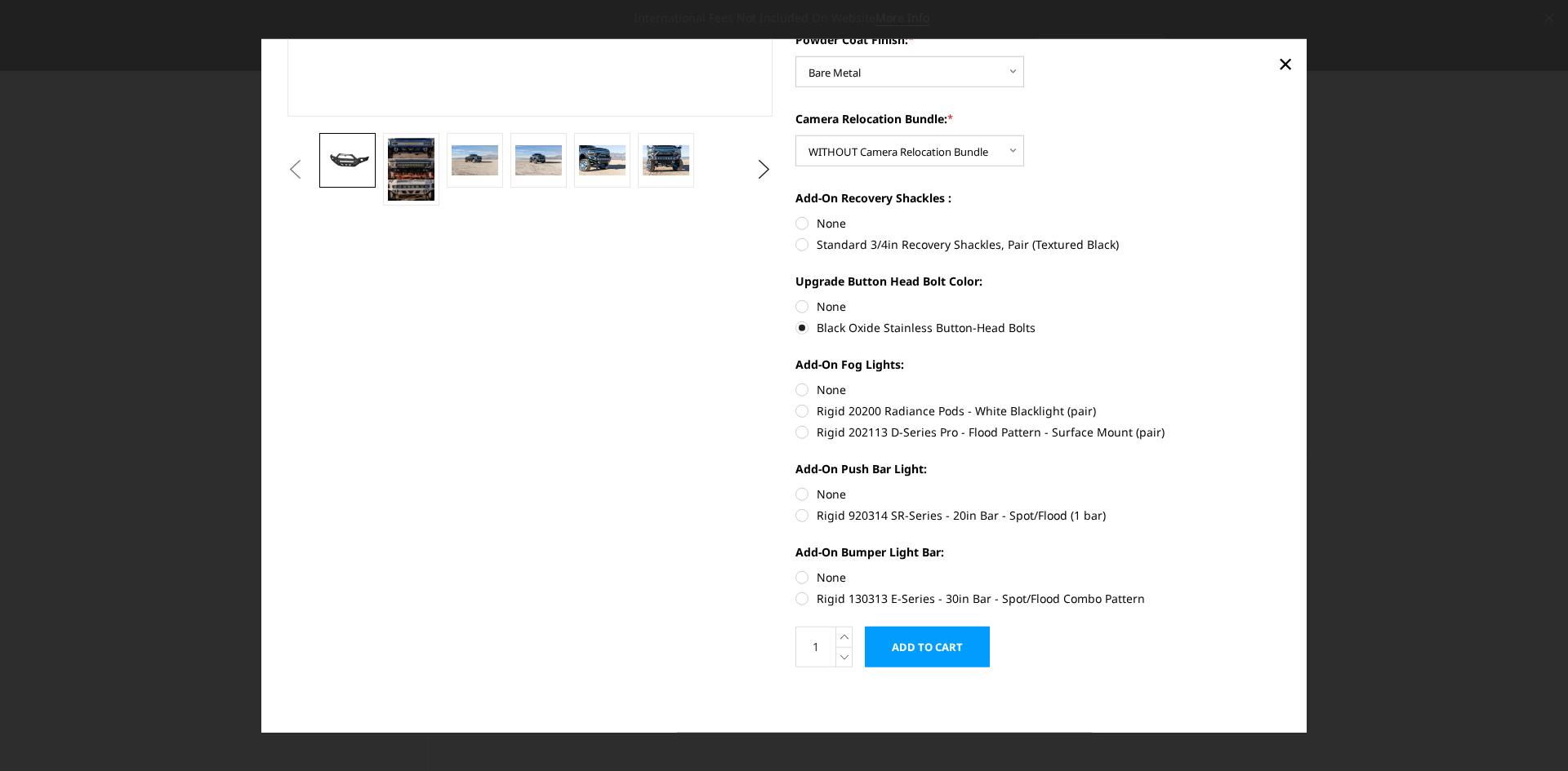
scroll to position [356, 0]
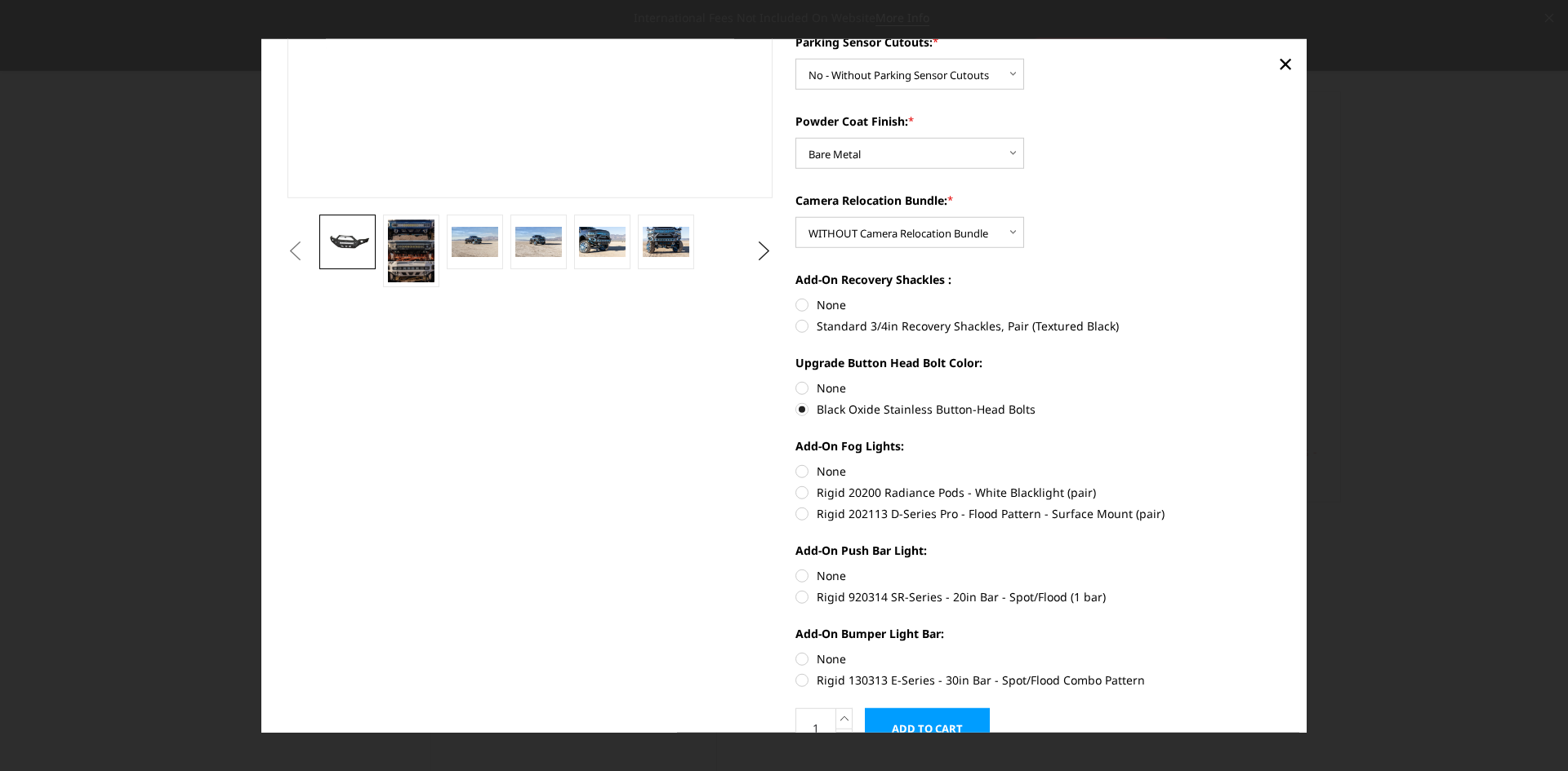
click at [796, 307] on label "None" at bounding box center [1038, 305] width 485 height 18
click at [796, 297] on input "None" at bounding box center [795, 296] width 1 height 1
radio input "true"
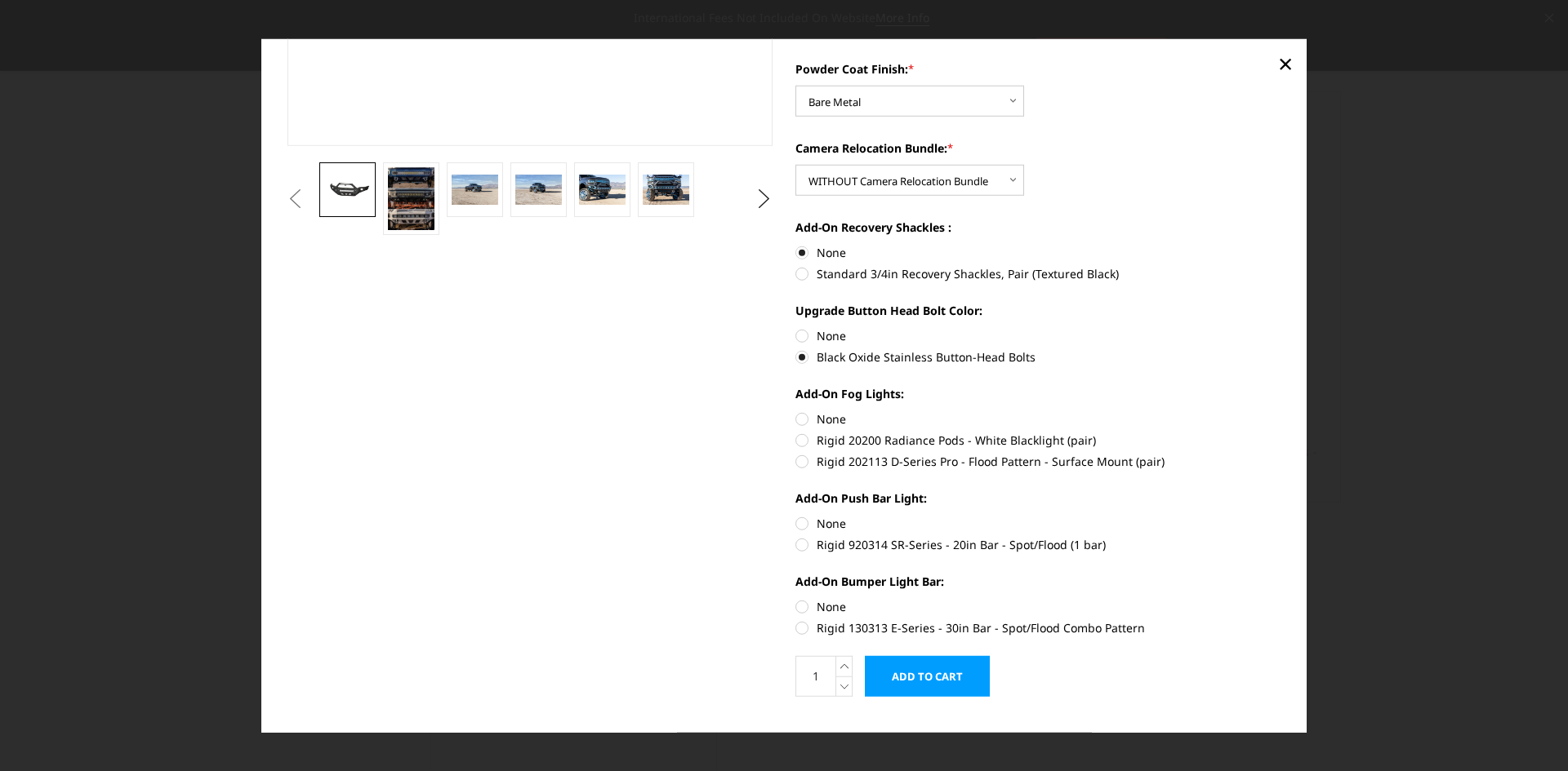
scroll to position [437, 0]
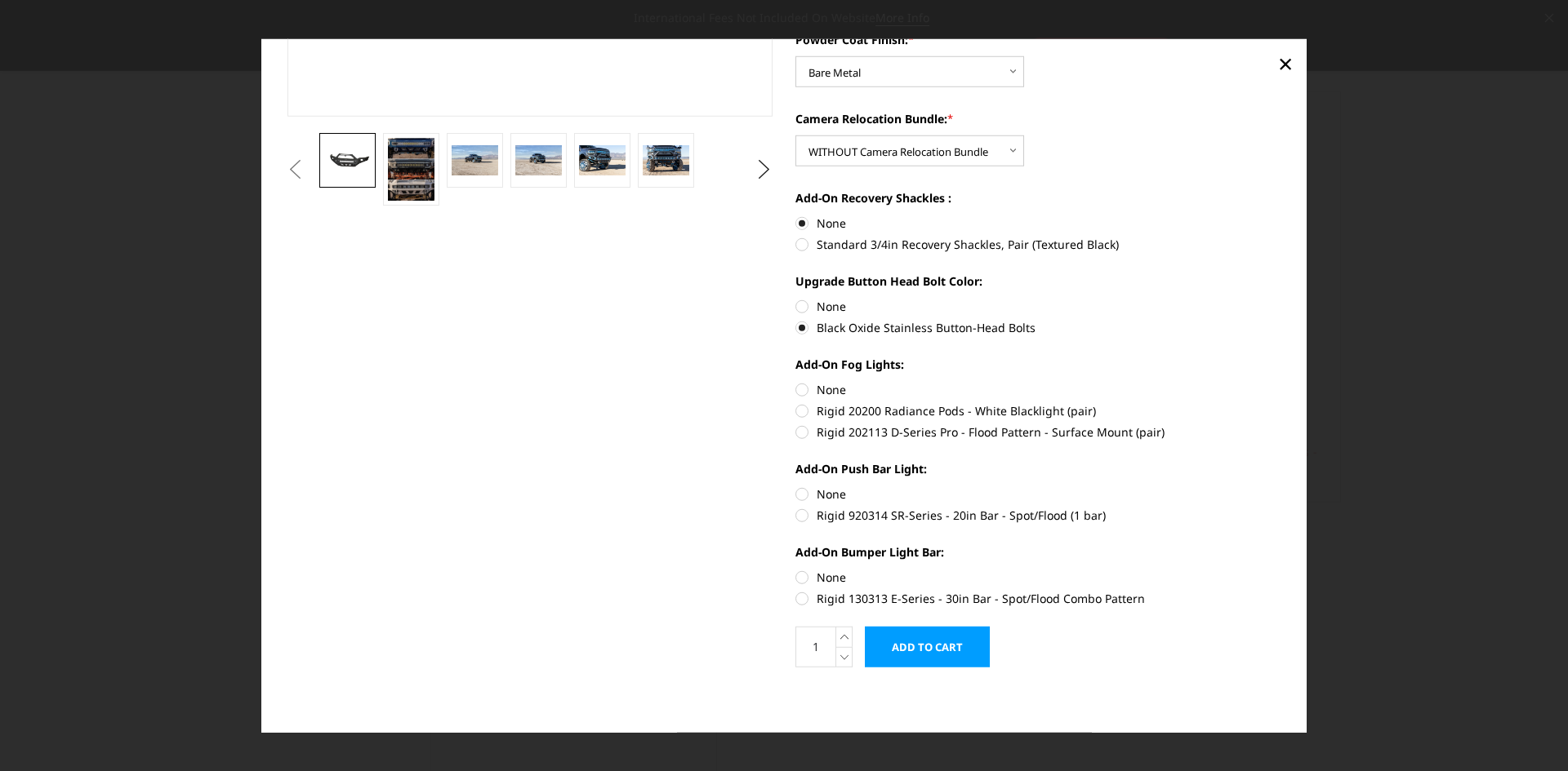
click at [800, 435] on label "Rigid 202113 D-Series Pro - Flood Pattern - Surface Mount (pair)" at bounding box center [1038, 432] width 485 height 18
click at [1281, 403] on input "Rigid 202113 D-Series Pro - Flood Pattern - Surface Mount (pair)" at bounding box center [1281, 402] width 1 height 1
radio input "true"
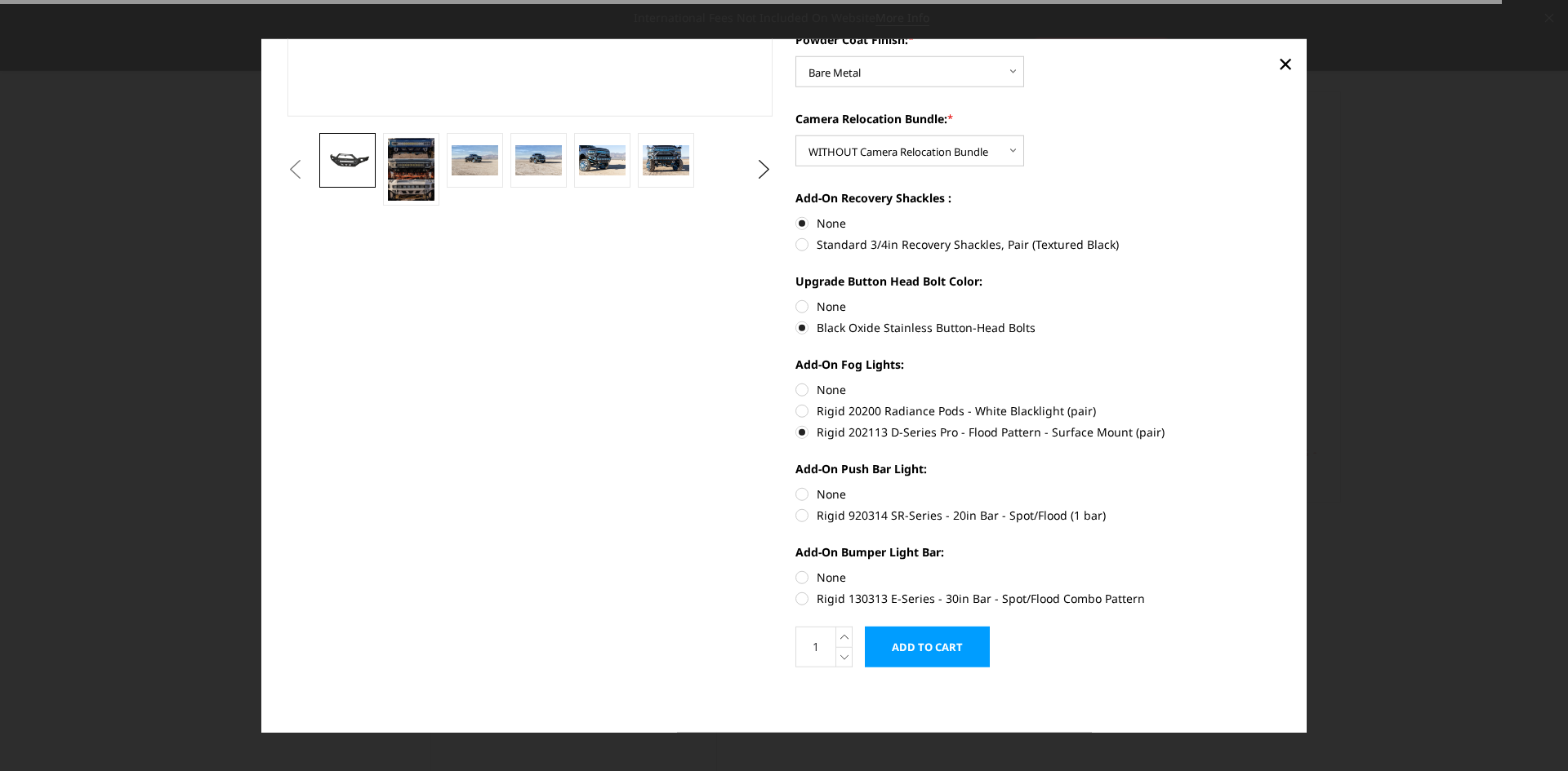
click at [803, 514] on label "Rigid 920314 SR-Series - 20in Bar - Spot/Flood (1 bar)" at bounding box center [1038, 516] width 485 height 18
click at [1281, 486] on input "Rigid 920314 SR-Series - 20in Bar - Spot/Flood (1 bar)" at bounding box center [1281, 485] width 1 height 1
radio input "true"
click at [797, 604] on label "Rigid 130313 E-Series - 30in Bar - Spot/Flood Combo Pattern" at bounding box center [1038, 599] width 485 height 18
click at [1281, 569] on input "Rigid 130313 E-Series - 30in Bar - Spot/Flood Combo Pattern" at bounding box center [1281, 568] width 1 height 1
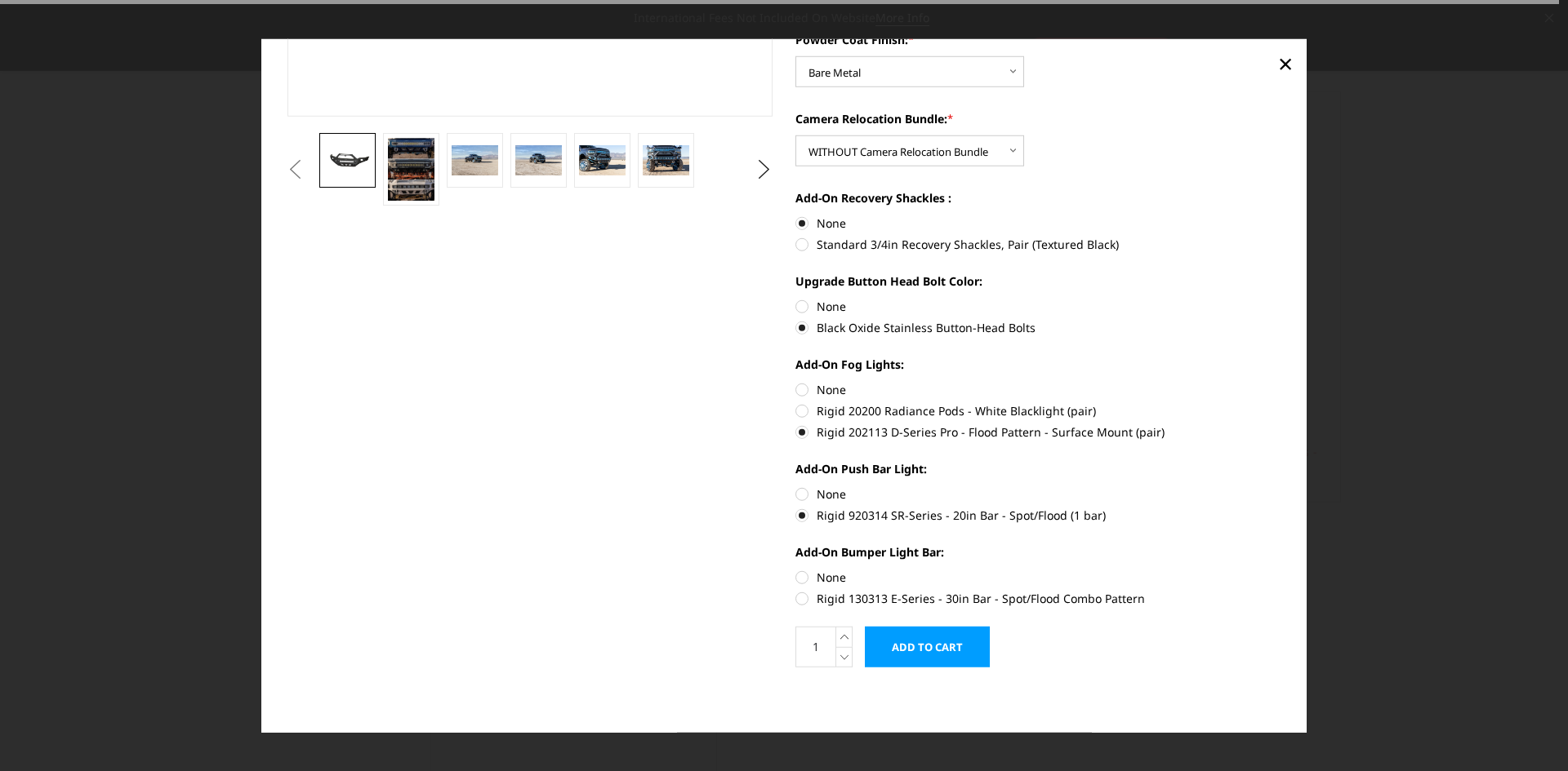
radio input "true"
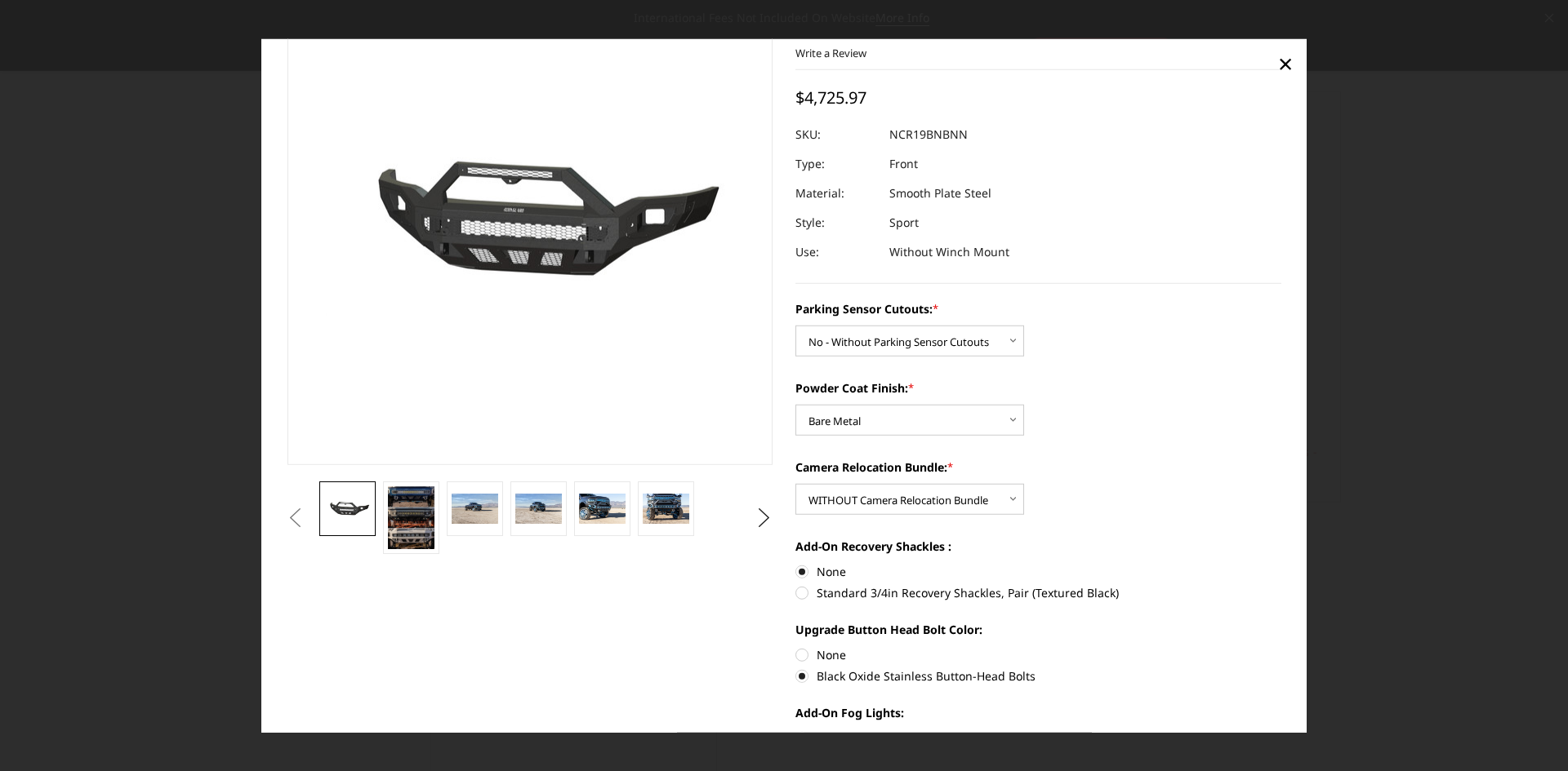
scroll to position [0, 0]
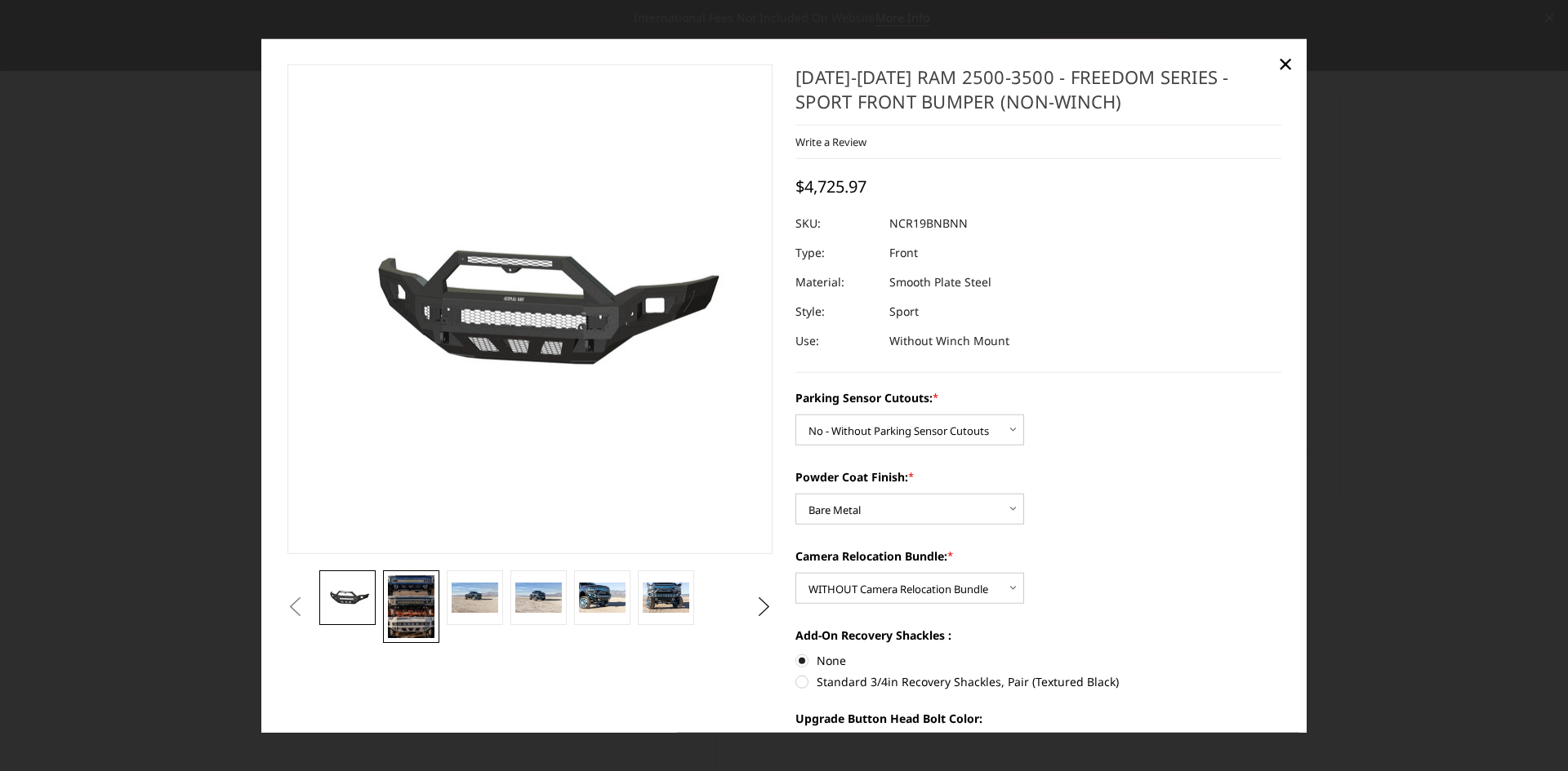
click at [401, 623] on img at bounding box center [410, 607] width 46 height 63
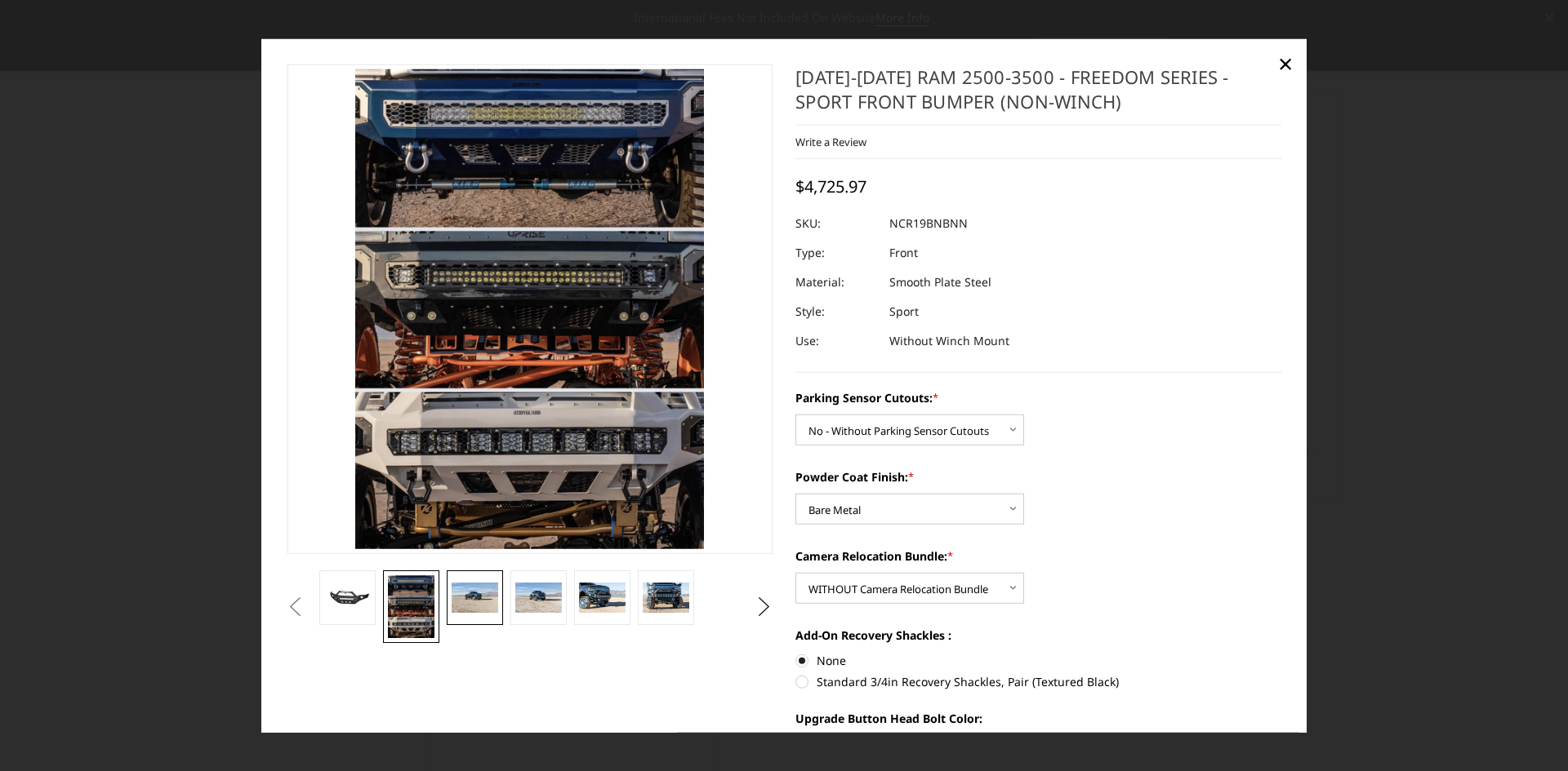
click at [481, 595] on img at bounding box center [474, 598] width 46 height 30
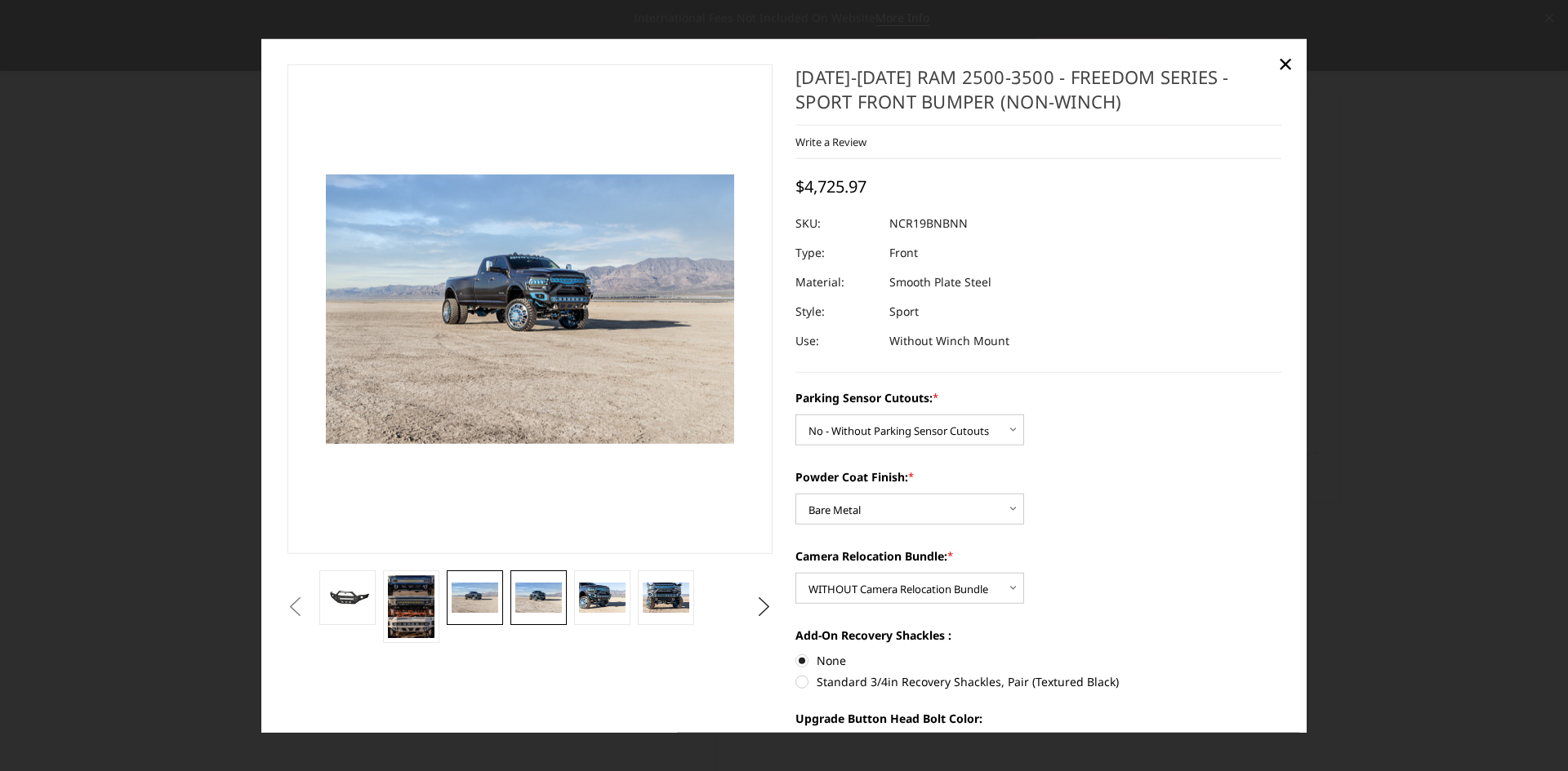
click at [543, 591] on img at bounding box center [537, 598] width 46 height 30
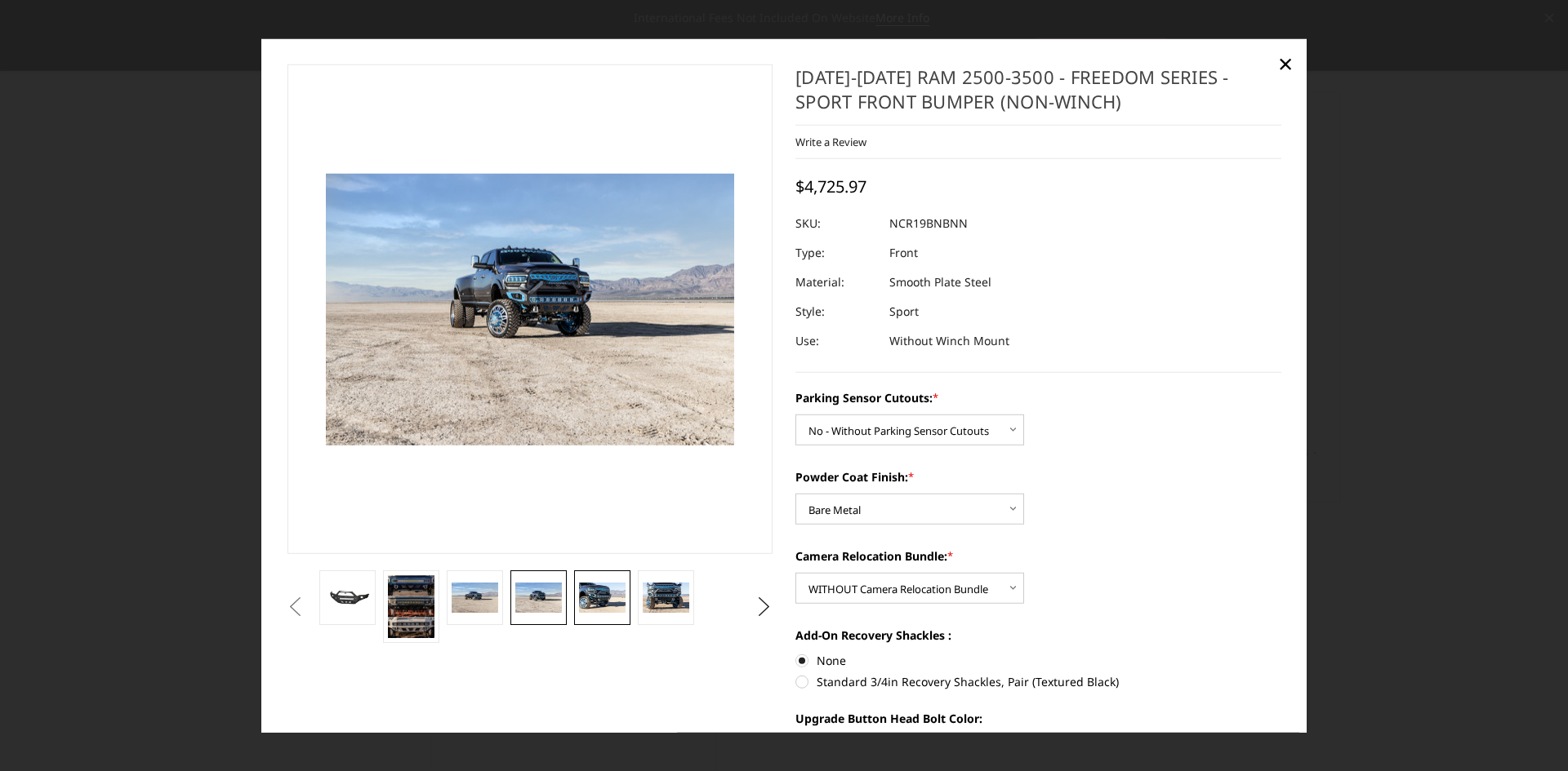
click at [599, 587] on img at bounding box center [601, 598] width 46 height 30
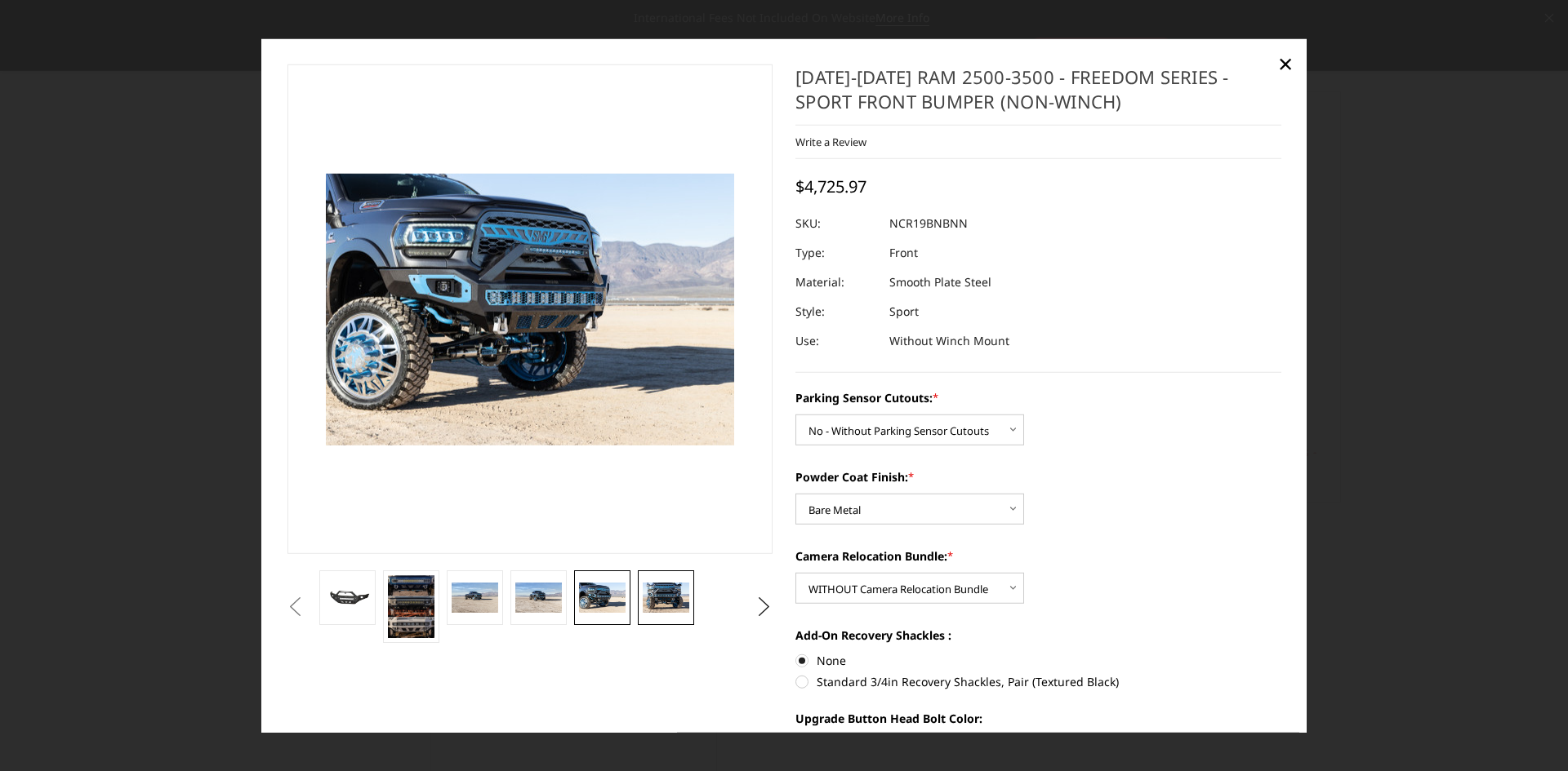
click at [669, 598] on img at bounding box center [665, 598] width 46 height 30
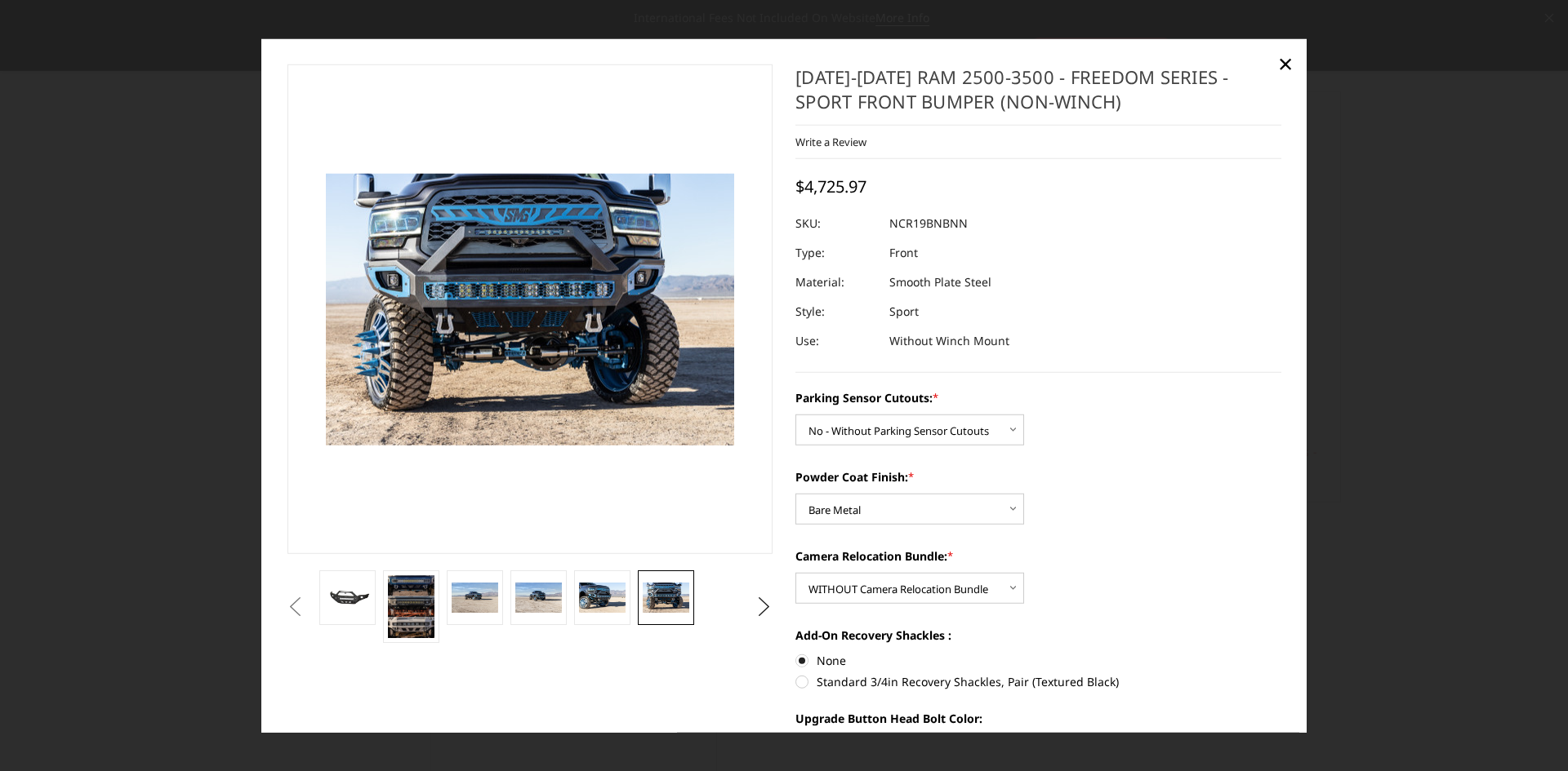
click at [307, 602] on button "Previous" at bounding box center [295, 606] width 24 height 24
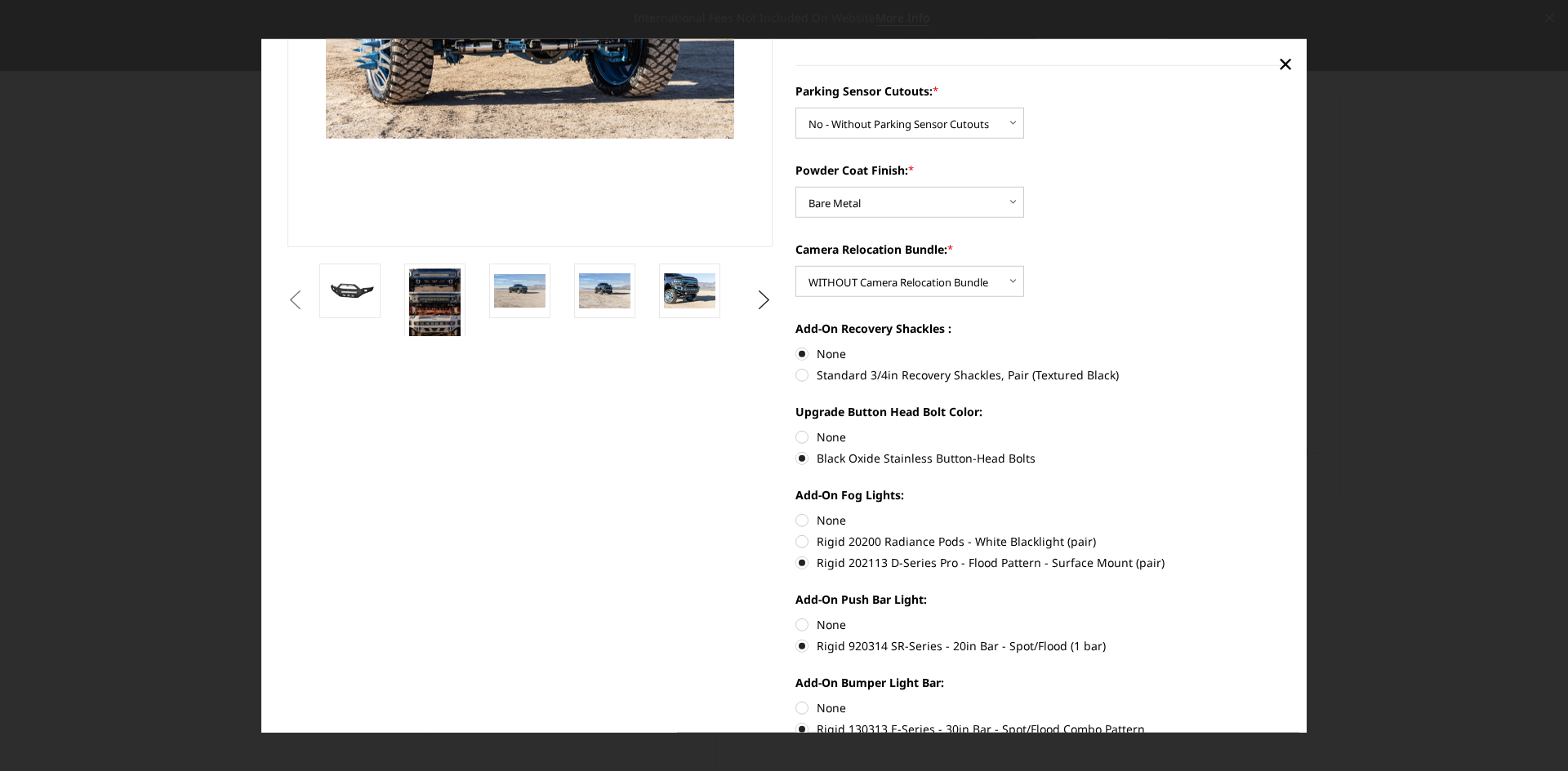
scroll to position [437, 0]
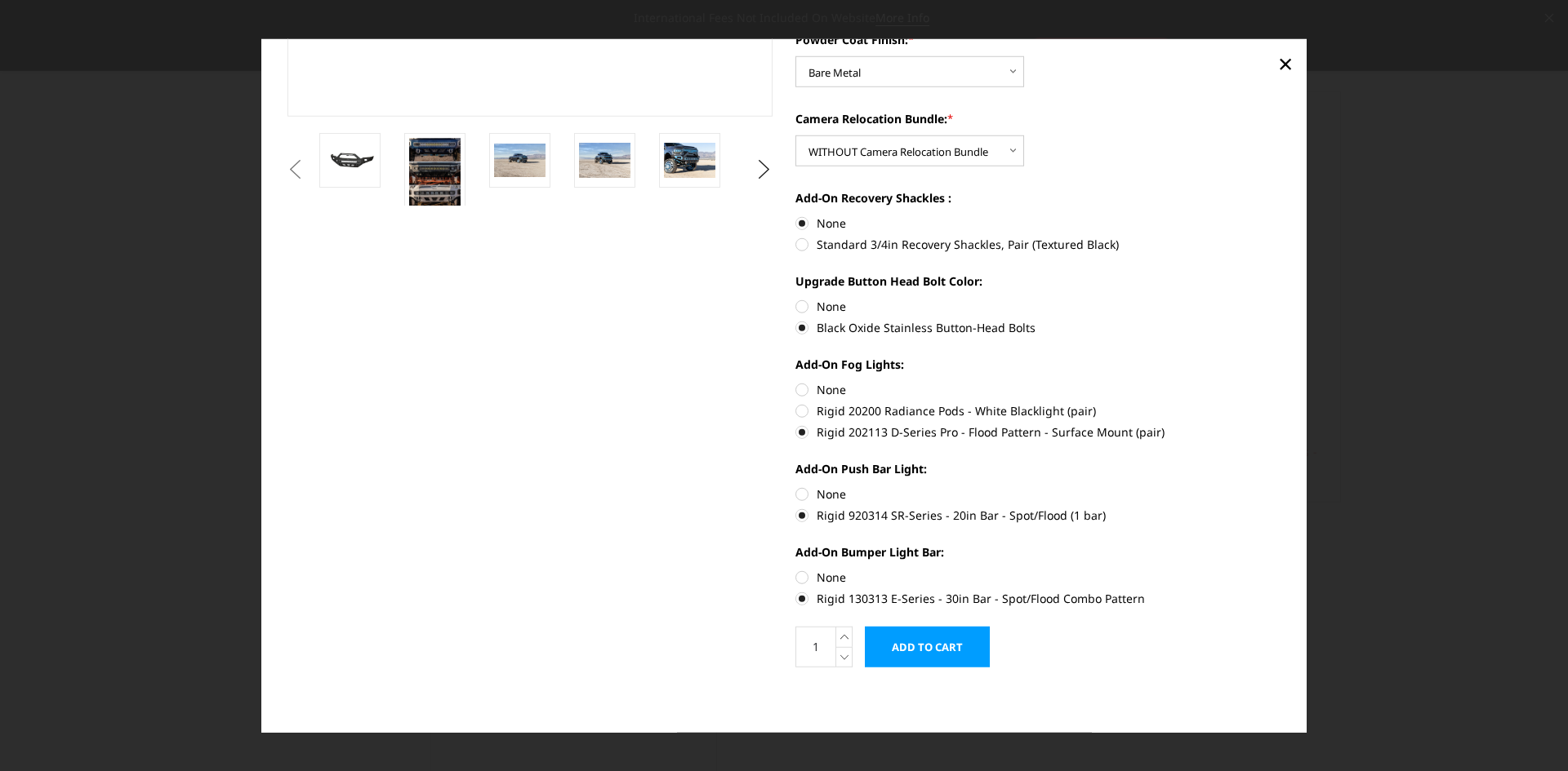
click at [796, 435] on label "Rigid 202113 D-Series Pro - Flood Pattern - Surface Mount (pair)" at bounding box center [1038, 432] width 485 height 18
click at [1281, 403] on input "Rigid 202113 D-Series Pro - Flood Pattern - Surface Mount (pair)" at bounding box center [1281, 402] width 1 height 1
click at [797, 517] on label "Rigid 920314 SR-Series - 20in Bar - Spot/Flood (1 bar)" at bounding box center [1038, 516] width 485 height 18
click at [1281, 486] on input "Rigid 920314 SR-Series - 20in Bar - Spot/Flood (1 bar)" at bounding box center [1281, 485] width 1 height 1
click at [798, 581] on label "None" at bounding box center [1038, 577] width 485 height 18
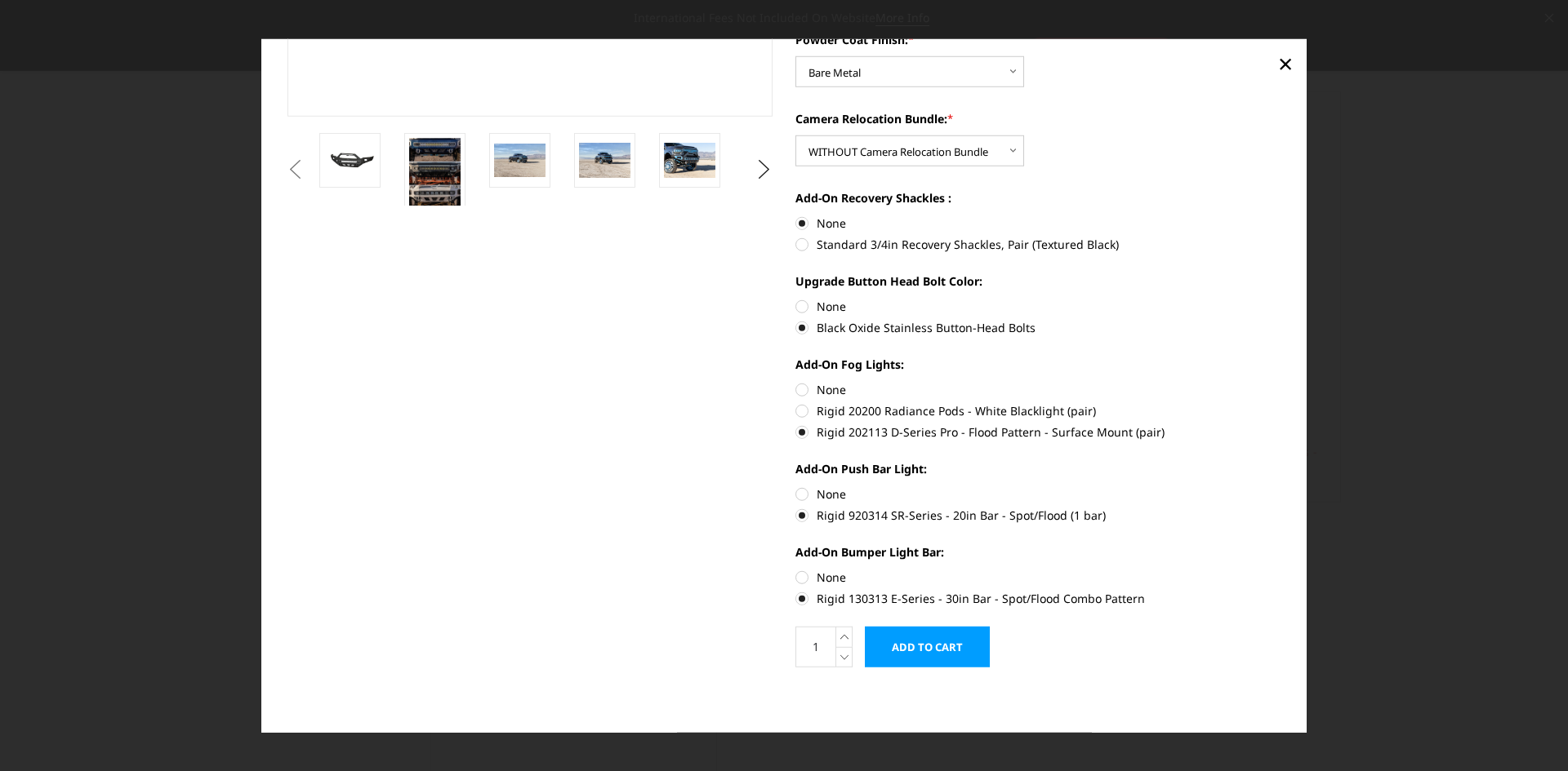
click at [796, 569] on input "None" at bounding box center [795, 568] width 1 height 1
radio input "true"
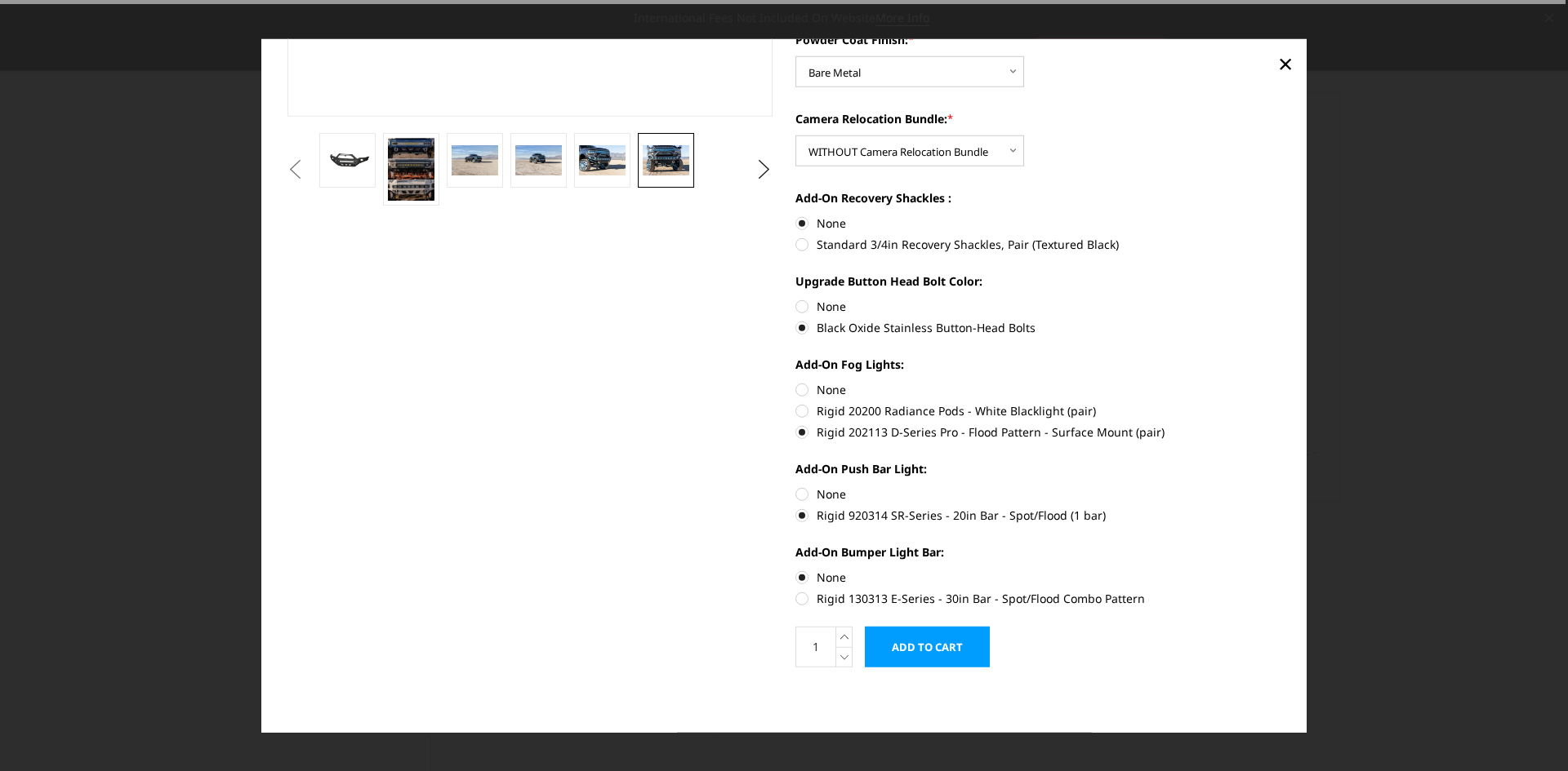
click at [800, 389] on label "None" at bounding box center [1038, 390] width 485 height 18
click at [796, 382] on input "None" at bounding box center [795, 382] width 1 height 1
radio input "true"
click at [800, 490] on label "None" at bounding box center [1038, 494] width 485 height 18
click at [796, 486] on input "None" at bounding box center [795, 485] width 1 height 1
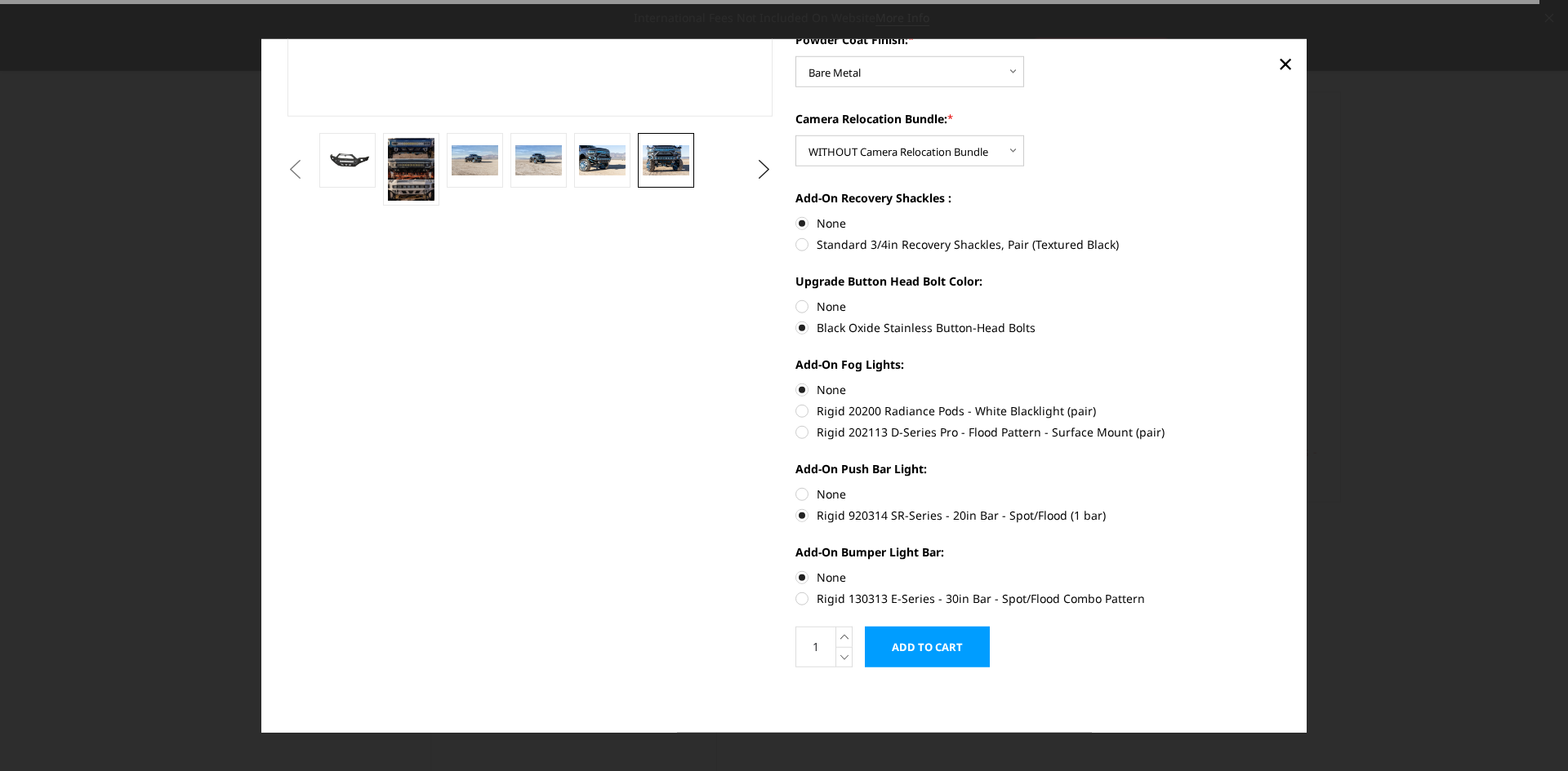
radio input "true"
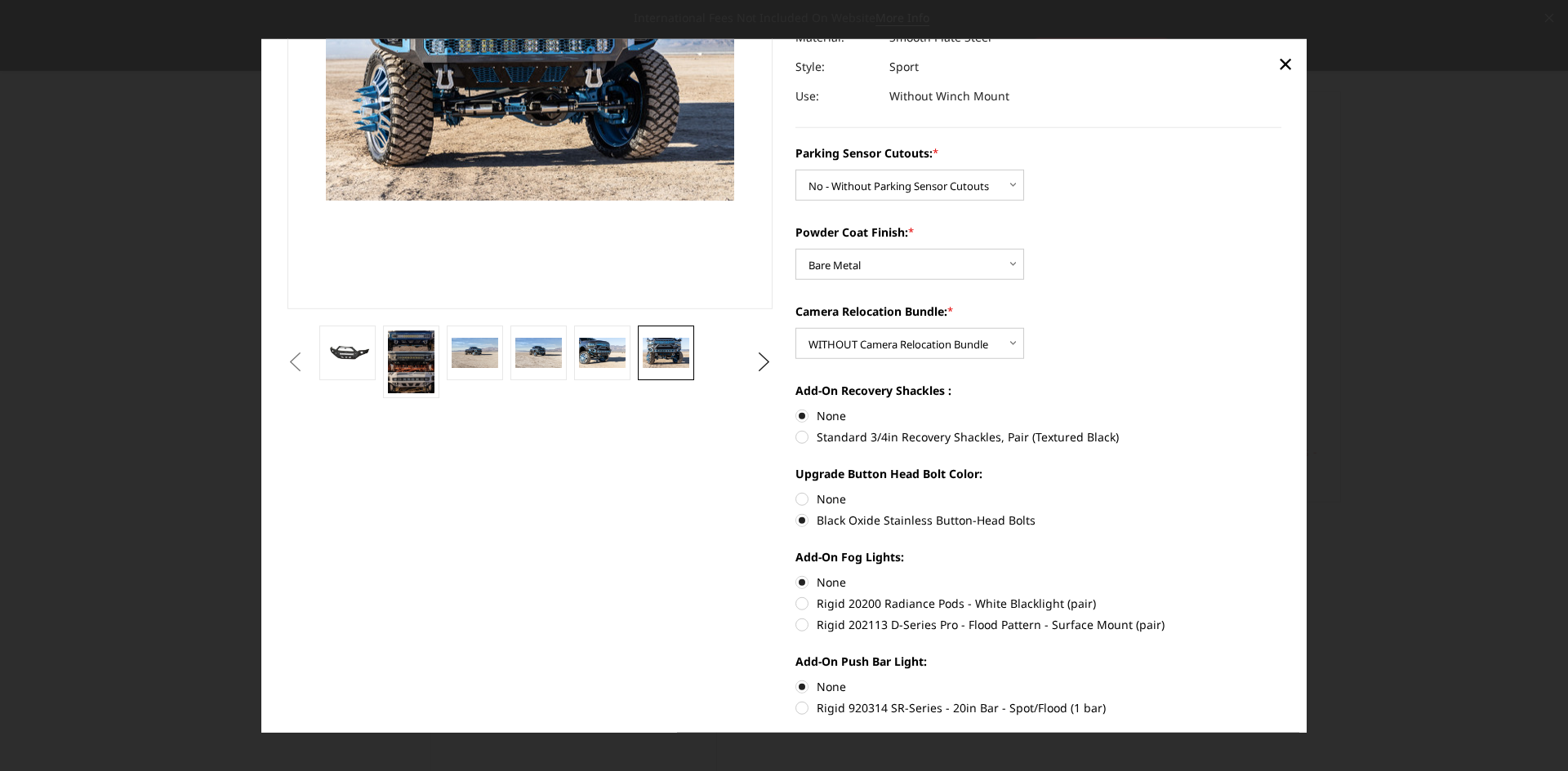
scroll to position [0, 0]
